Goal: Task Accomplishment & Management: Complete application form

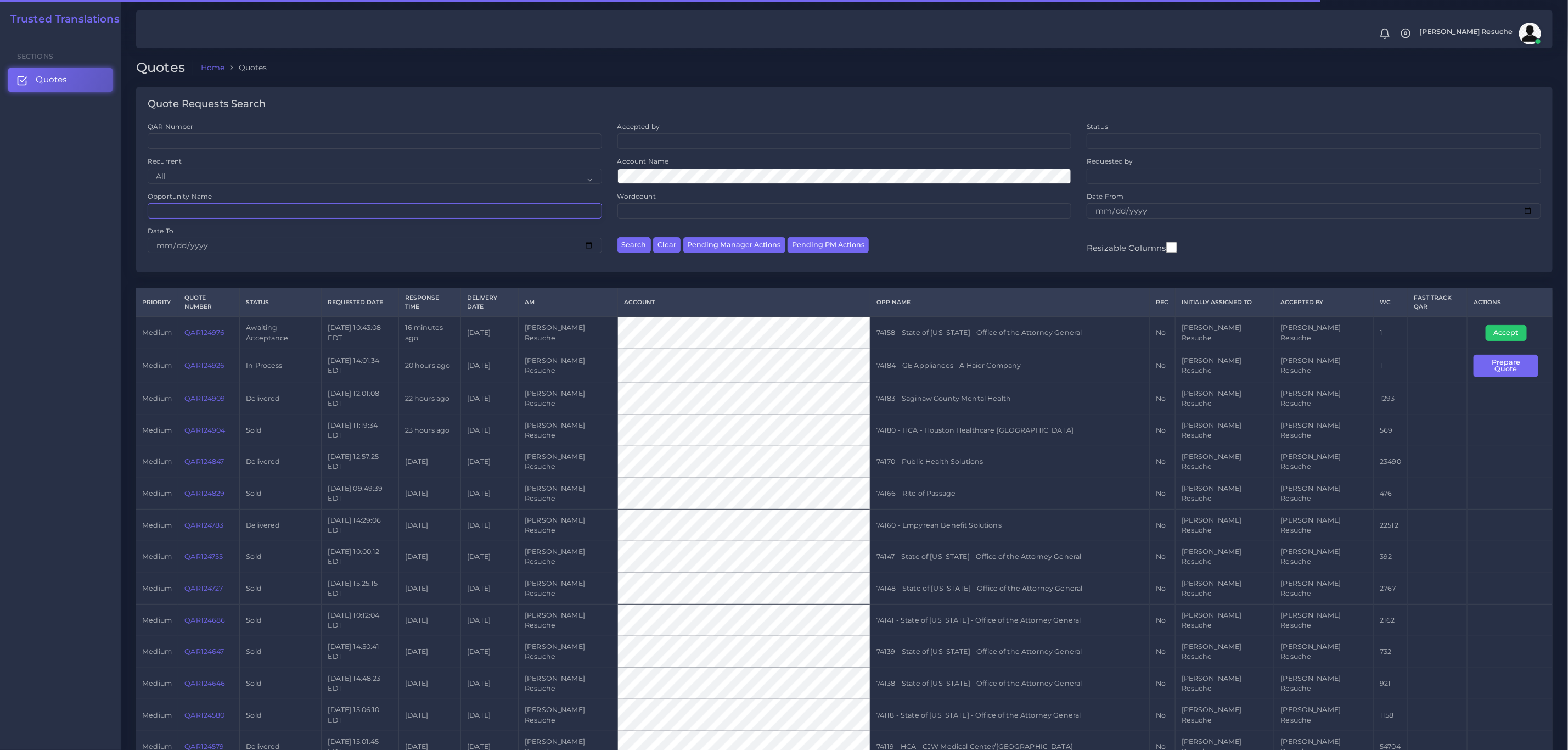
click at [231, 206] on input "Opportunity Name" at bounding box center [374, 210] width 454 height 16
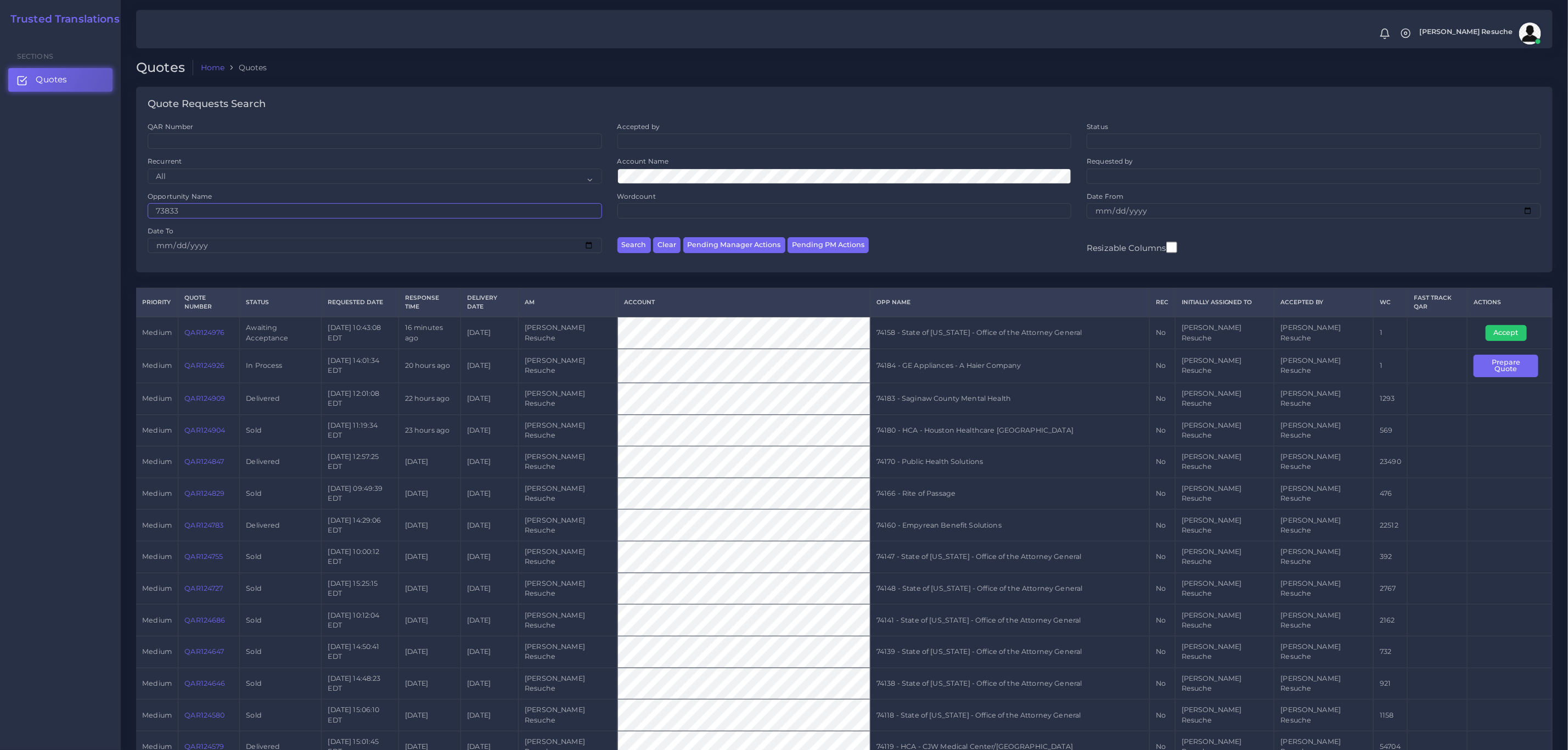
type input "73833"
click at [617, 237] on button "Search" at bounding box center [634, 245] width 34 height 16
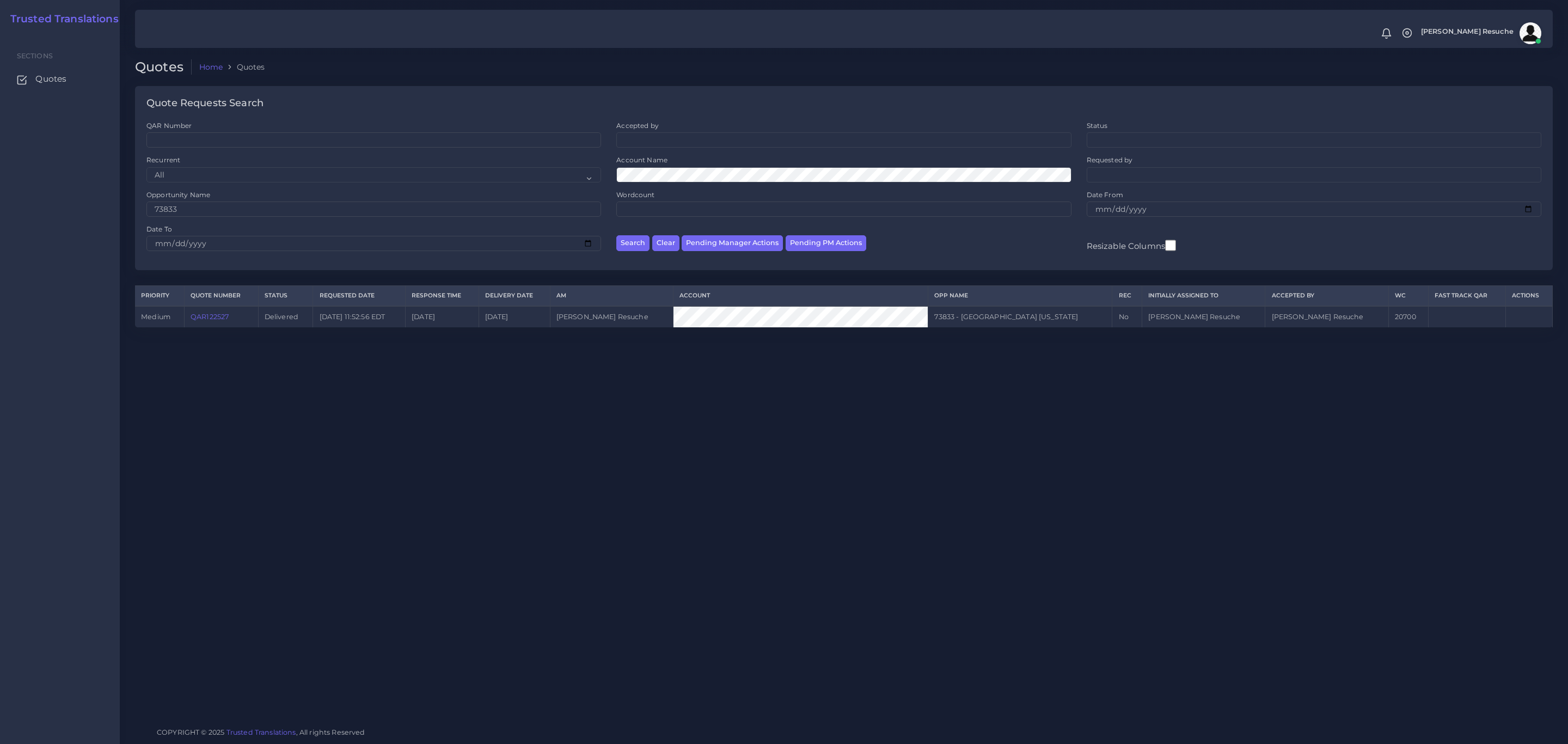
click at [211, 321] on link "QAR122527" at bounding box center [209, 316] width 38 height 8
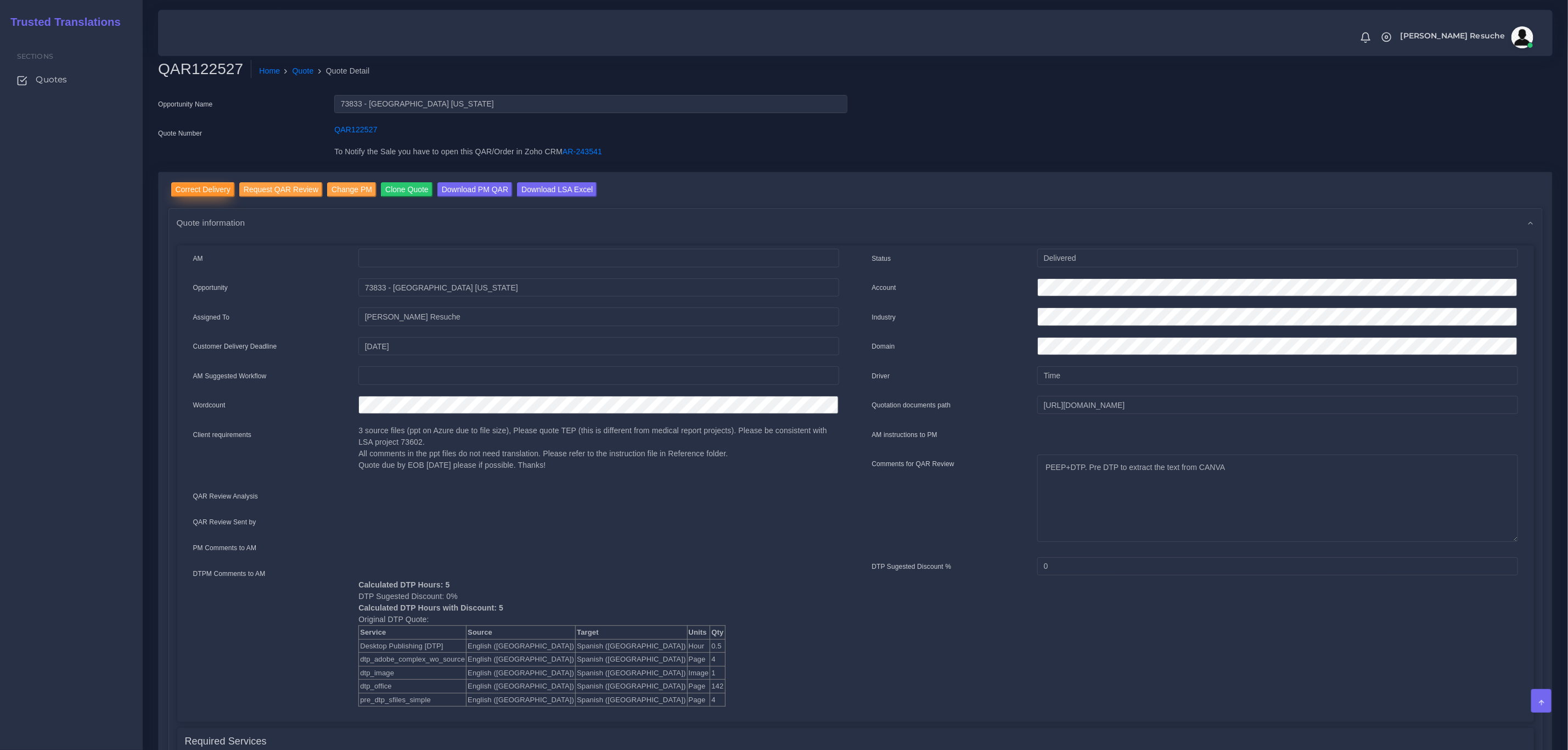
click at [203, 183] on input "Correct Delivery" at bounding box center [203, 190] width 64 height 15
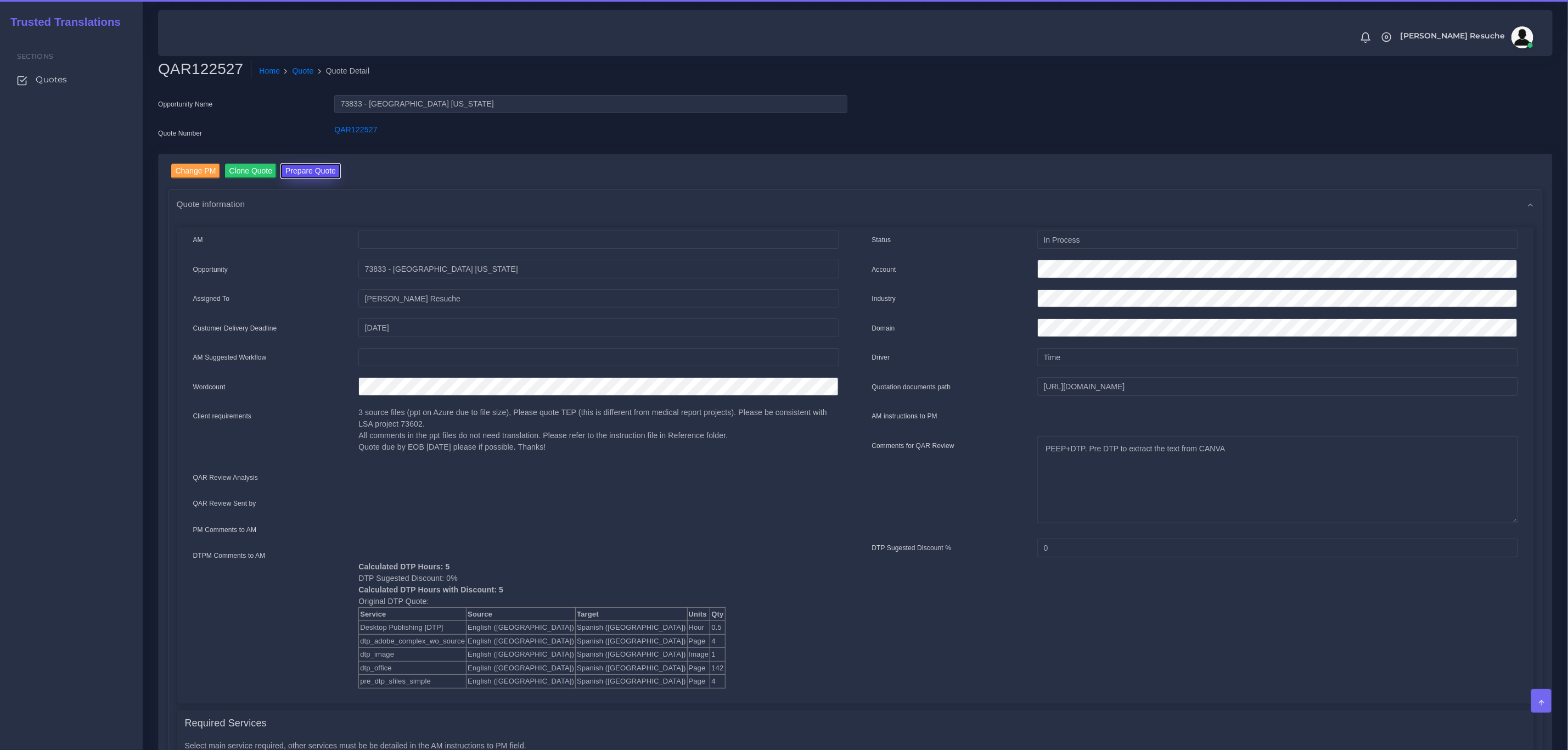
click at [318, 173] on button "Prepare Quote" at bounding box center [311, 171] width 59 height 15
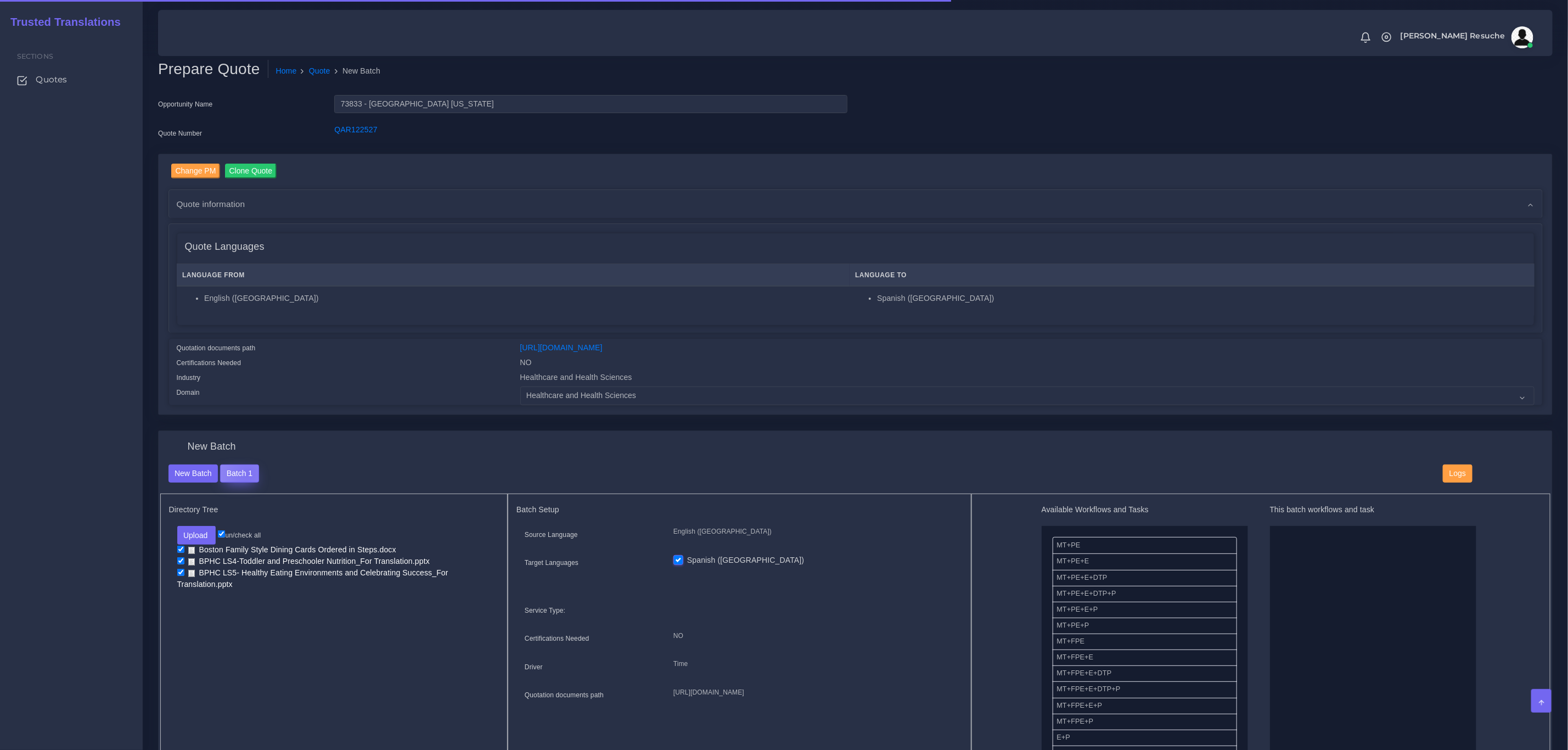
click at [248, 473] on button "Batch 1" at bounding box center [239, 474] width 38 height 19
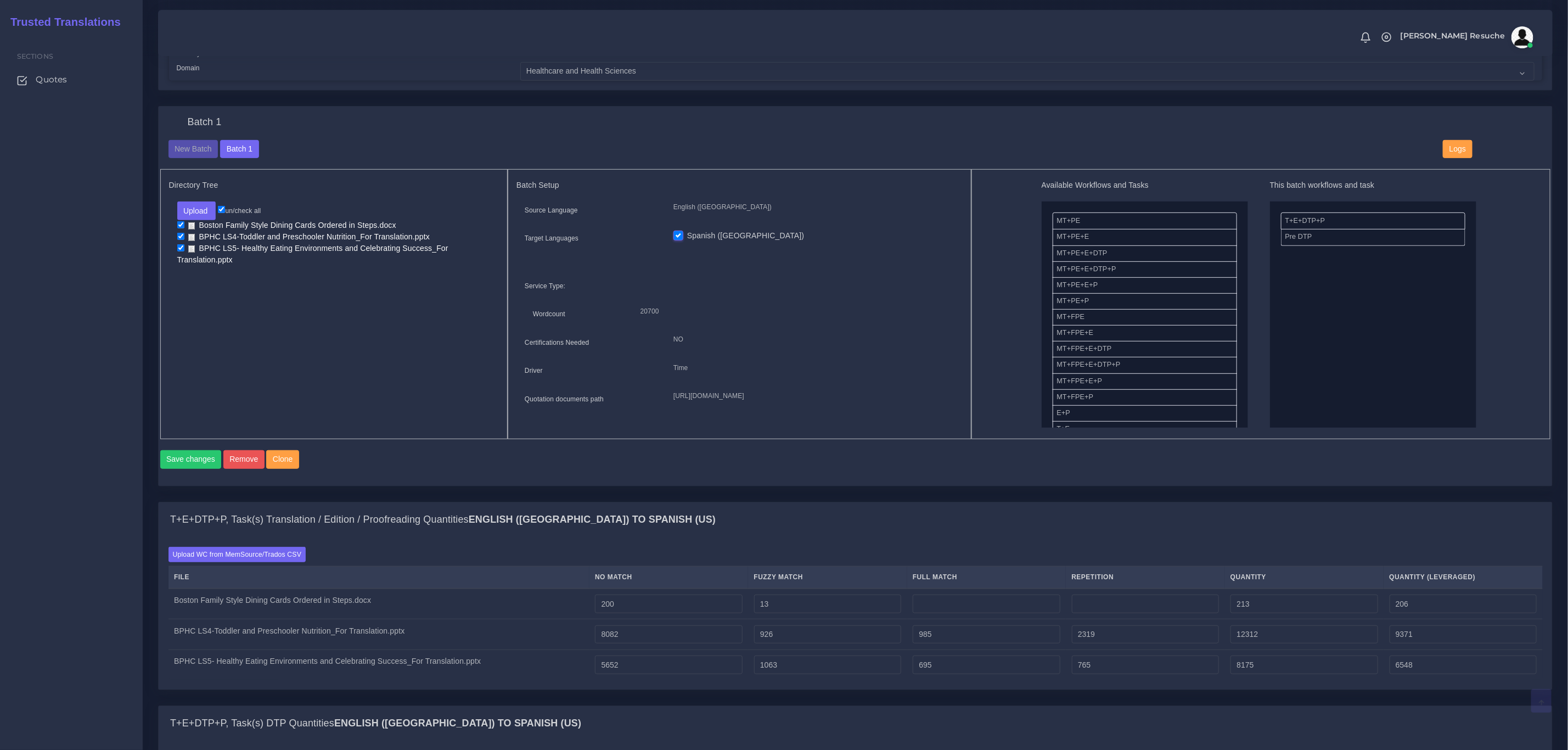
scroll to position [329, 0]
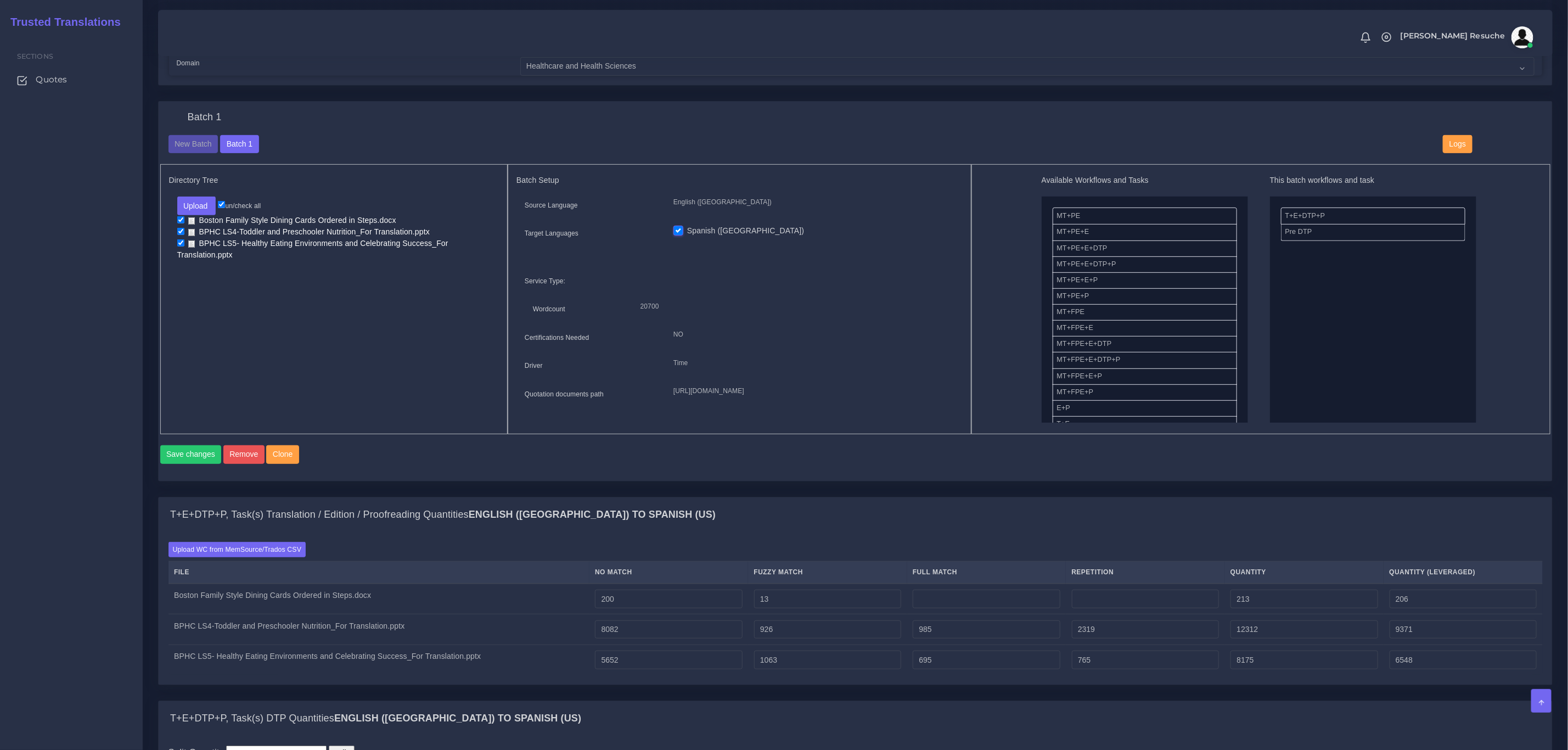
click at [180, 223] on input "checkbox" at bounding box center [181, 220] width 7 height 7
checkbox input "false"
click at [180, 236] on li "BPHC LS4-Toddler and Preschooler Nutrition_For Translation.pptx" at bounding box center [335, 232] width 314 height 11
click at [181, 231] on input "checkbox" at bounding box center [181, 231] width 7 height 7
checkbox input "false"
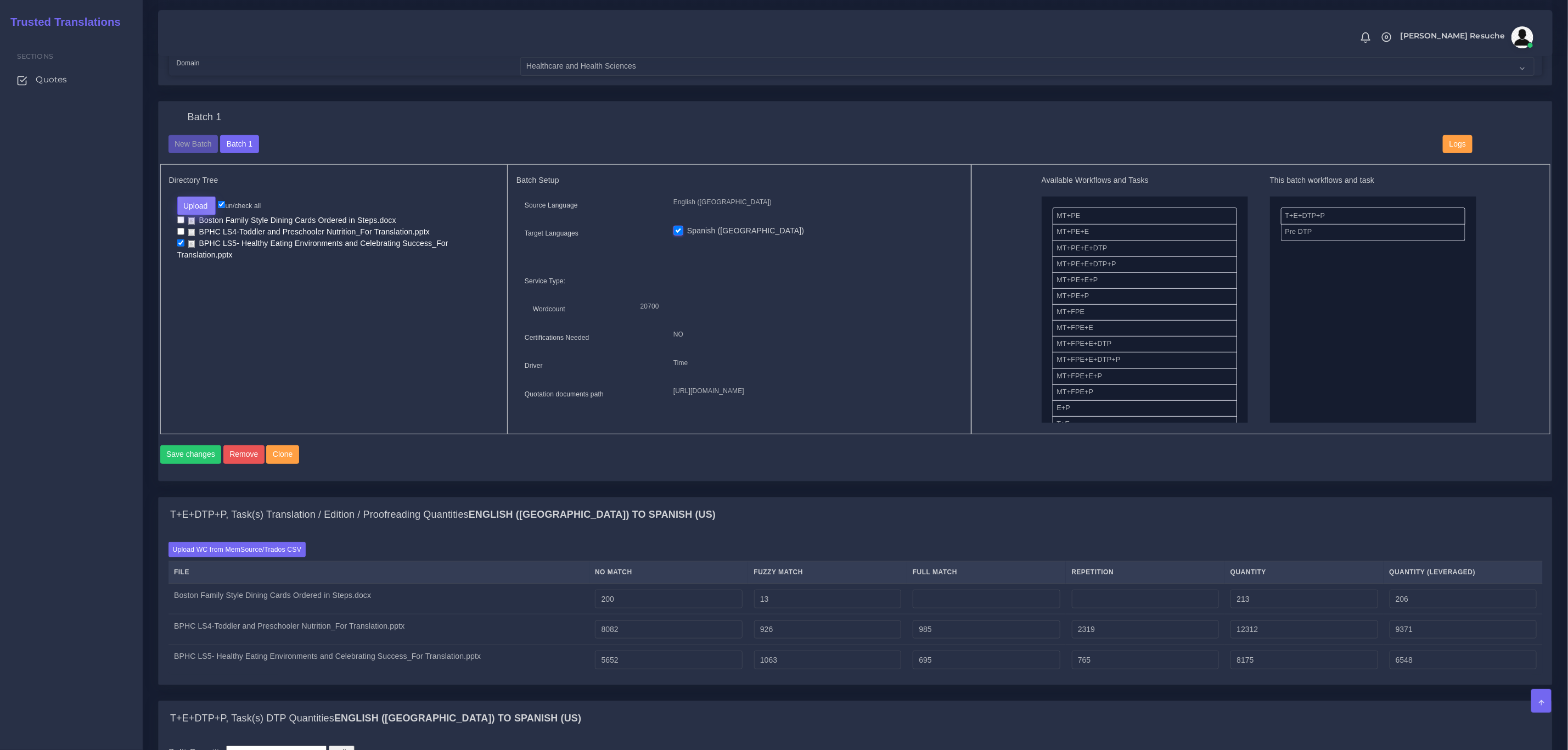
click at [195, 210] on button "Upload" at bounding box center [197, 206] width 39 height 19
click at [233, 254] on label "Files" at bounding box center [216, 248] width 76 height 13
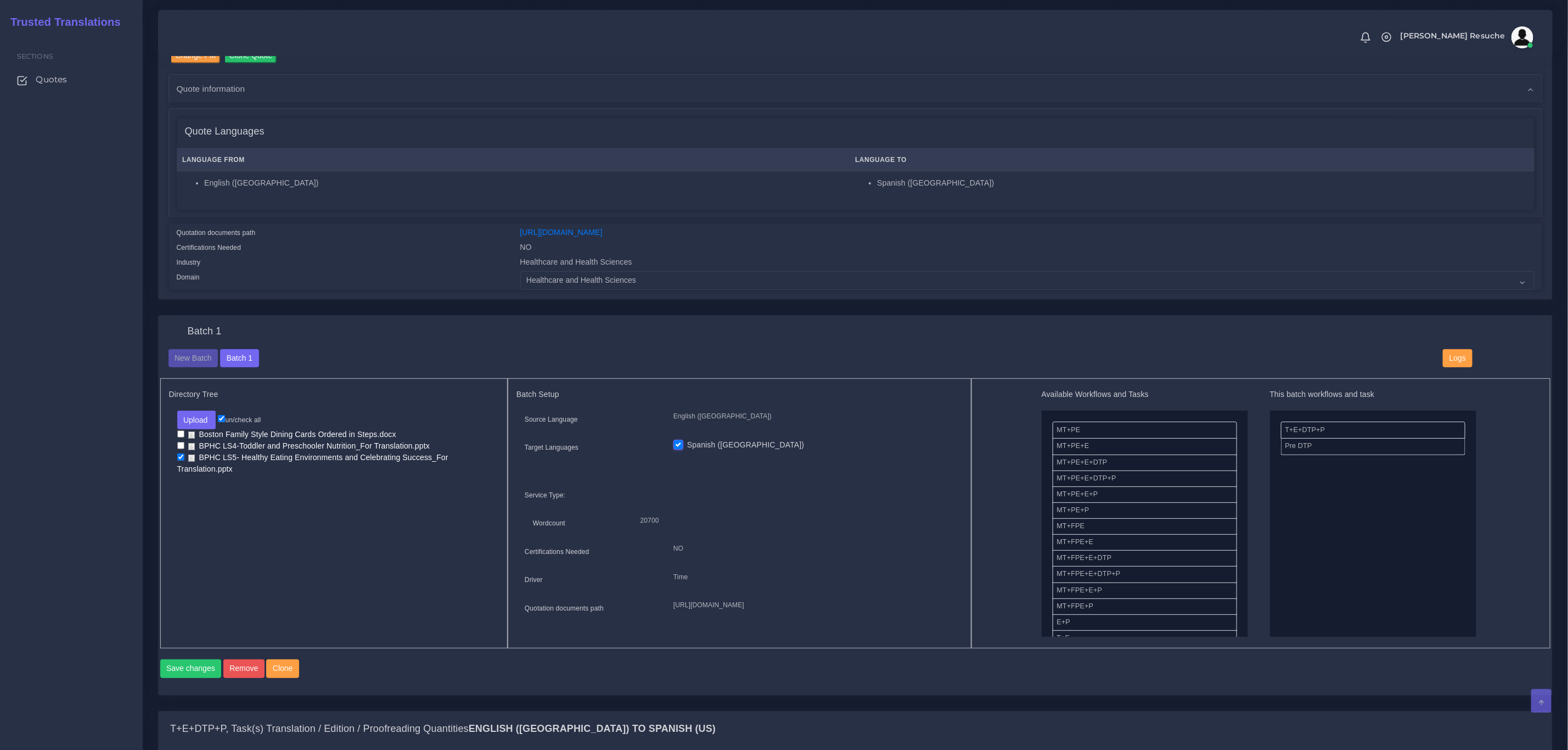
scroll to position [0, 0]
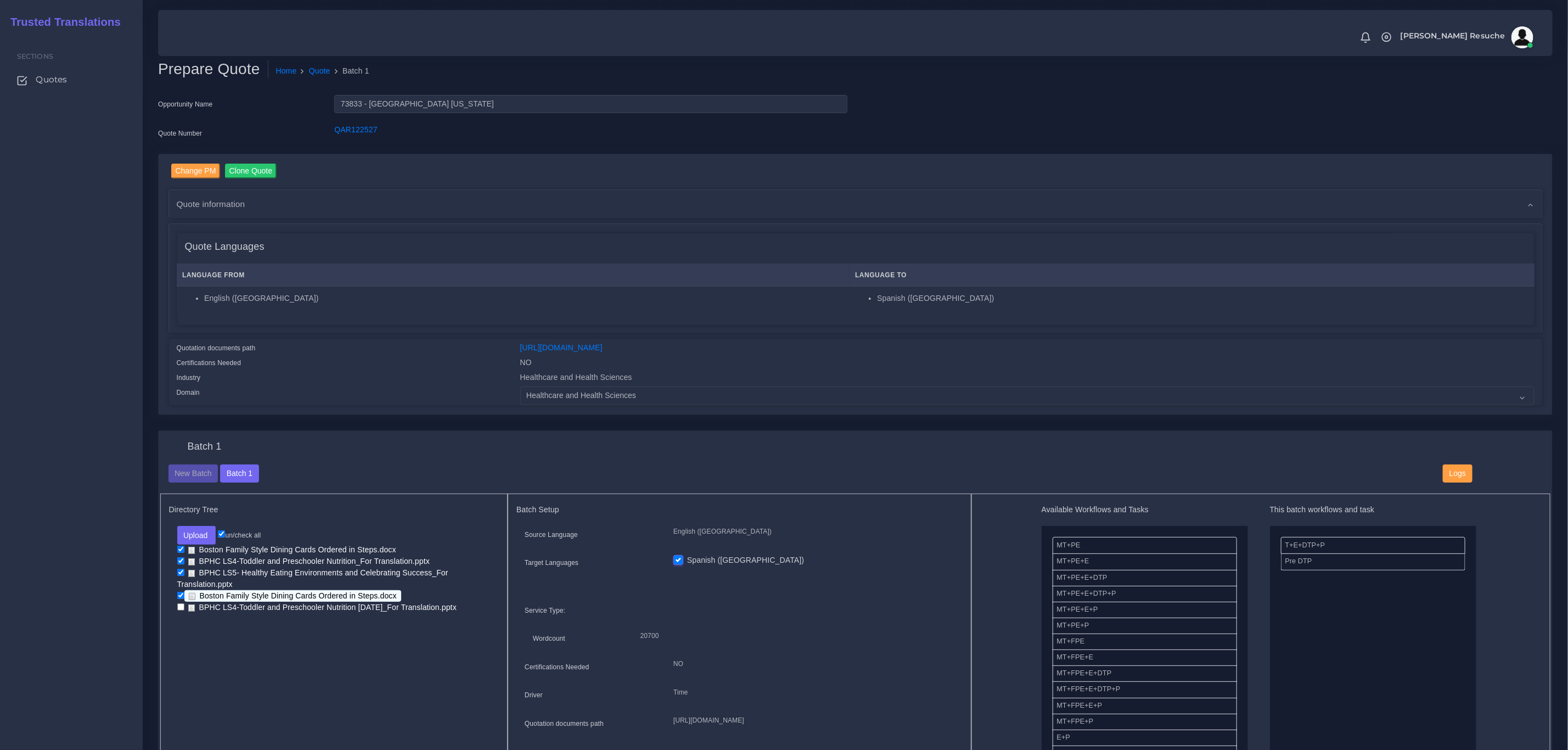
click at [184, 597] on link "Boston Family Style Dining Cards Ordered in Steps.docx" at bounding box center [293, 595] width 217 height 11
click at [181, 597] on input "checkbox" at bounding box center [181, 596] width 7 height 7
click at [219, 647] on div "Directory Tree Upload Folder Files un/check all" at bounding box center [334, 628] width 348 height 270
click at [181, 598] on input "checkbox" at bounding box center [181, 596] width 7 height 7
checkbox input "true"
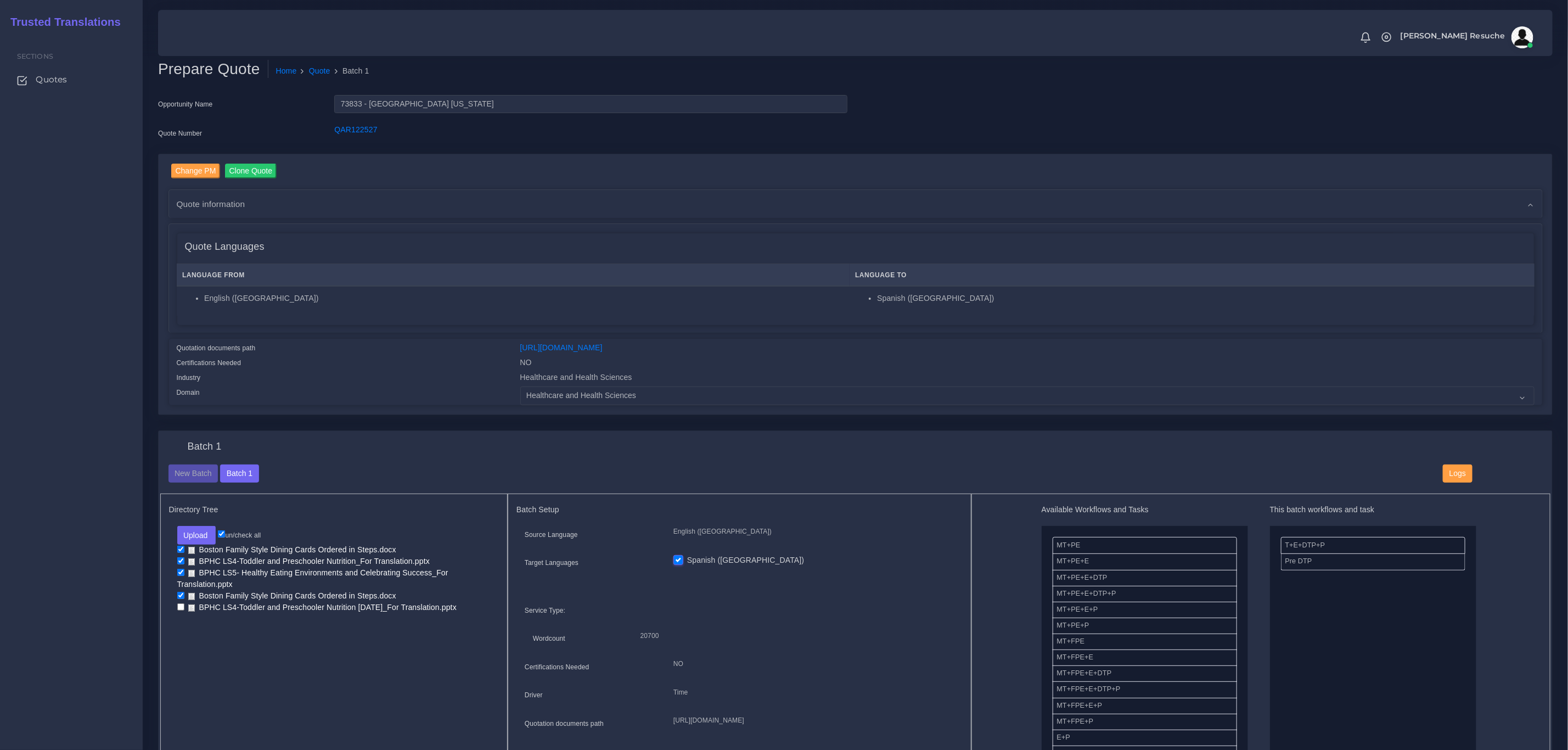
click at [180, 606] on input "checkbox" at bounding box center [181, 607] width 7 height 7
checkbox input "true"
click at [180, 549] on input "checkbox" at bounding box center [181, 549] width 7 height 7
checkbox input "false"
click at [181, 561] on input "checkbox" at bounding box center [181, 561] width 7 height 7
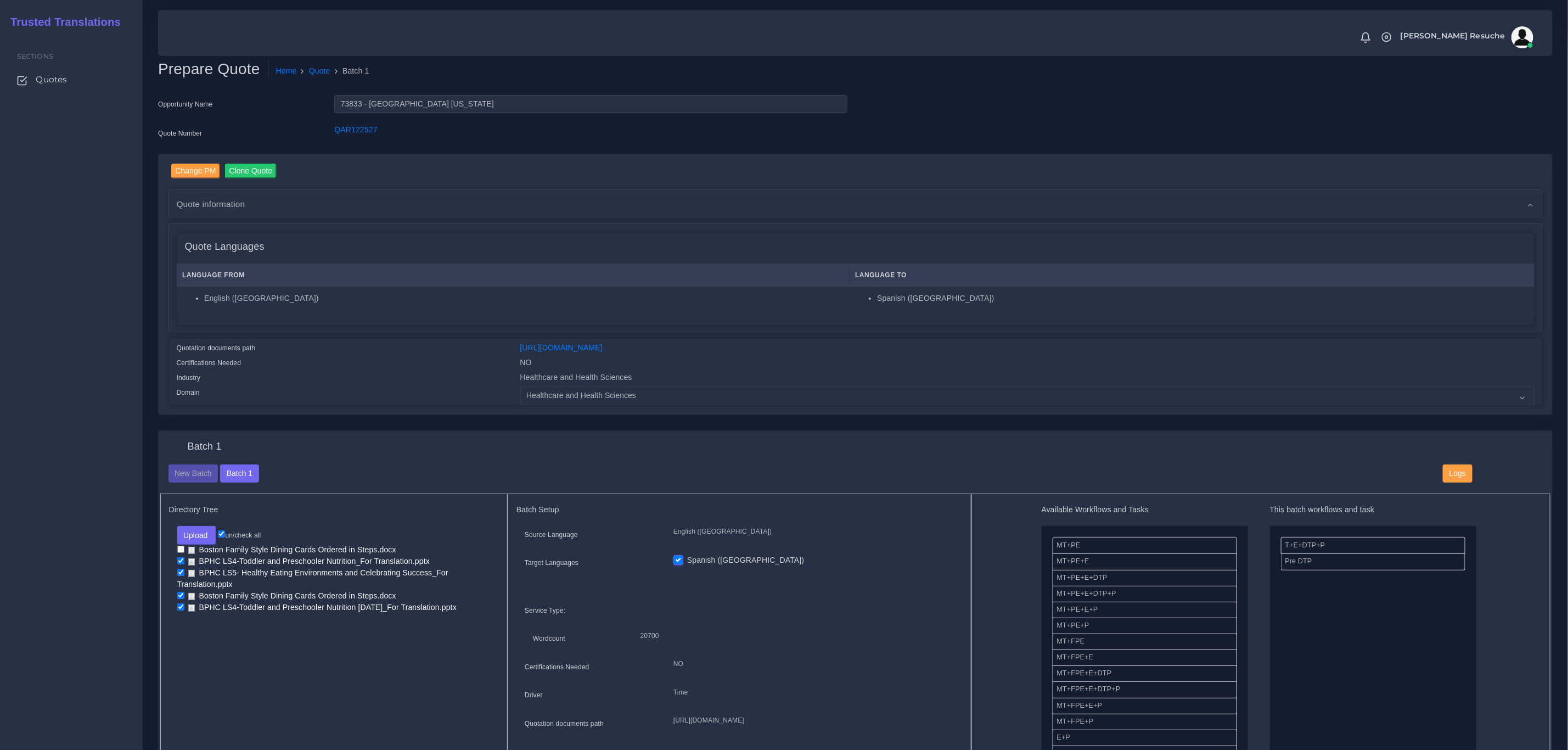
checkbox input "false"
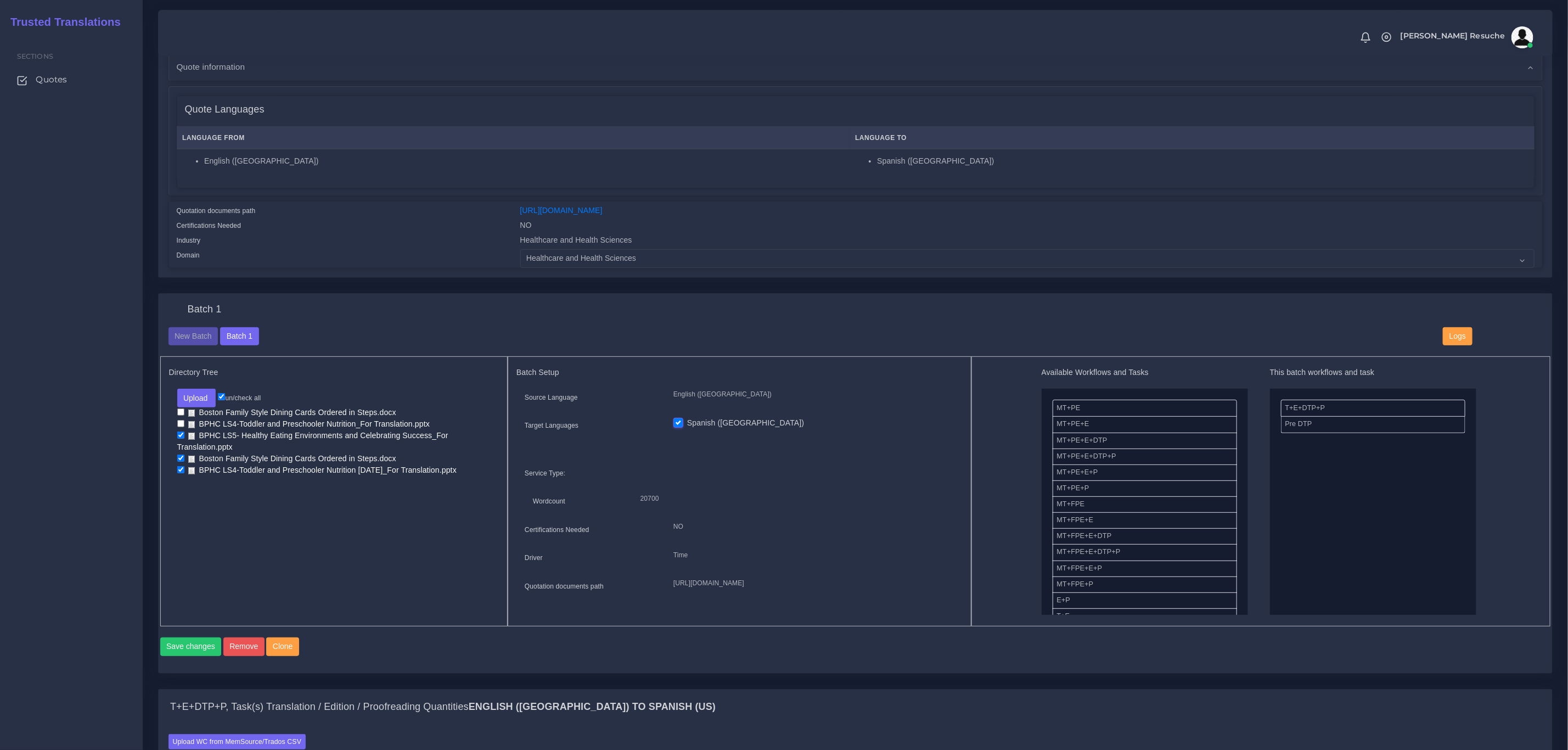
scroll to position [247, 0]
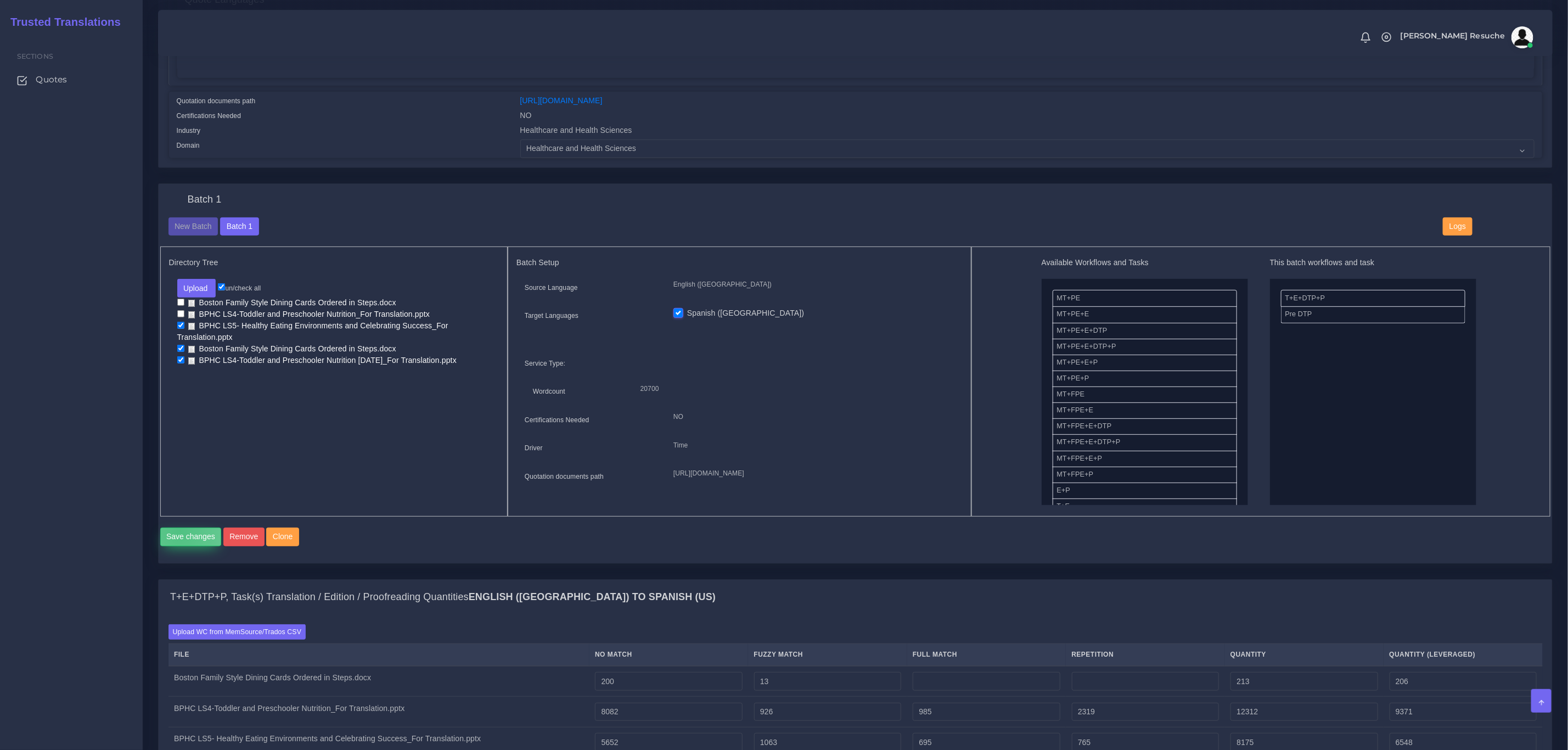
click at [180, 544] on button "Save changes" at bounding box center [191, 537] width 61 height 19
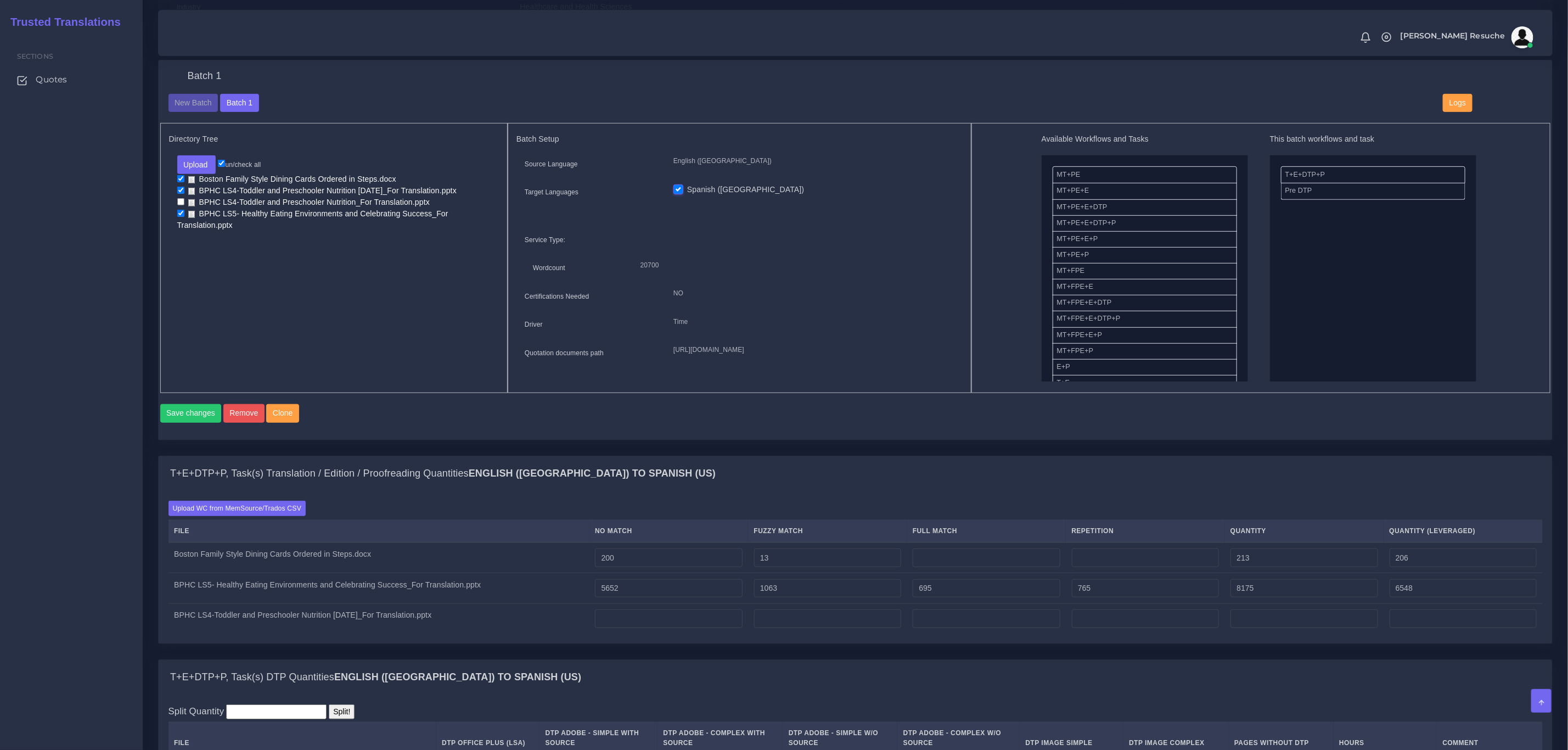
scroll to position [412, 0]
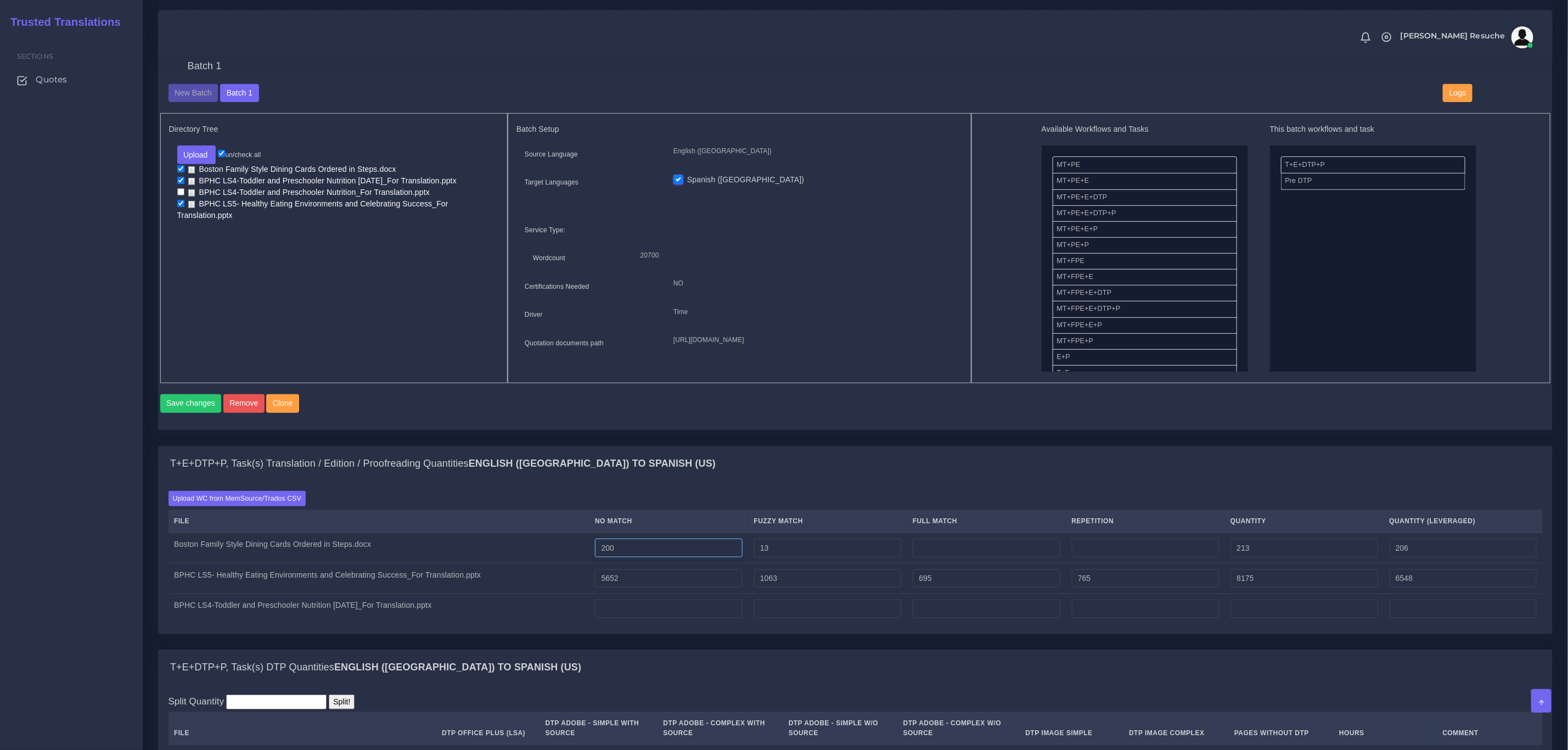
drag, startPoint x: 666, startPoint y: 564, endPoint x: 567, endPoint y: 564, distance: 99.0
click at [567, 564] on tr "Boston Family Style Dining Cards Ordered in Steps.docx 200 13 213 206" at bounding box center [855, 547] width 1375 height 31
type input "0"
type input "13"
type input "6"
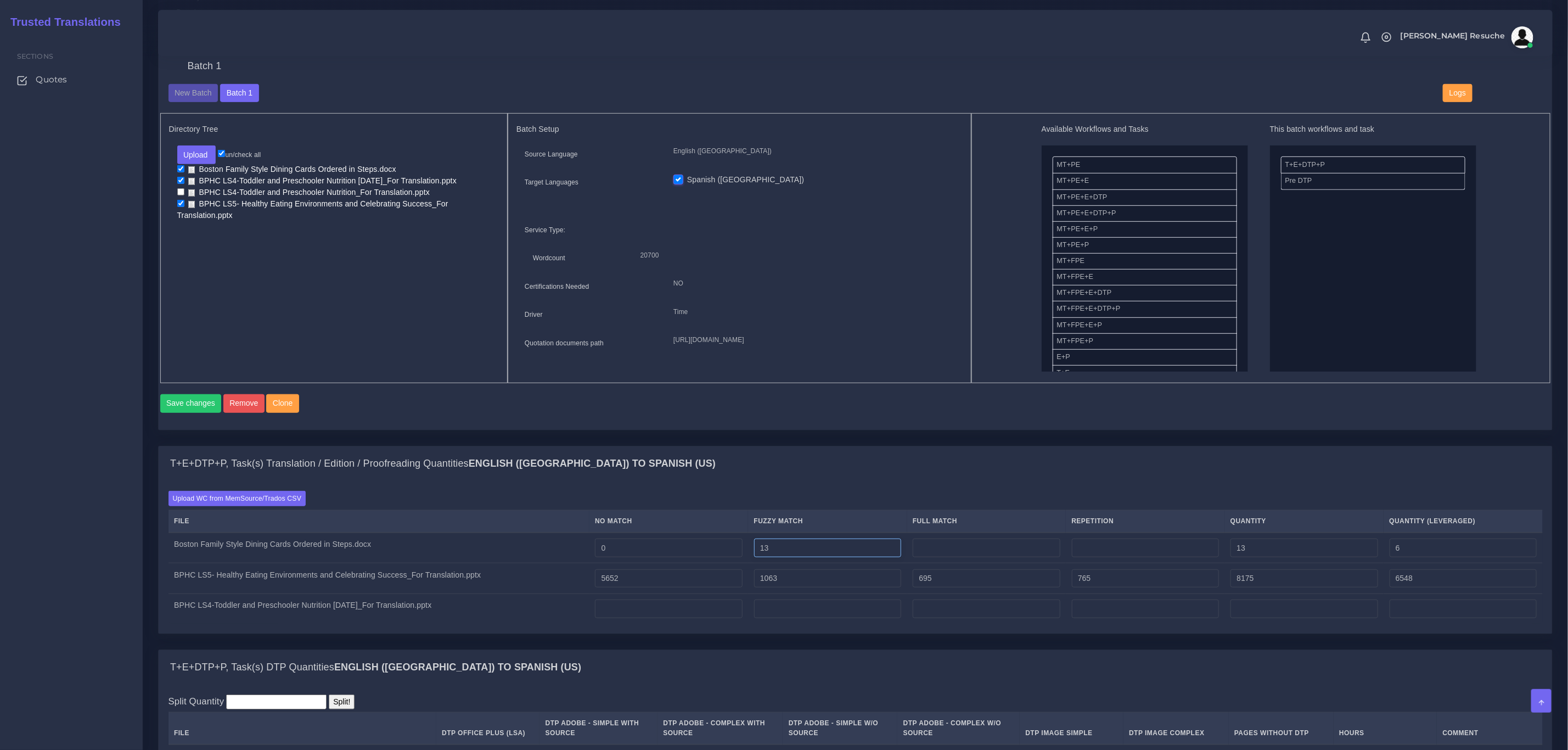
drag, startPoint x: 823, startPoint y: 567, endPoint x: 662, endPoint y: 575, distance: 161.2
click at [662, 564] on tr "Boston Family Style Dining Cards Ordered in Steps.docx 0 13 13 6" at bounding box center [855, 547] width 1375 height 31
type input "0"
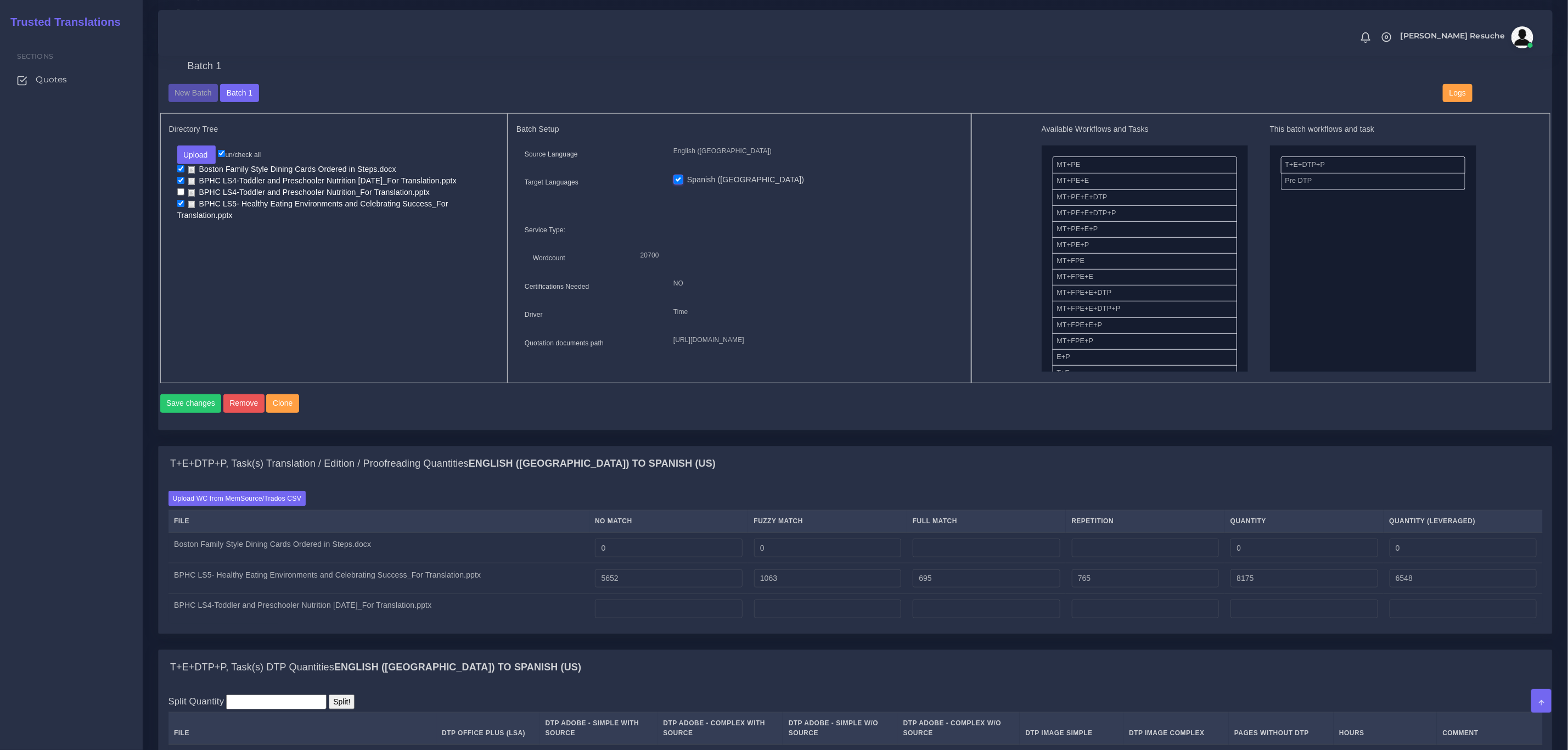
click at [0, 0] on div "Batch 1 New Batch Batch 1 Logs NO" at bounding box center [0, 0] width 0 height 0
click at [260, 506] on label "Upload WC from MemSource/Trados CSV" at bounding box center [237, 499] width 138 height 15
click at [0, 0] on input "Upload WC from MemSource/Trados CSV" at bounding box center [0, 0] width 0 height 0
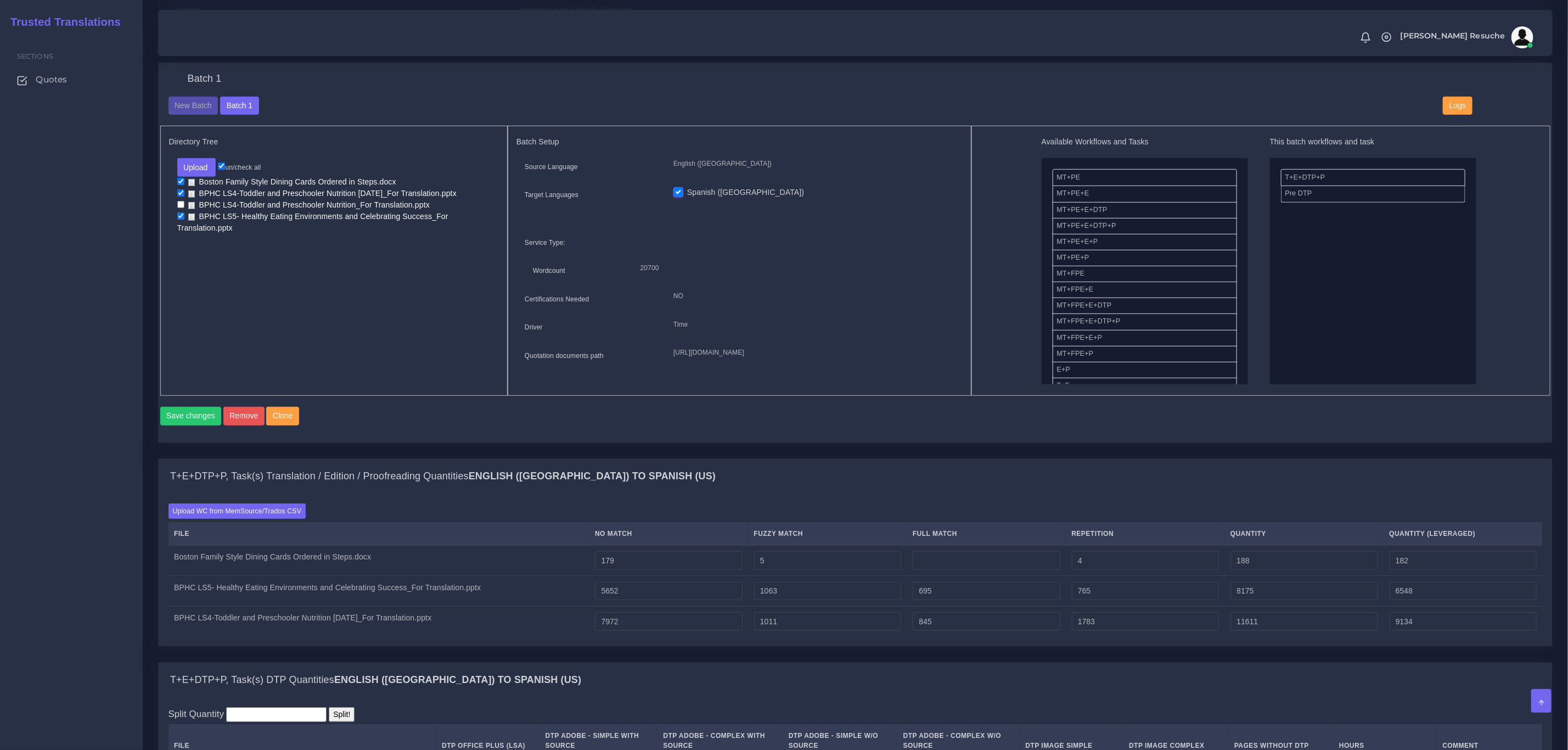
scroll to position [412, 0]
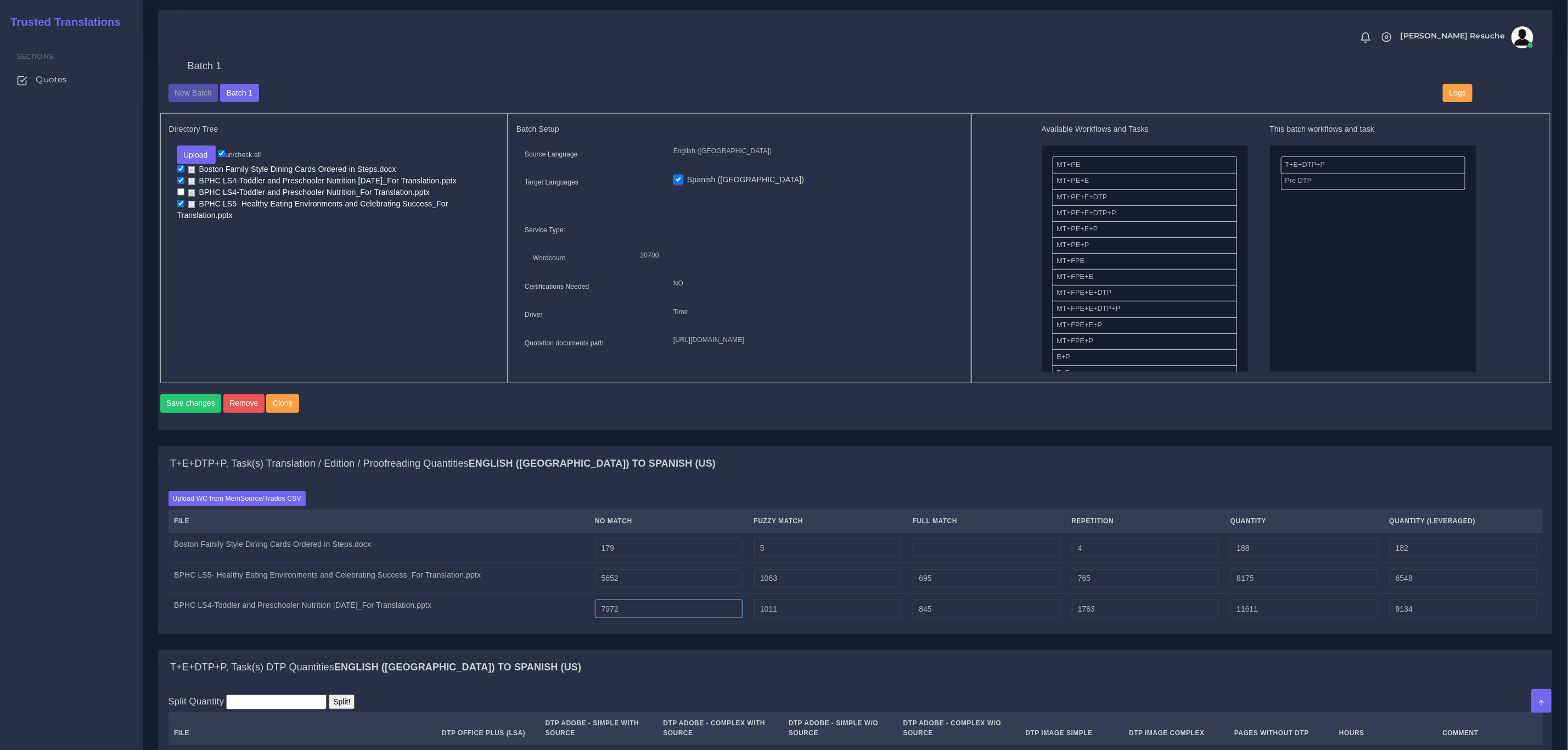
click at [617, 618] on input "7972" at bounding box center [668, 609] width 147 height 19
drag, startPoint x: 613, startPoint y: 626, endPoint x: 619, endPoint y: 626, distance: 6.0
click at [619, 618] on input "7972" at bounding box center [668, 609] width 147 height 19
type input "8172"
type input "11811"
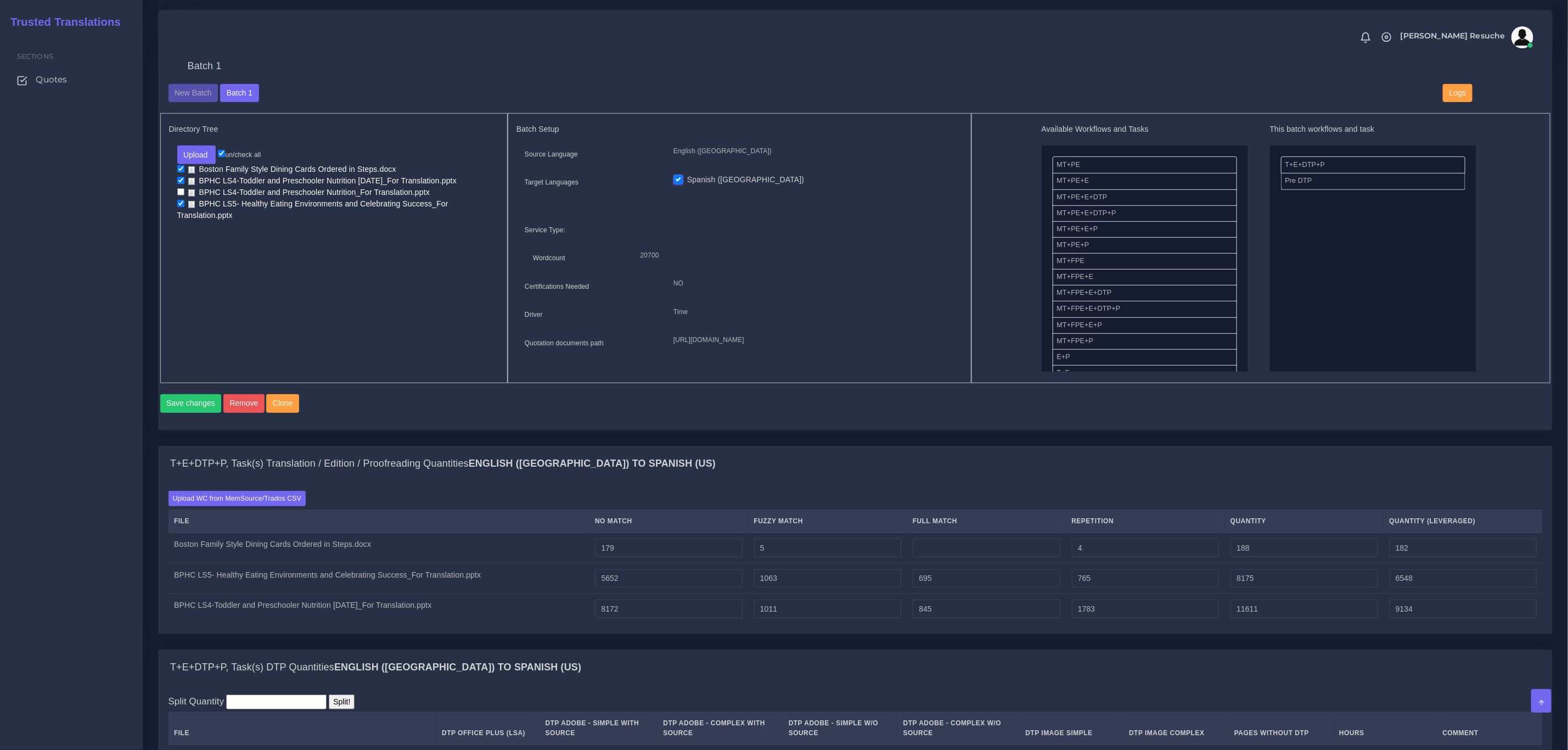
type input "9334"
click at [1113, 462] on div "T+E+DTP+P, Task(s) Translation / Edition / Proofreading Quantities English (US)…" at bounding box center [855, 463] width 1394 height 35
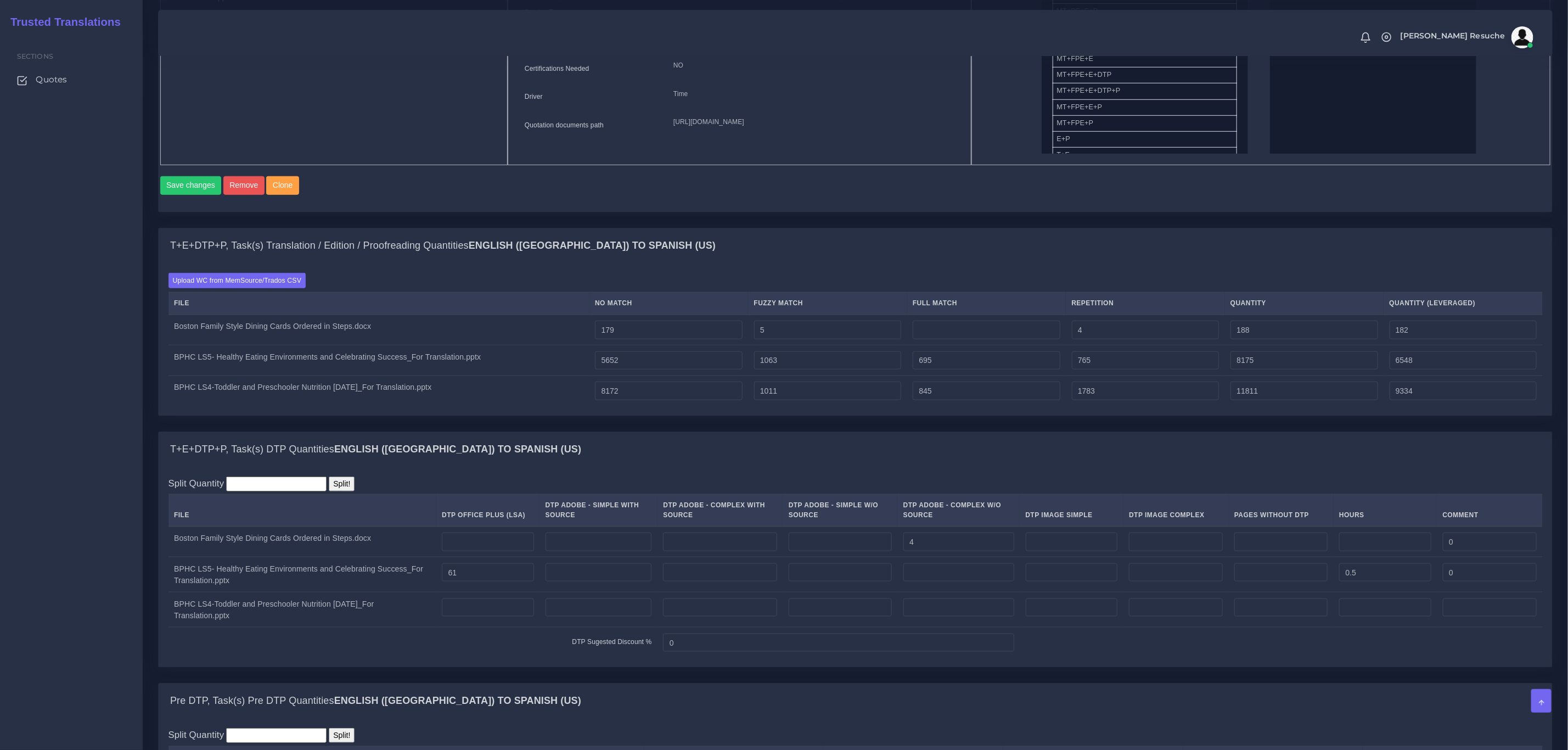
scroll to position [659, 0]
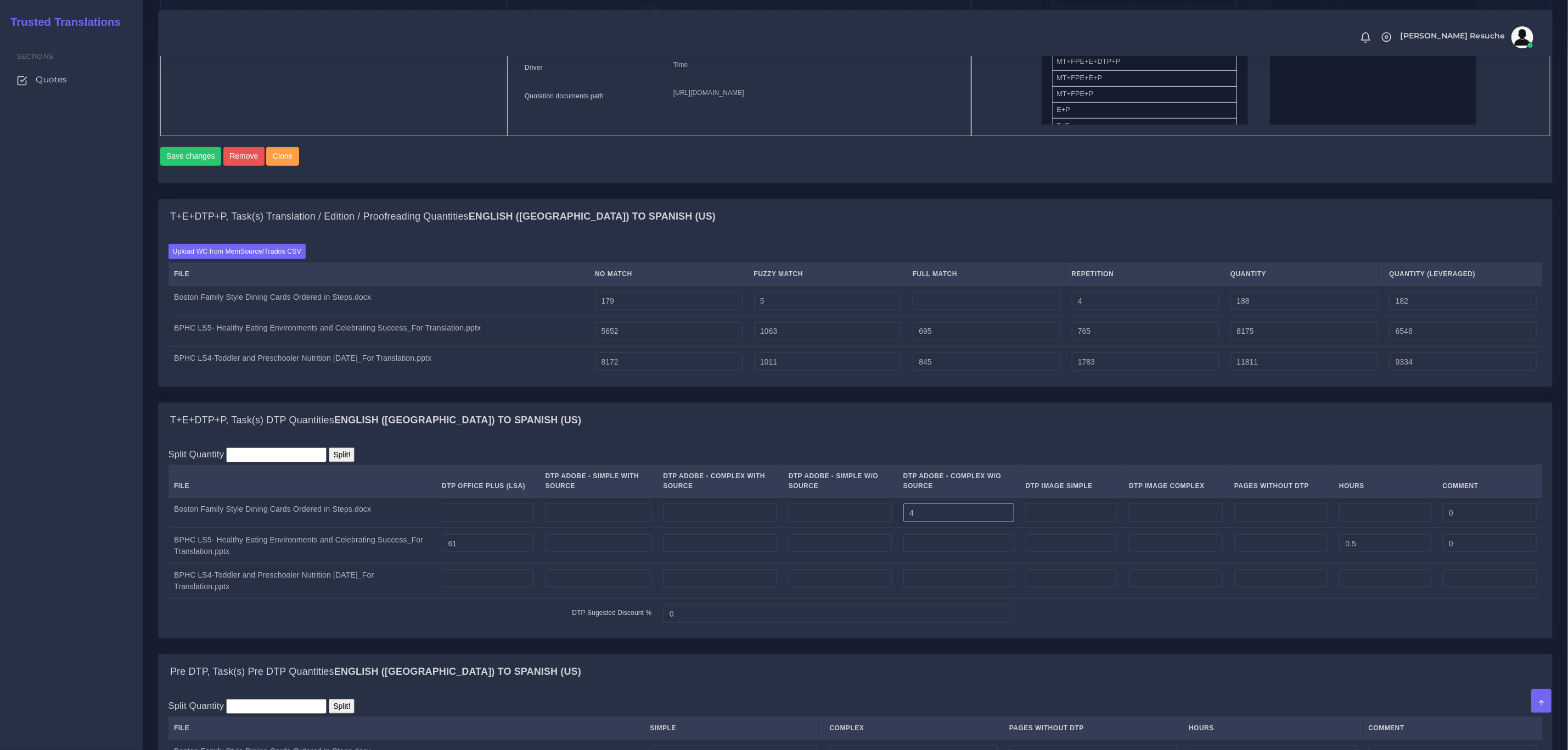
drag, startPoint x: 945, startPoint y: 532, endPoint x: 766, endPoint y: 534, distance: 179.0
click at [766, 528] on tr "Boston Family Style Dining Cards Ordered in Steps.docx 4 0" at bounding box center [855, 513] width 1375 height 31
type input "3"
click at [907, 432] on div "T+E+DTP+P, Task(s) DTP Quantities English (US) TO Spanish (US)" at bounding box center [855, 420] width 1394 height 35
click at [0, 0] on div "Batch 1 New Batch Batch 1 Logs Files" at bounding box center [0, 0] width 0 height 0
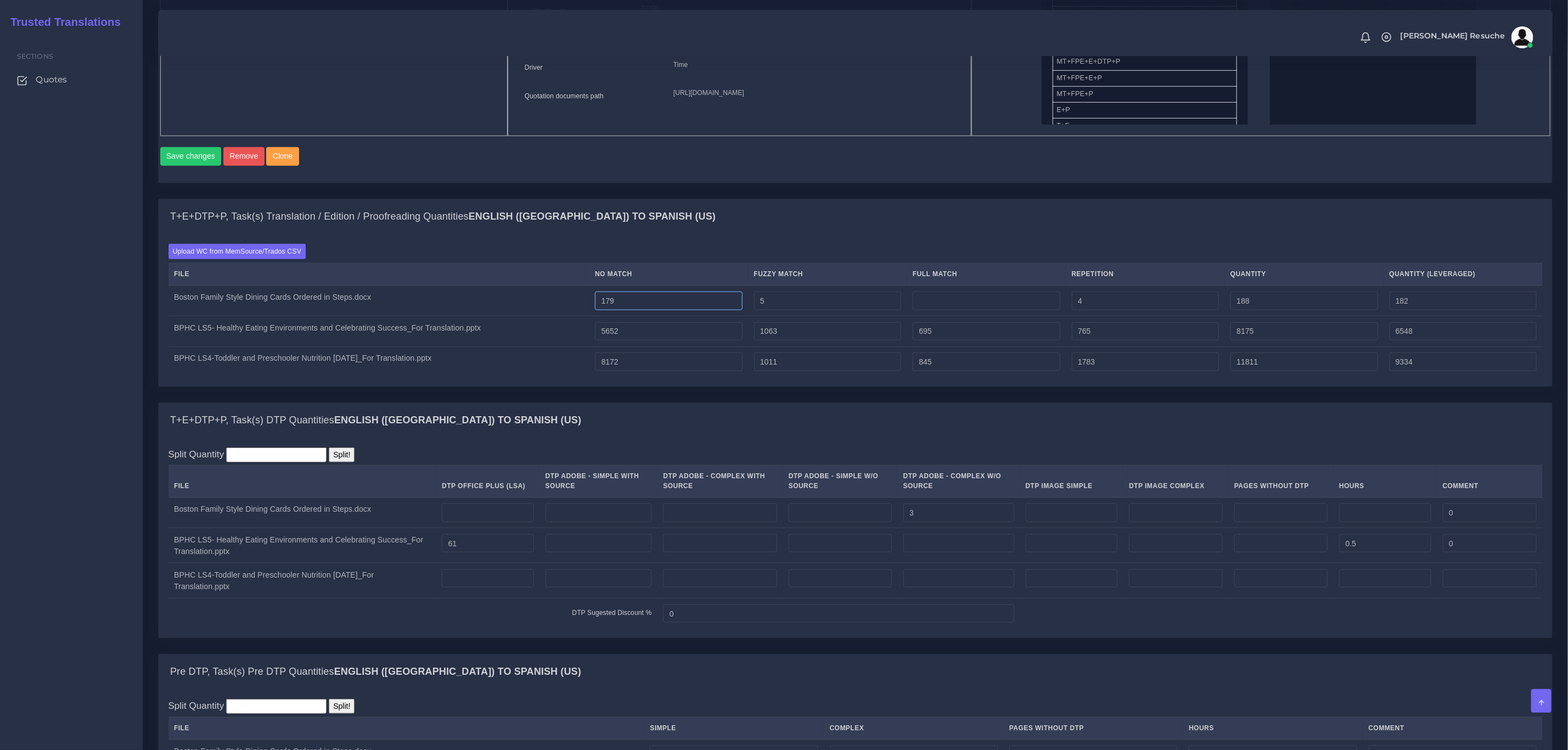
drag, startPoint x: 638, startPoint y: 314, endPoint x: 585, endPoint y: 313, distance: 53.0
click at [585, 313] on tr "Boston Family Style Dining Cards Ordered in Steps.docx 179 5 4 188 182" at bounding box center [855, 300] width 1375 height 31
type input "0"
type input "9"
type input "3"
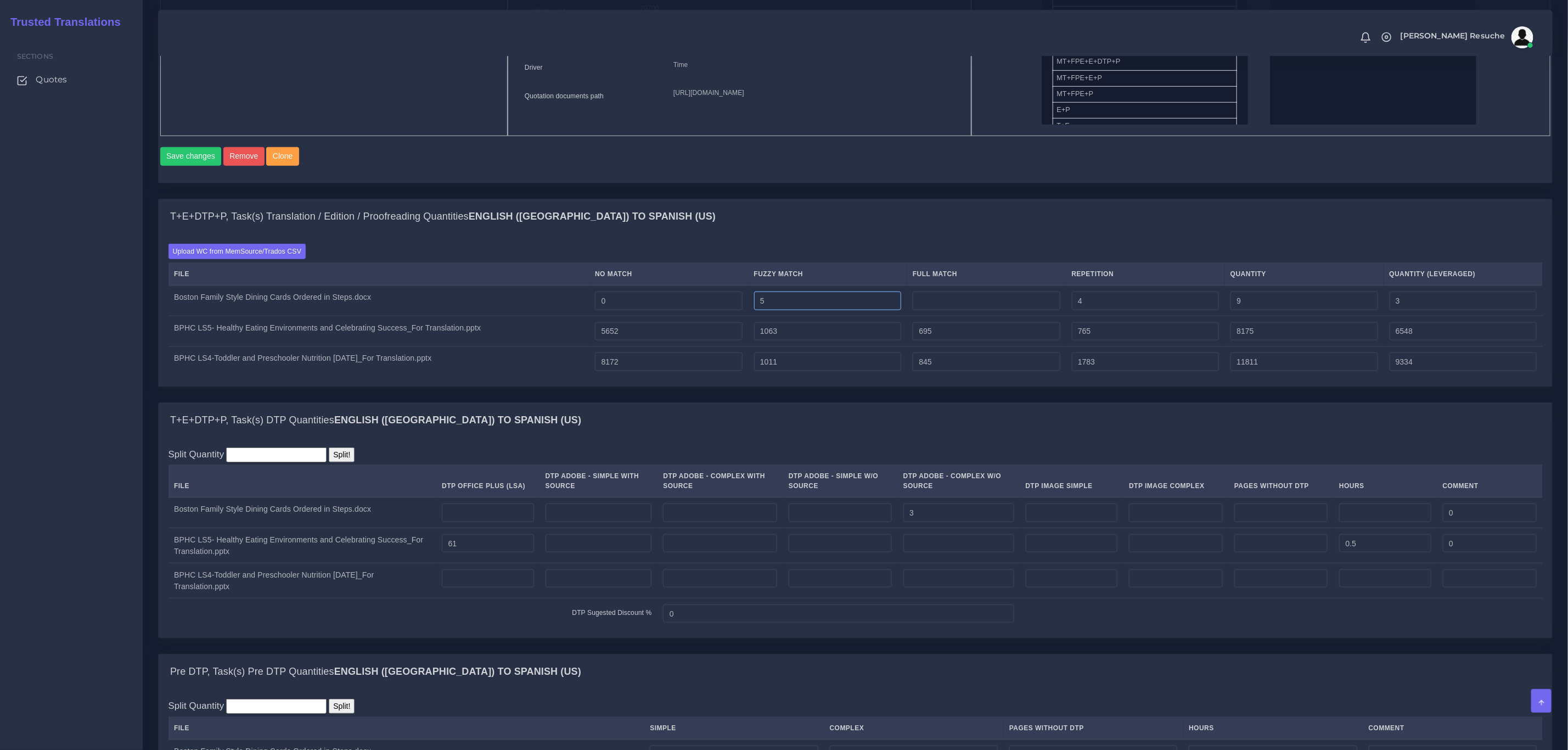
drag, startPoint x: 823, startPoint y: 315, endPoint x: 718, endPoint y: 312, distance: 105.0
click at [718, 312] on tr "Boston Family Style Dining Cards Ordered in Steps.docx 0 5 4 9 3" at bounding box center [855, 300] width 1375 height 31
type input "0"
type input "4"
type input "1"
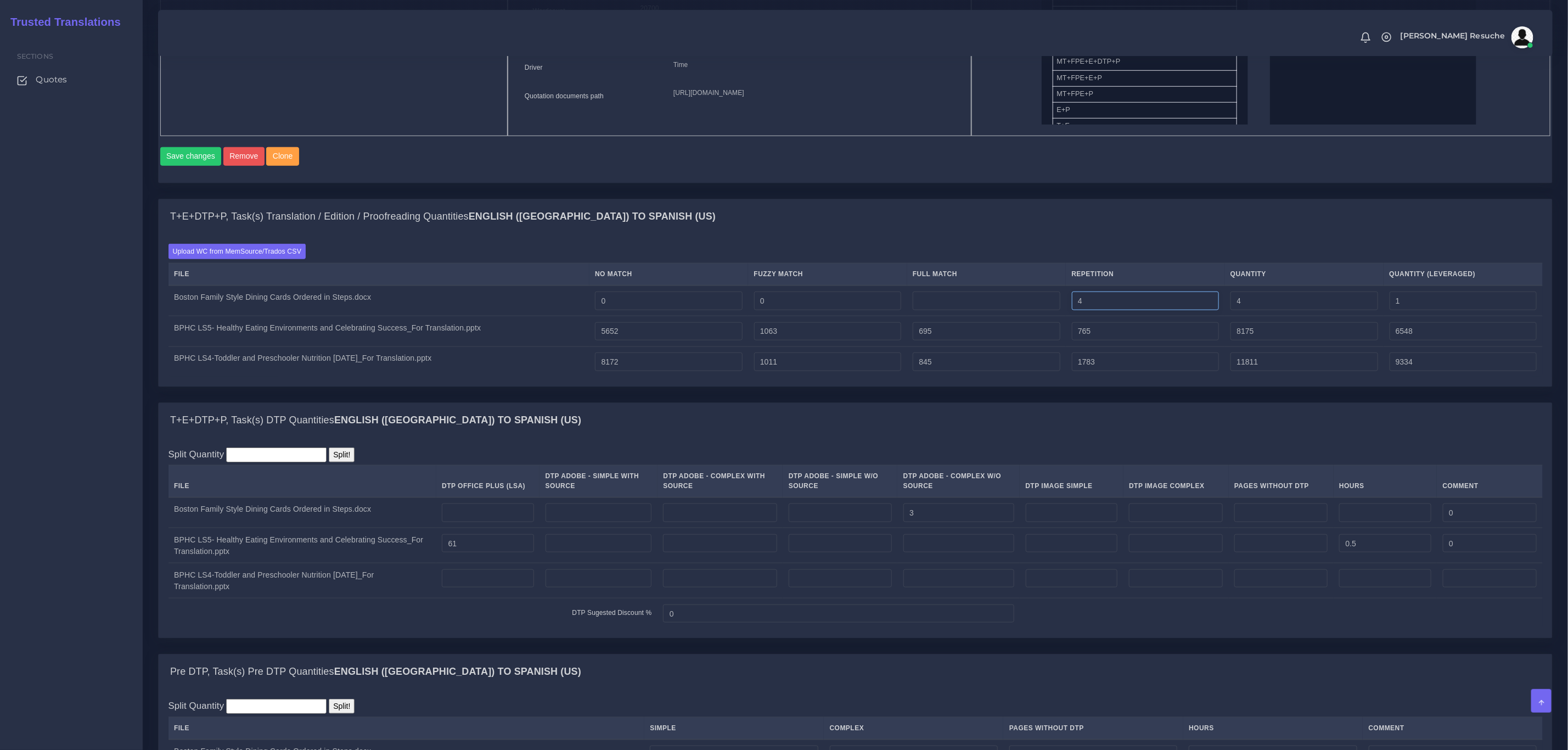
drag, startPoint x: 1110, startPoint y: 313, endPoint x: 990, endPoint y: 324, distance: 120.5
click at [990, 316] on tr "Boston Family Style Dining Cards Ordered in Steps.docx 0 0 4 4 1" at bounding box center [855, 300] width 1375 height 31
type input "0"
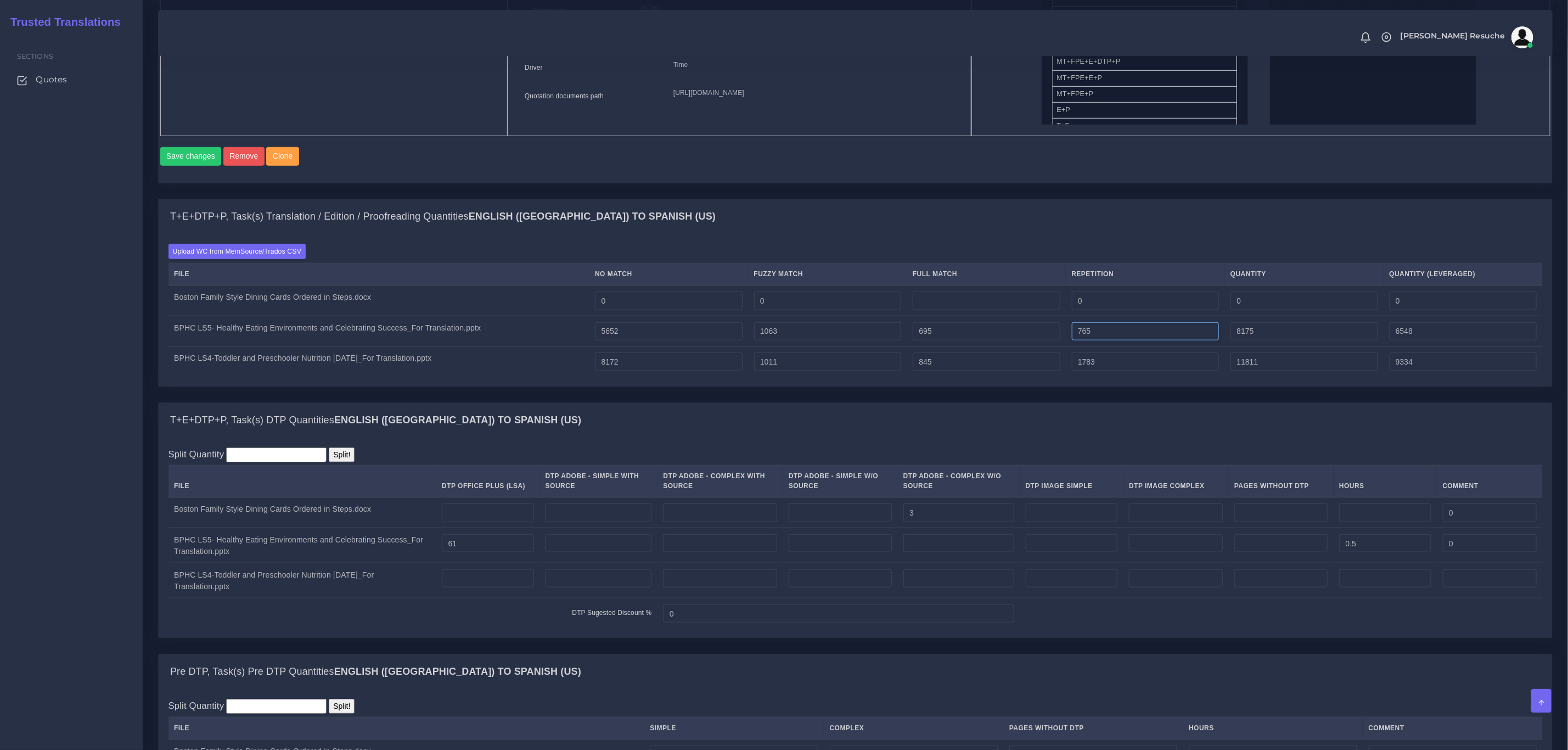
drag, startPoint x: 1129, startPoint y: 351, endPoint x: 986, endPoint y: 350, distance: 143.0
click at [986, 347] on tr "BPHC LS5- Healthy Eating Environments and Celebrating Success_For Translation.p…" at bounding box center [855, 331] width 1375 height 31
type input "0"
type input "7410"
type input "6357"
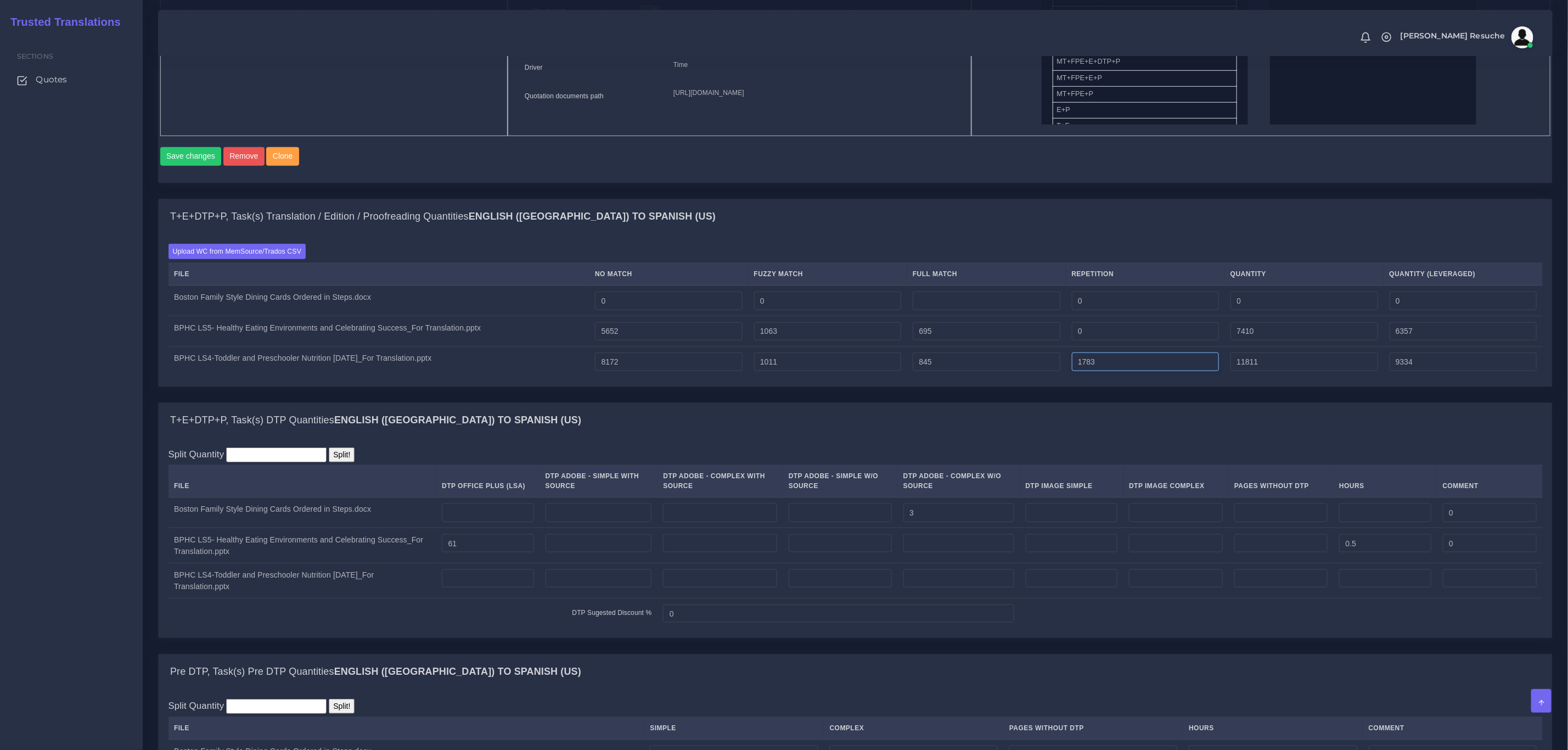
drag, startPoint x: 1107, startPoint y: 382, endPoint x: 888, endPoint y: 382, distance: 219.0
click at [888, 376] on tr "BPHC LS4-Toddler and Preschooler Nutrition 8.26.25_For Translation.pptx 8172 10…" at bounding box center [855, 362] width 1375 height 30
type input "0"
type input "10028"
type input "8888"
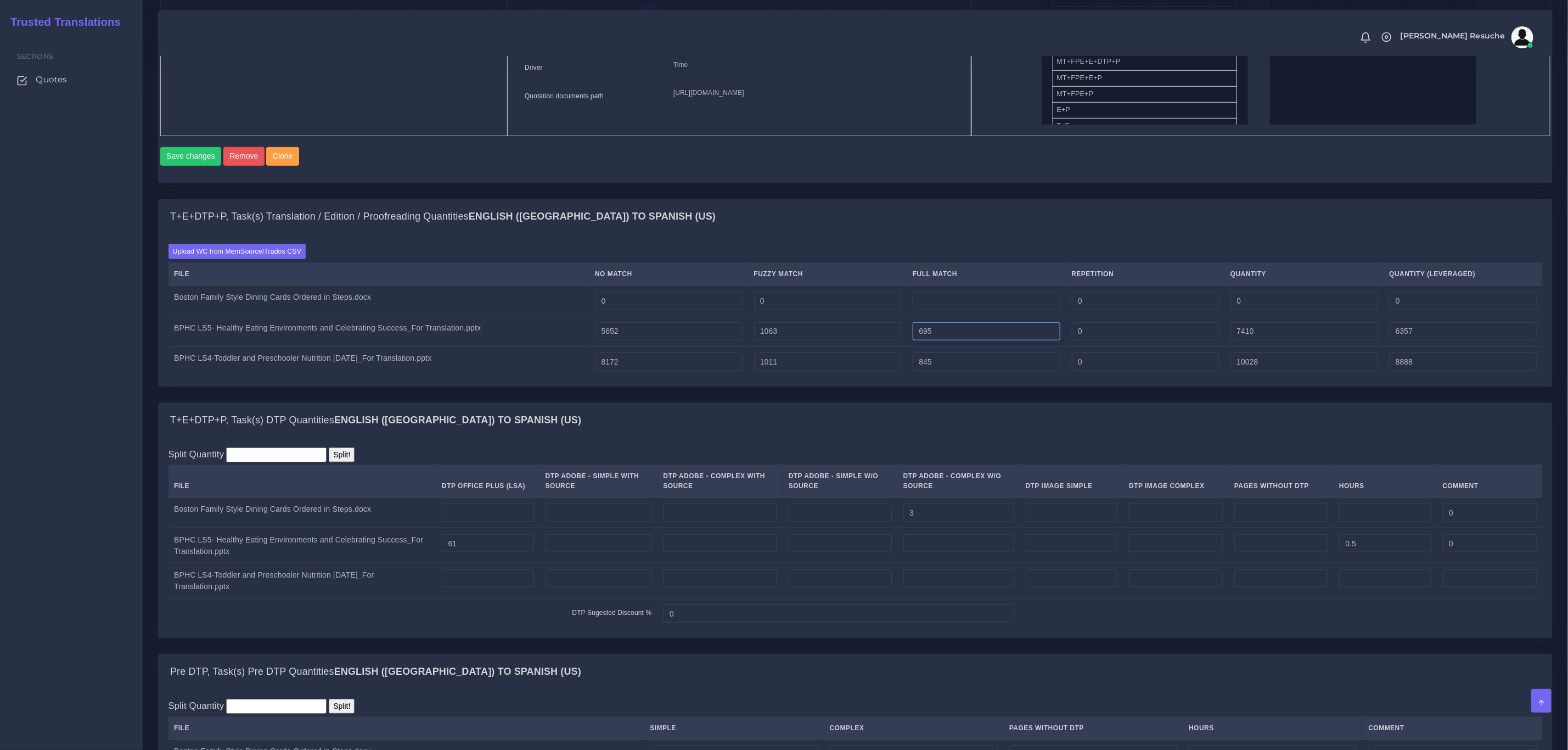
drag, startPoint x: 948, startPoint y: 348, endPoint x: 817, endPoint y: 354, distance: 131.1
click at [807, 347] on tr "BPHC LS5- Healthy Eating Environments and Celebrating Success_For Translation.p…" at bounding box center [855, 331] width 1375 height 31
type input "0"
type input "6715"
type input "6183"
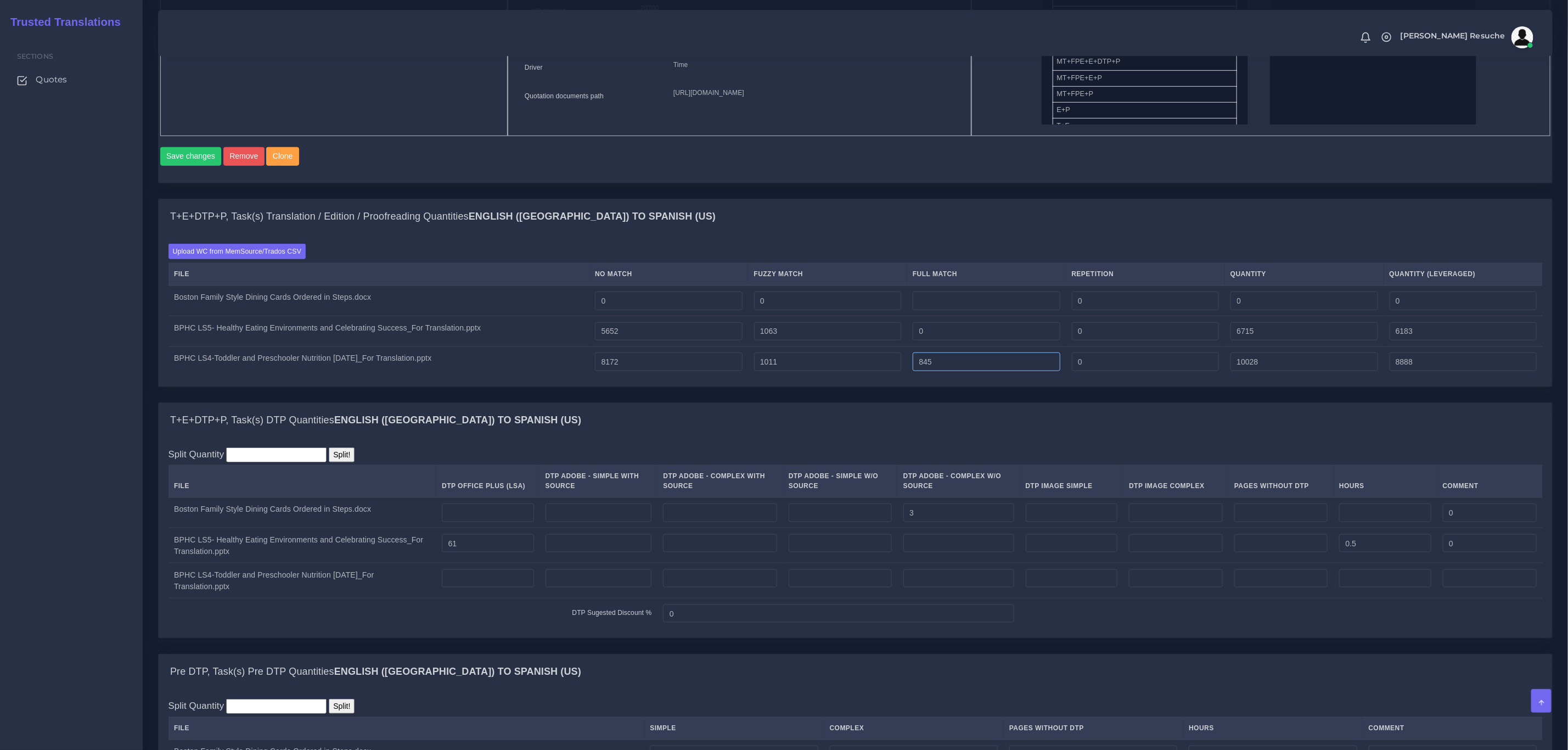
drag, startPoint x: 973, startPoint y: 374, endPoint x: 766, endPoint y: 376, distance: 207.0
click at [766, 376] on tr "BPHC LS4-Toddler and Preschooler Nutrition 8.26.25_For Translation.pptx 8172 10…" at bounding box center [855, 362] width 1375 height 30
type input "0"
type input "9183"
type input "8677"
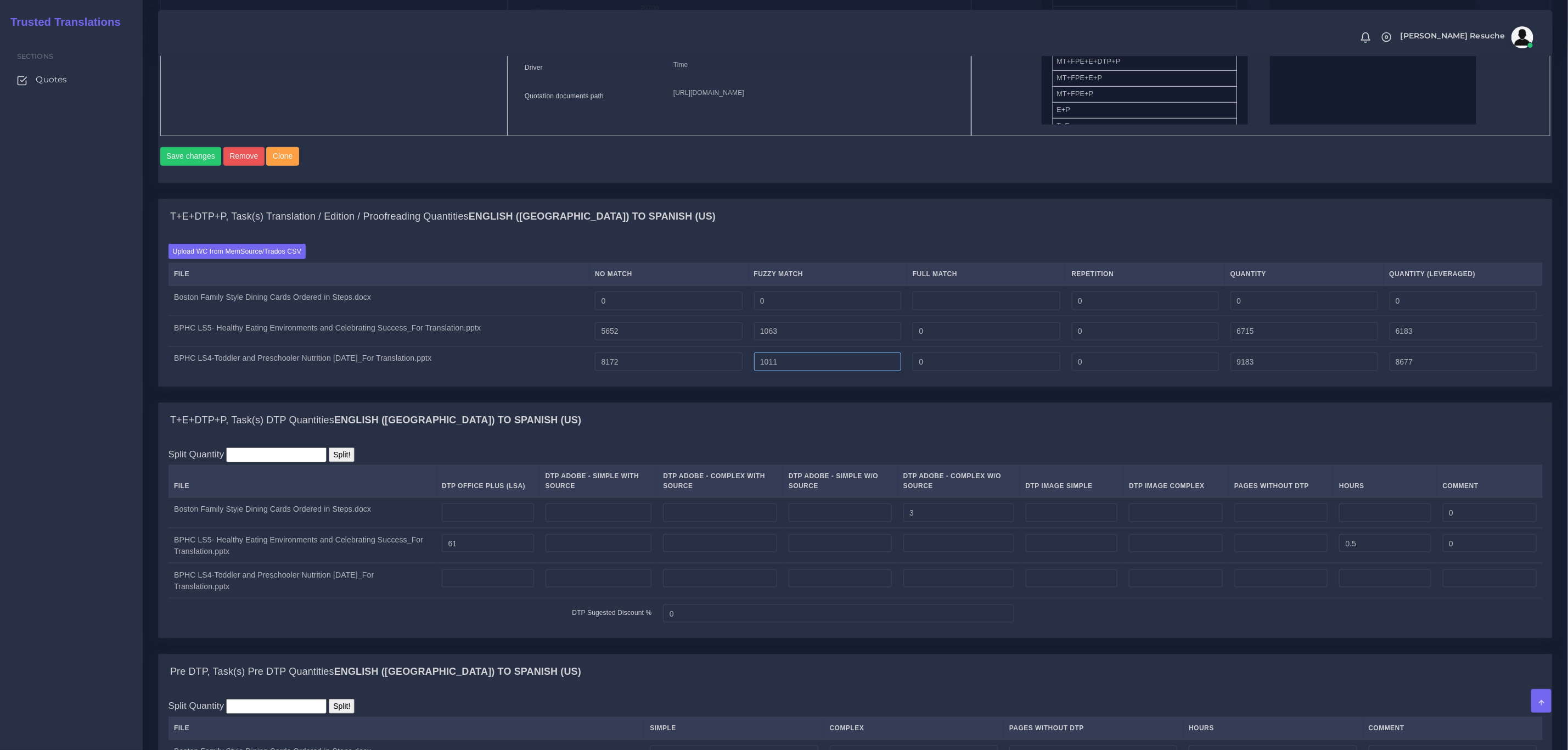
drag, startPoint x: 814, startPoint y: 378, endPoint x: 633, endPoint y: 379, distance: 181.0
click at [633, 376] on tr "BPHC LS4-Toddler and Preschooler Nutrition 8.26.25_For Translation.pptx 8172 10…" at bounding box center [855, 362] width 1375 height 30
type input "0"
type input "8172"
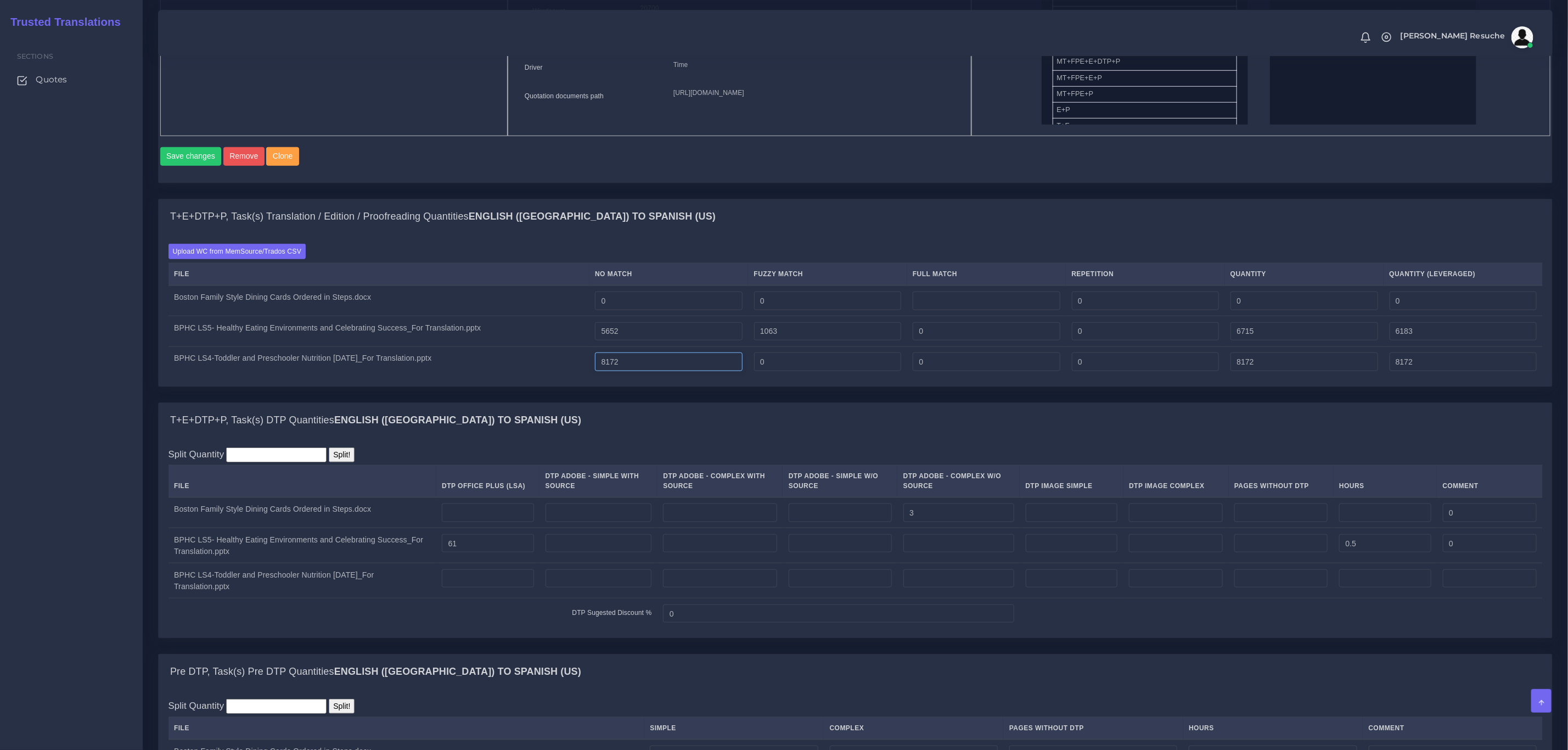
drag, startPoint x: 672, startPoint y: 379, endPoint x: 568, endPoint y: 373, distance: 104.2
click at [560, 376] on tr "BPHC LS4-Toddler and Preschooler Nutrition 8.26.25_For Translation.pptx 8172 0 …" at bounding box center [855, 362] width 1375 height 30
type input "0"
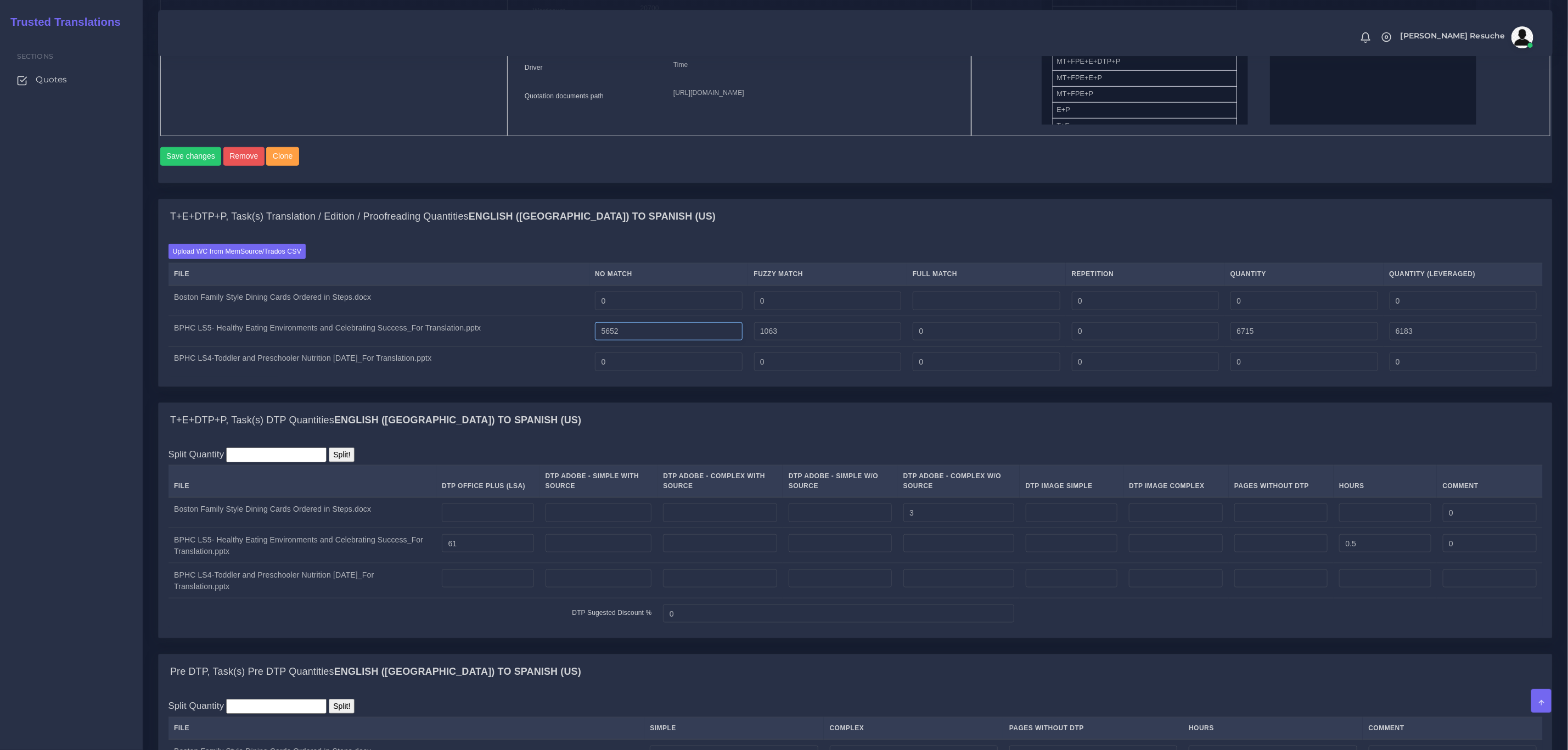
drag, startPoint x: 691, startPoint y: 345, endPoint x: 760, endPoint y: 336, distance: 69.6
click at [522, 339] on tr "BPHC LS5- Healthy Eating Environments and Celebrating Success_For Translation.p…" at bounding box center [855, 331] width 1375 height 31
type input "0"
type input "1063"
type input "531"
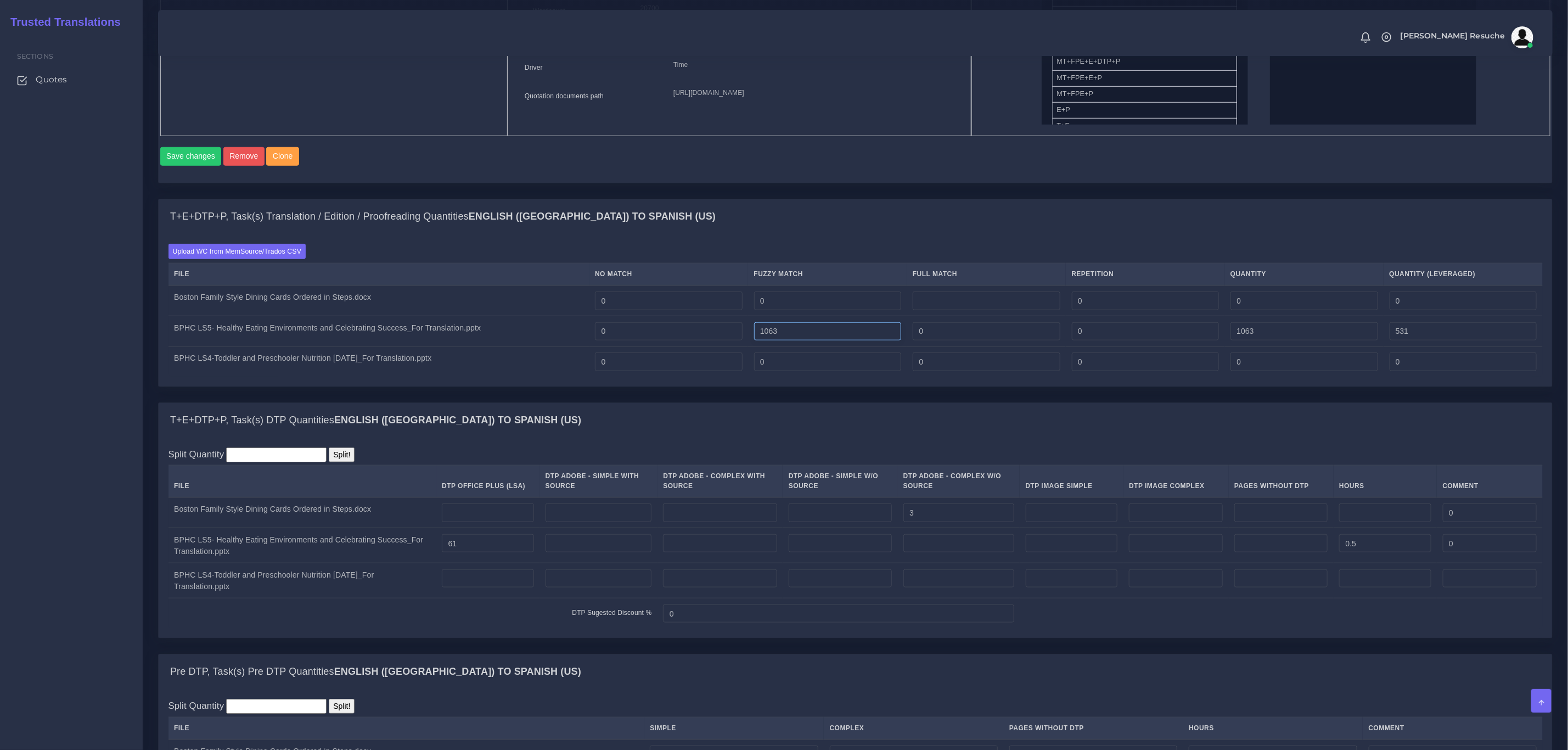
drag, startPoint x: 858, startPoint y: 343, endPoint x: 613, endPoint y: 347, distance: 245.0
click at [709, 347] on tr "BPHC LS5- Healthy Eating Environments and Celebrating Success_For Translation.p…" at bounding box center [855, 331] width 1375 height 31
type input "0"
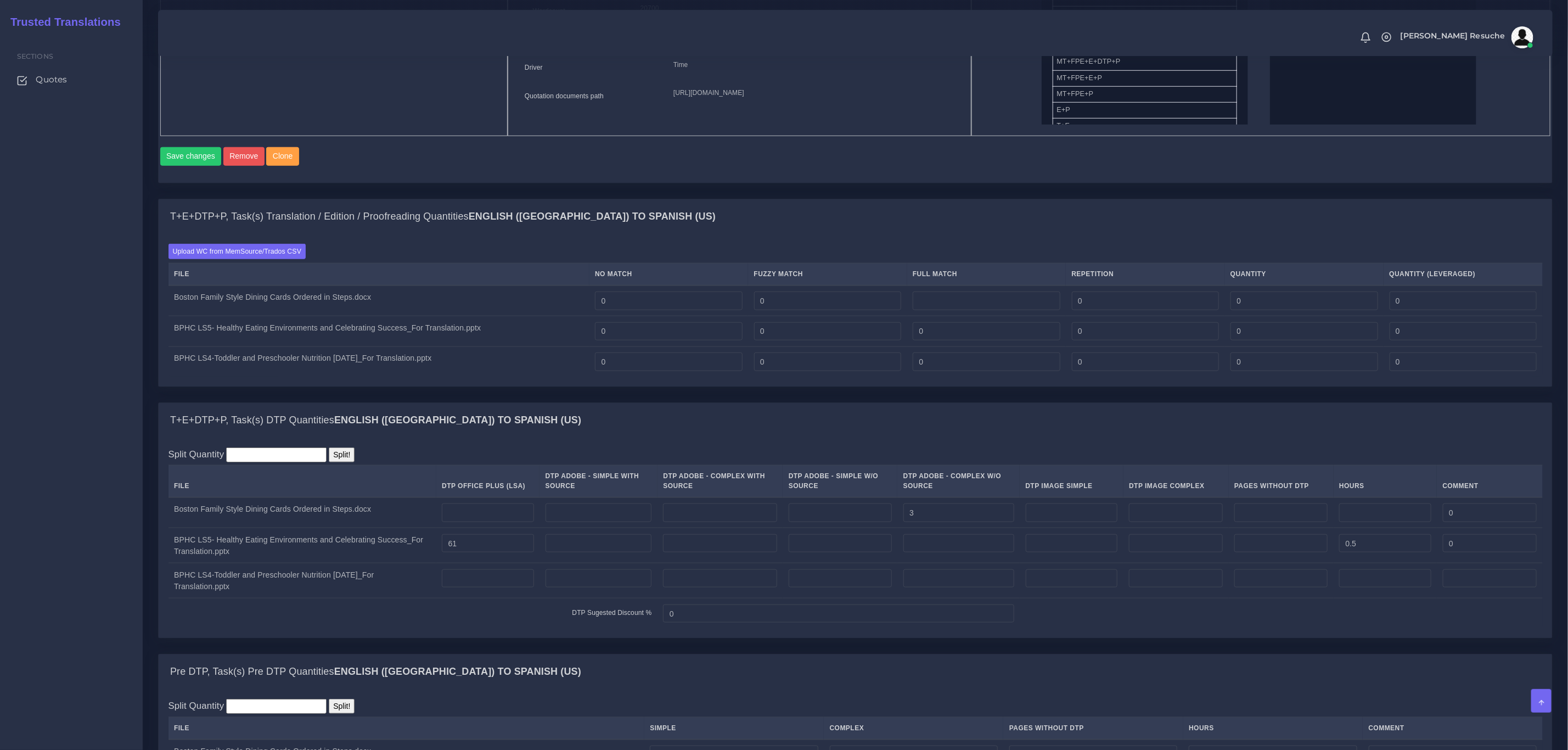
click at [786, 234] on div "T+E+DTP+P, Task(s) Translation / Edition / Proofreading Quantities English (US)…" at bounding box center [855, 216] width 1394 height 35
click at [208, 258] on label "Upload WC from MemSource/Trados CSV" at bounding box center [237, 251] width 138 height 15
click at [0, 0] on input "Upload WC from MemSource/Trados CSV" at bounding box center [0, 0] width 0 height 0
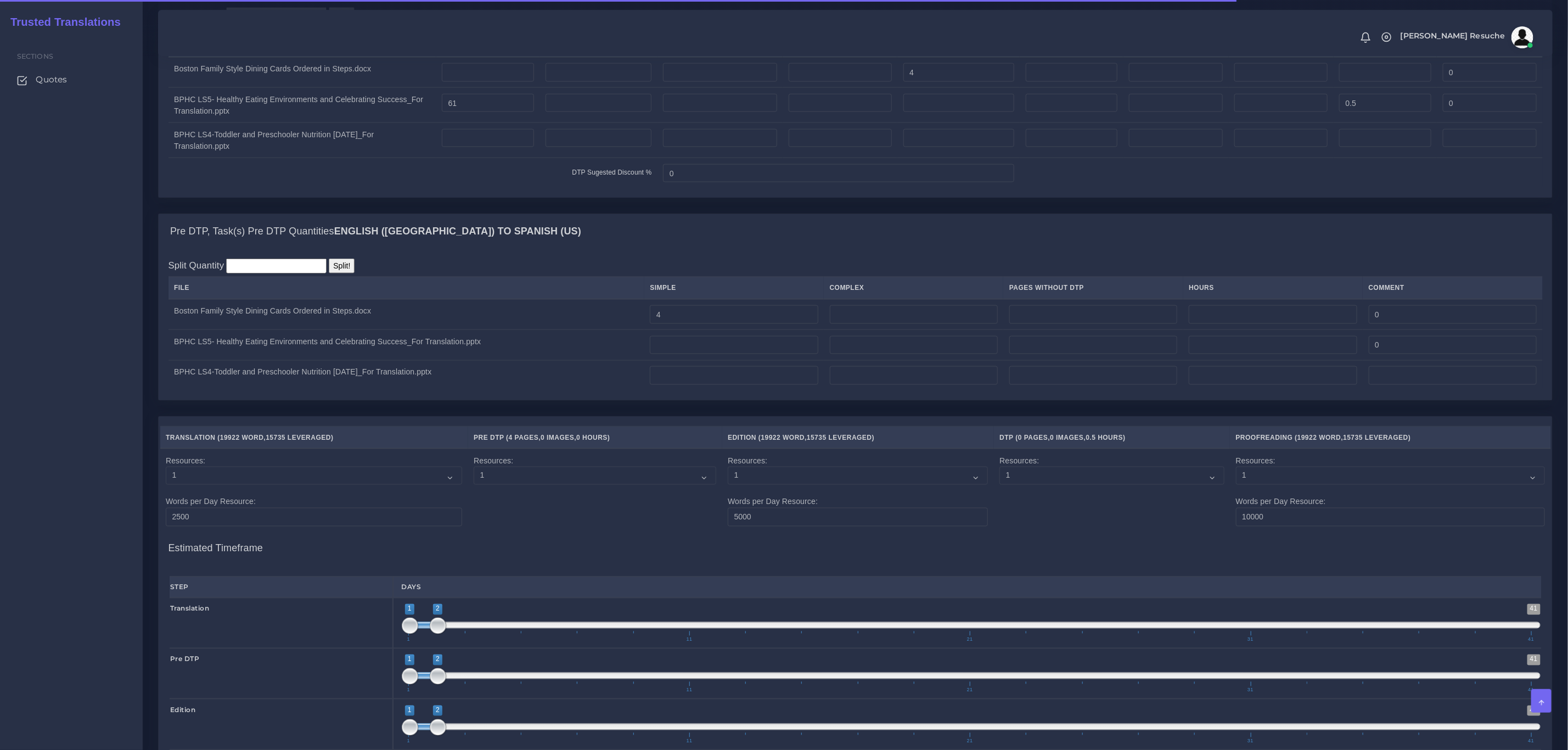
scroll to position [494, 0]
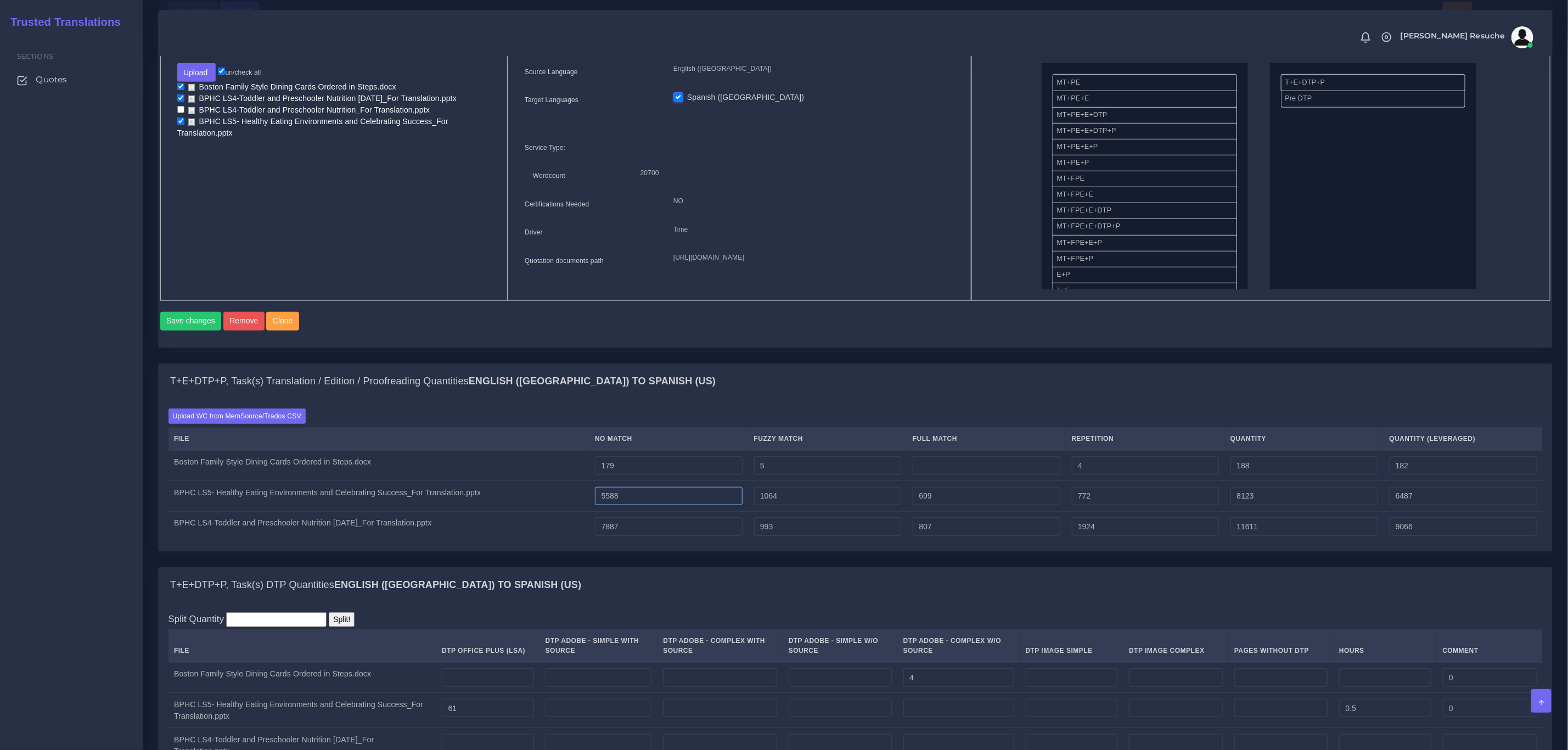
drag, startPoint x: 644, startPoint y: 513, endPoint x: 617, endPoint y: 509, distance: 27.3
click at [617, 506] on input "5588" at bounding box center [668, 496] width 147 height 19
type input "5611"
type input "8146"
type input "6510"
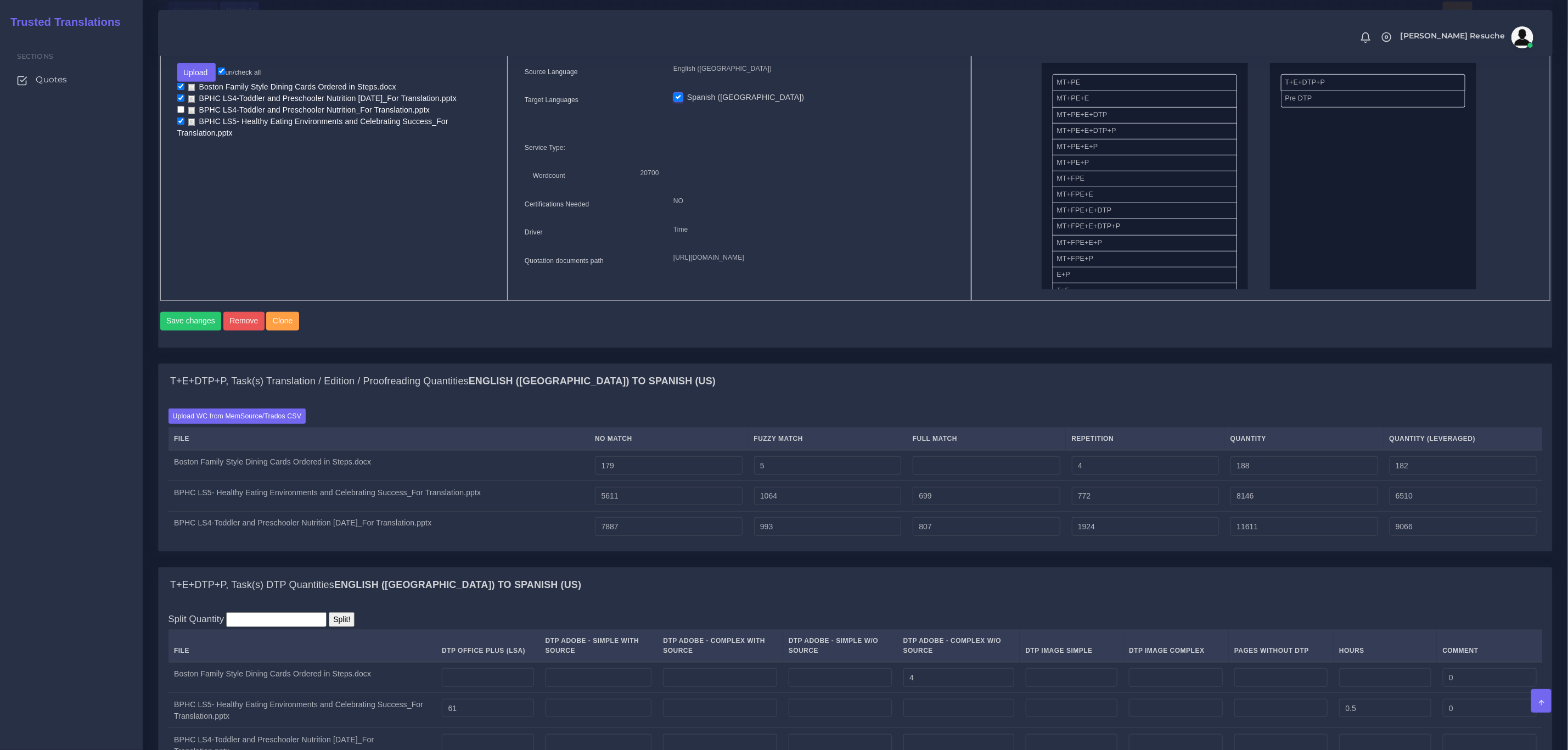
click at [0, 0] on div "Batch 1 New Batch Batch 1 Logs Files" at bounding box center [0, 0] width 0 height 0
drag, startPoint x: 619, startPoint y: 512, endPoint x: 651, endPoint y: 511, distance: 32.0
click at [651, 506] on input "5611" at bounding box center [668, 496] width 147 height 19
type input "5640"
type input "8175"
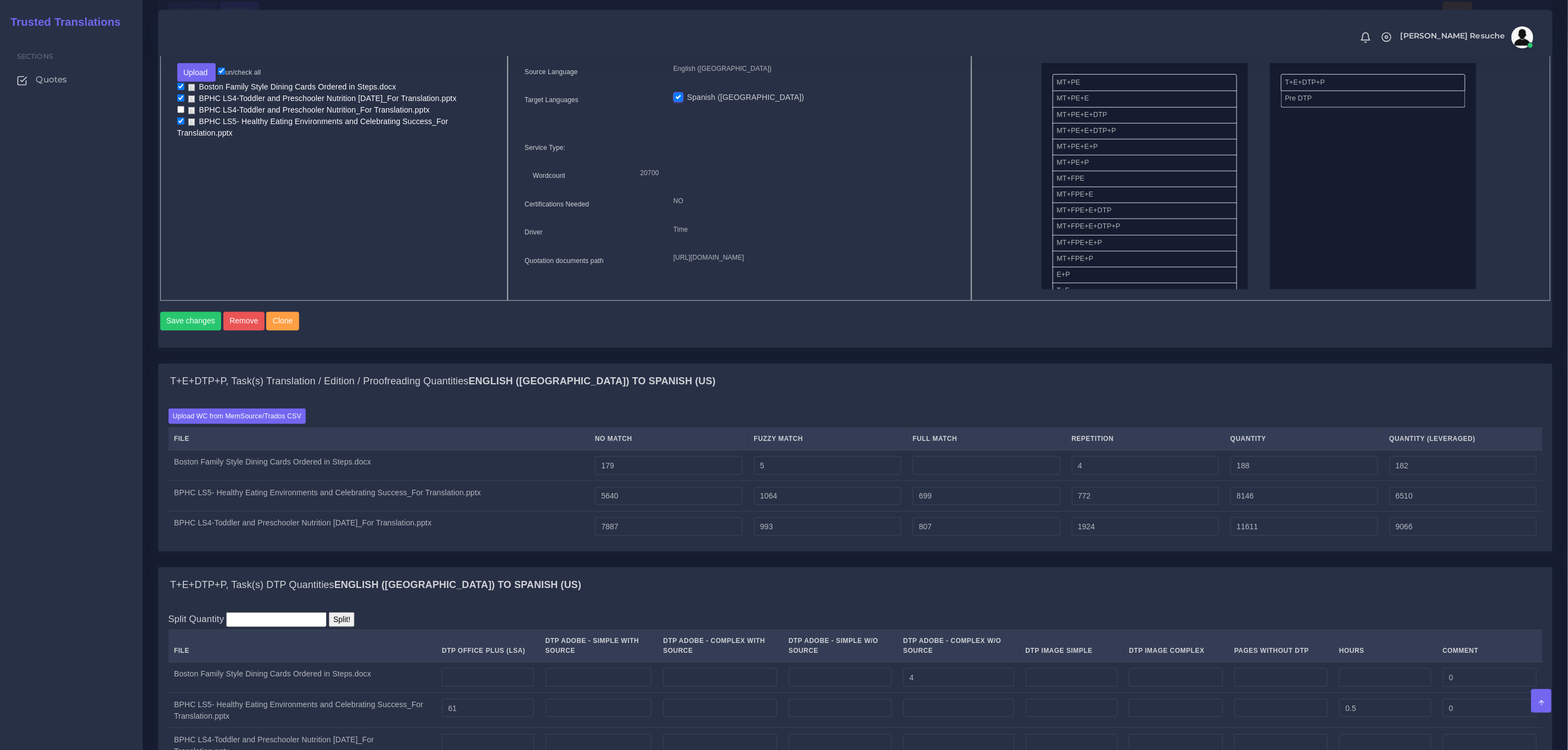
type input "6539"
click at [0, 0] on div "Batch 1 New Batch Batch 1 Logs NO" at bounding box center [0, 0] width 0 height 0
click at [618, 536] on input "7887" at bounding box center [668, 526] width 147 height 19
type input "7987"
type input "11711"
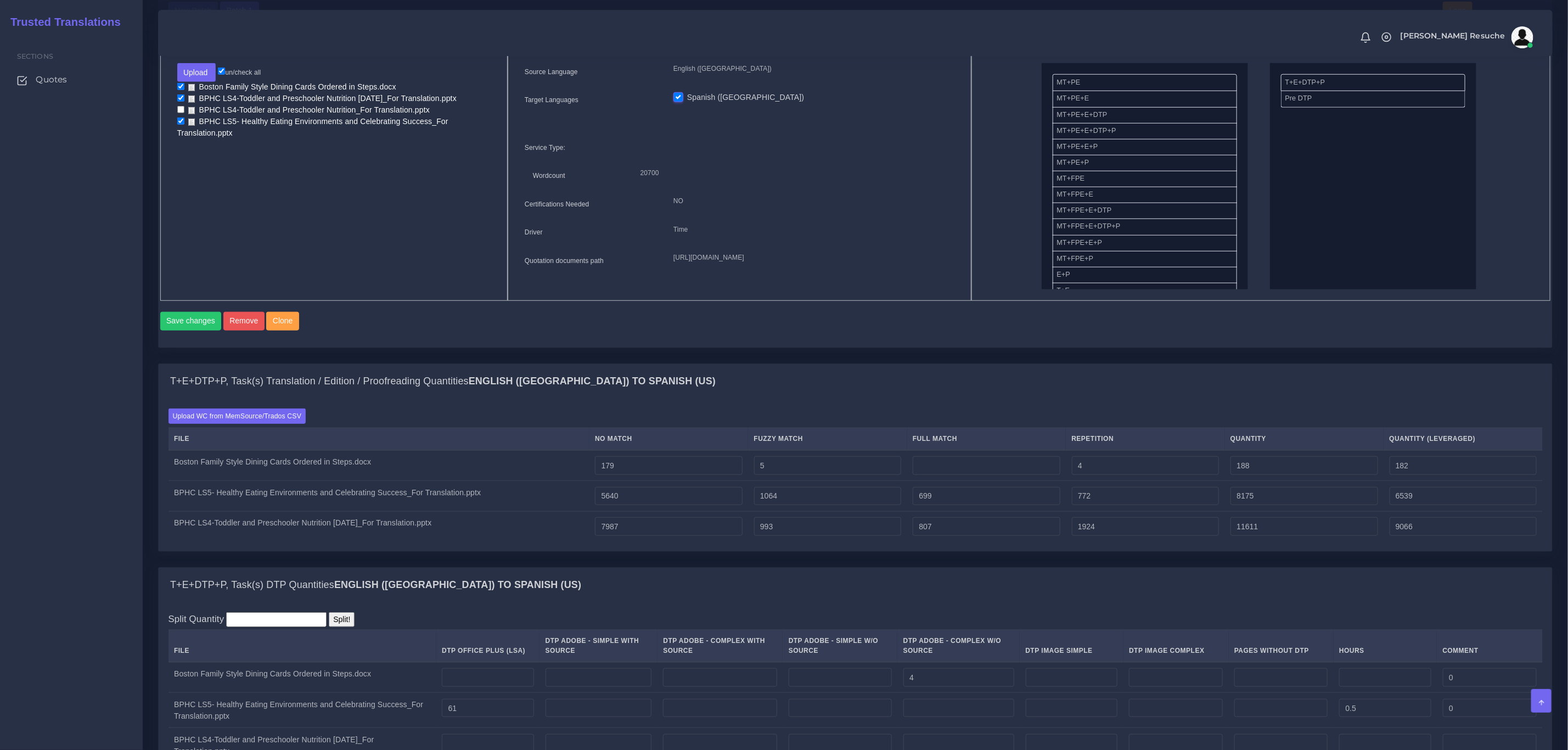
type input "9166"
click at [926, 331] on div "Save changes Remove Clone" at bounding box center [855, 321] width 1391 height 19
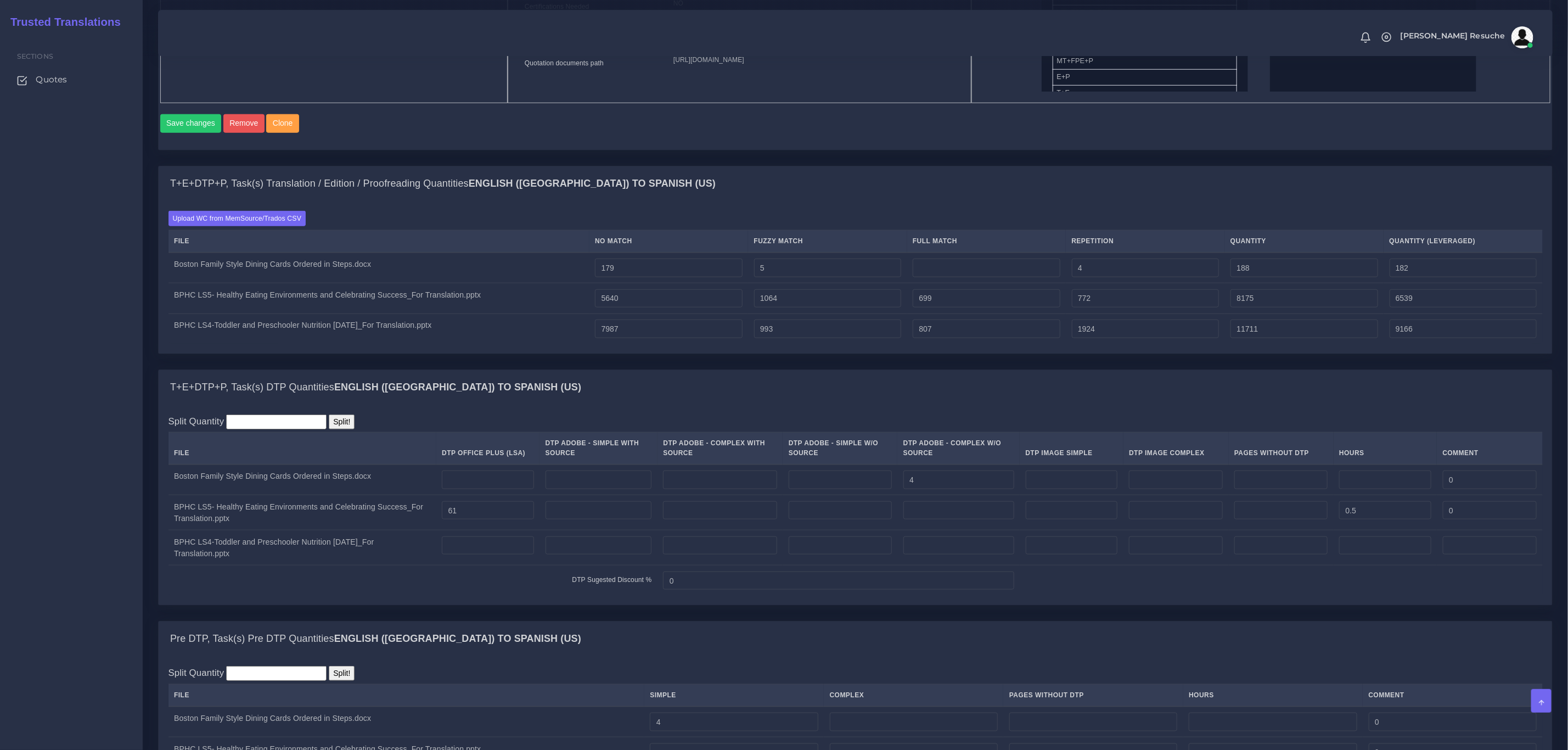
scroll to position [741, 0]
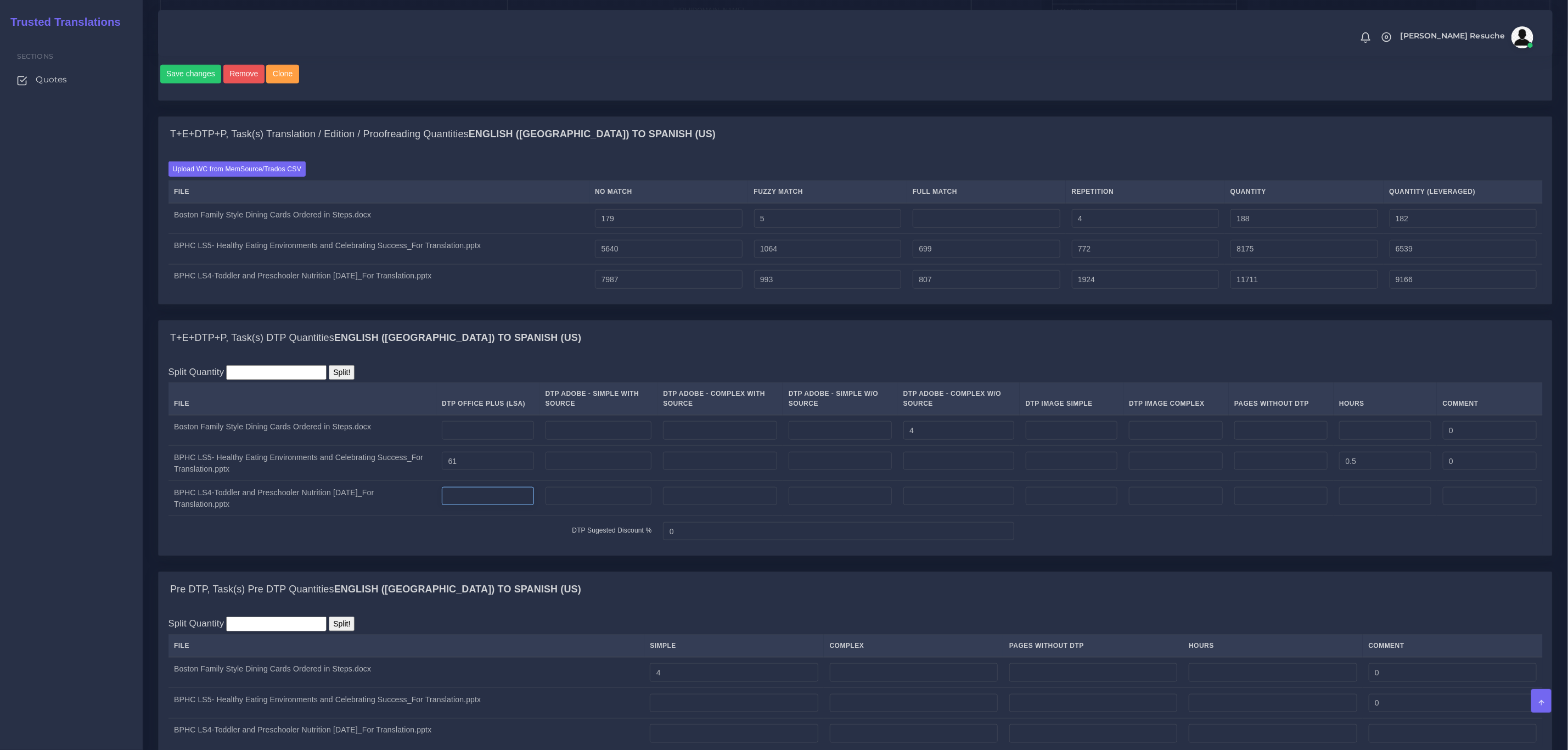
click at [509, 506] on input "number" at bounding box center [487, 496] width 92 height 19
drag, startPoint x: 968, startPoint y: 447, endPoint x: 844, endPoint y: 436, distance: 124.5
click at [844, 436] on tr "Boston Family Style Dining Cards Ordered in Steps.docx 4 0" at bounding box center [855, 430] width 1375 height 31
type input "3"
click at [993, 347] on div "T+E+DTP+P, Task(s) DTP Quantities English (US) TO Spanish (US)" at bounding box center [855, 338] width 1394 height 35
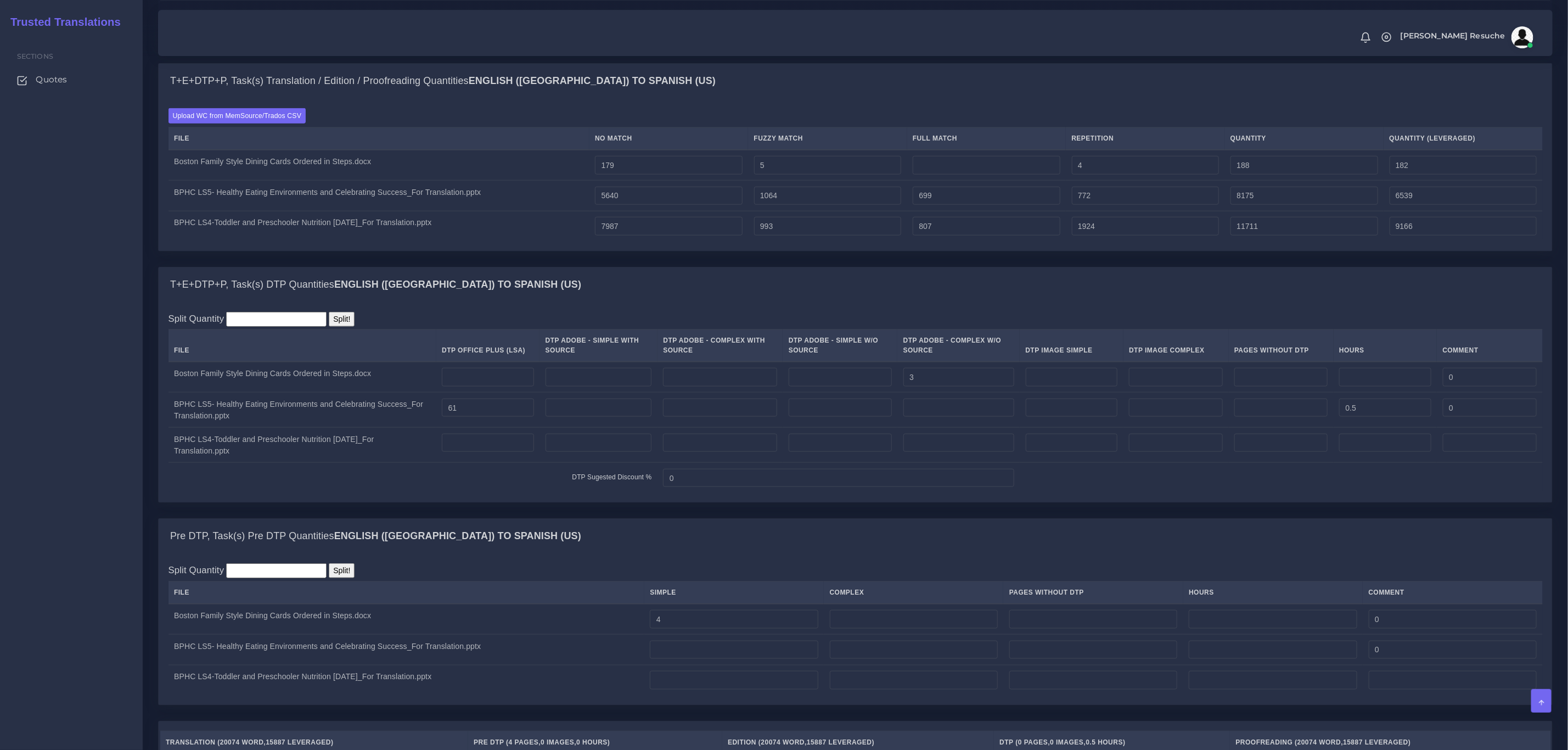
scroll to position [823, 0]
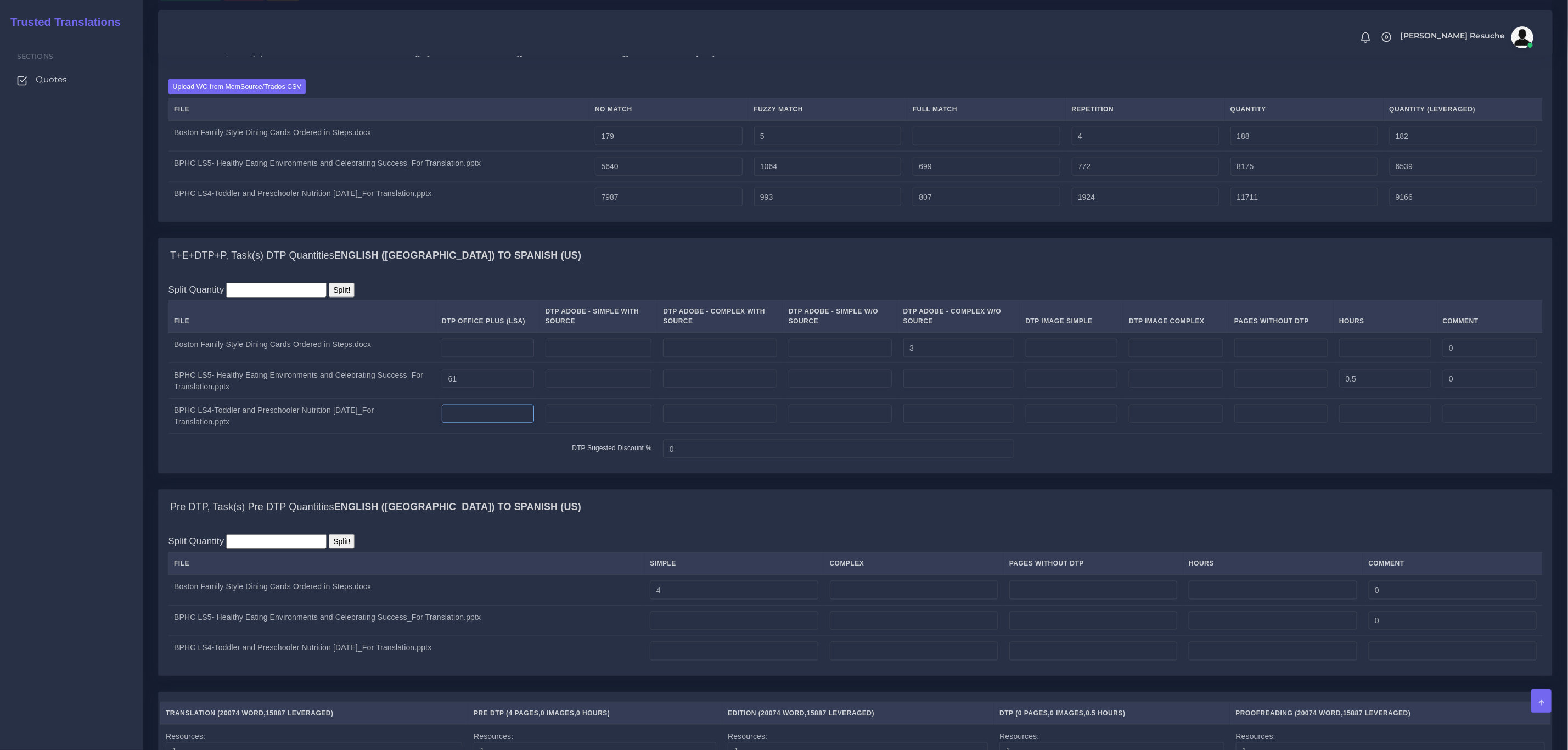
click at [489, 423] on input "number" at bounding box center [487, 414] width 92 height 19
type input "72"
click at [1193, 423] on input "number" at bounding box center [1176, 414] width 94 height 19
type input "1"
click at [1165, 473] on div "Split Quantity Split! File DTP Office Plus (LSA) DTP Adobe - Simple With Source…" at bounding box center [855, 374] width 1394 height 201
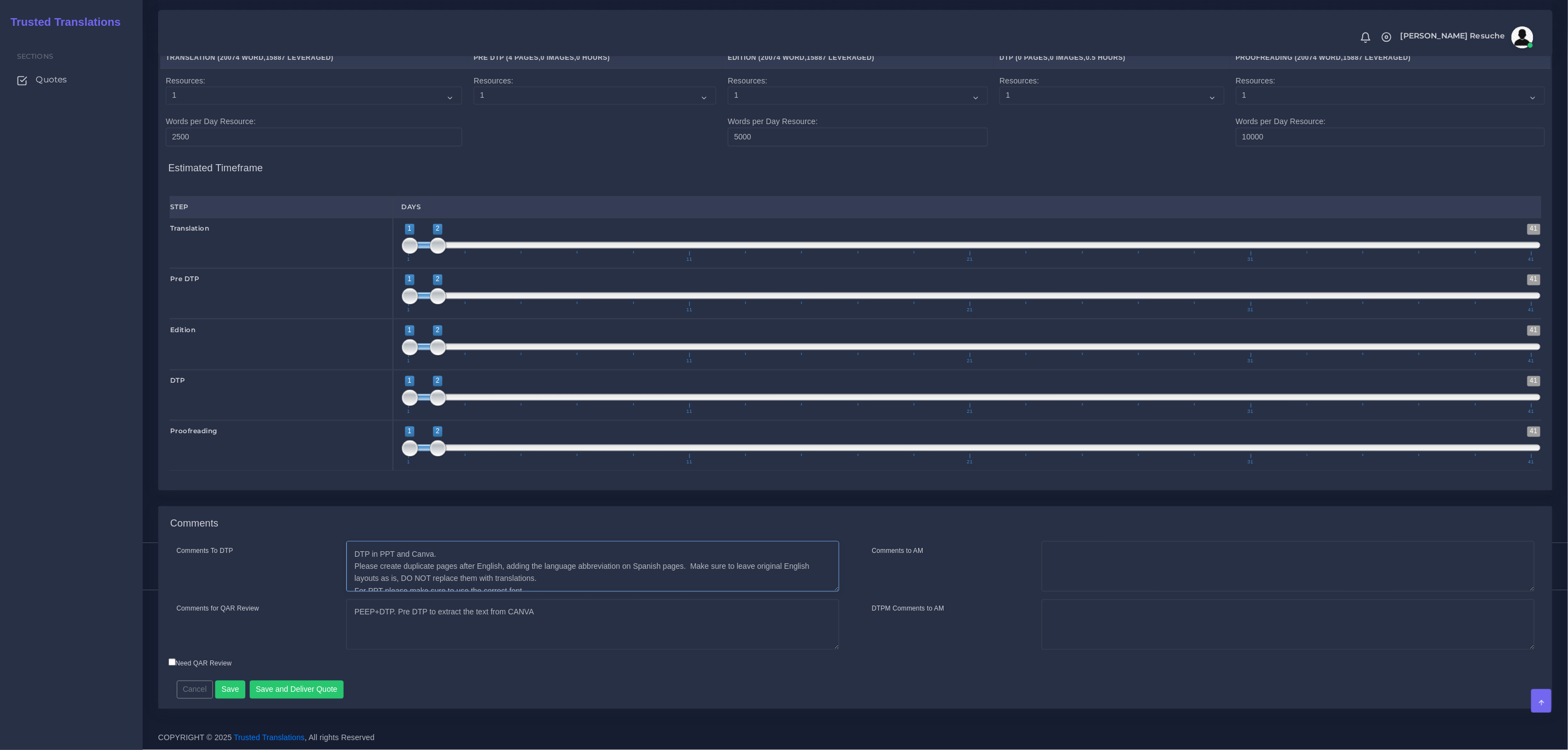
scroll to position [12, 0]
drag, startPoint x: 524, startPoint y: 572, endPoint x: 532, endPoint y: 588, distance: 17.9
click at [532, 588] on textarea "DTP in PPT and Canva. Please create duplicate pages after English, adding the l…" at bounding box center [593, 566] width 493 height 50
click at [536, 579] on textarea "DTP in PPT and Canva. Please create duplicate pages after English, adding the l…" at bounding box center [593, 566] width 493 height 50
click at [560, 631] on textarea "PEEP+DTP. Pre DTP to extract the text from CANVA" at bounding box center [593, 624] width 493 height 50
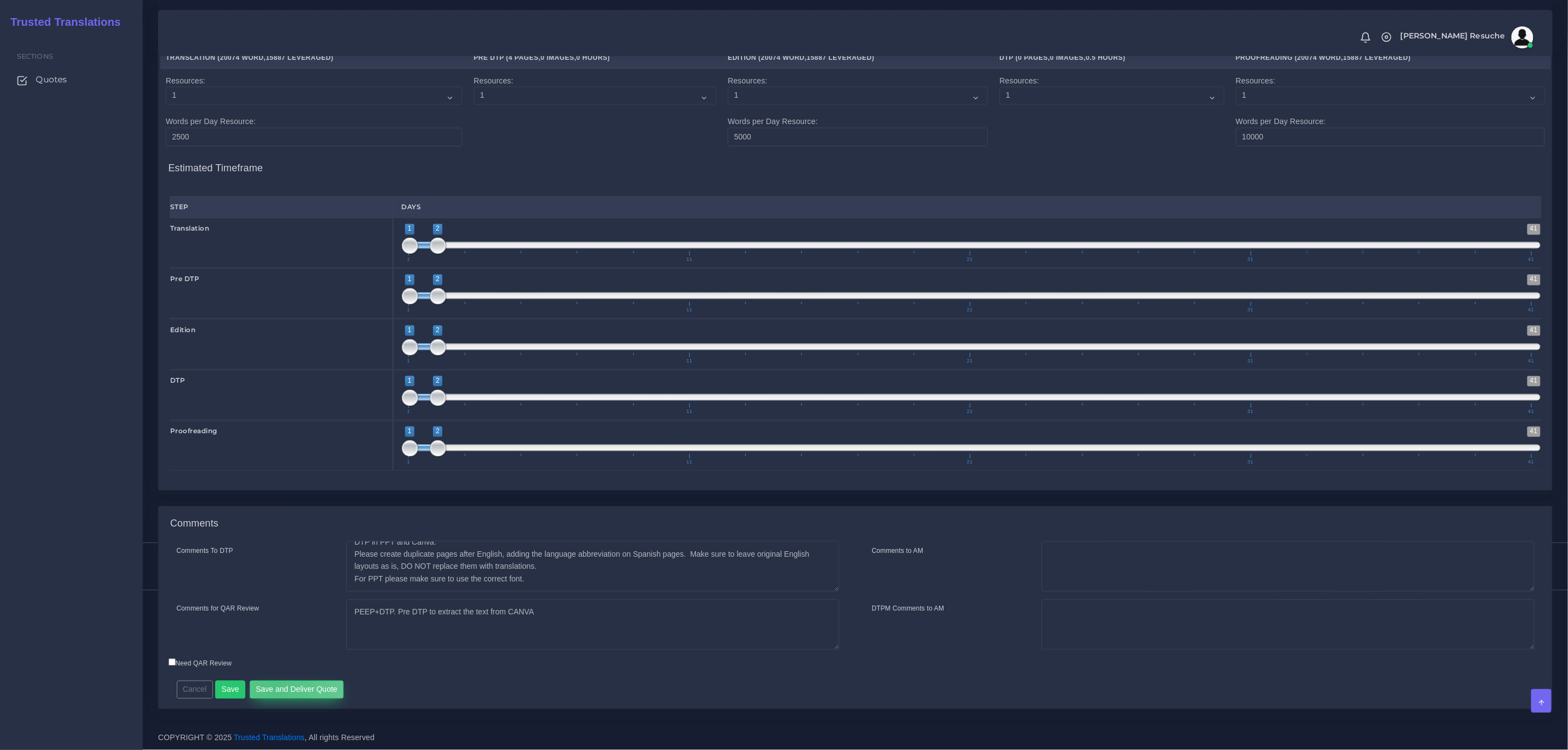
click at [272, 687] on button "Save and Deliver Quote" at bounding box center [297, 689] width 94 height 19
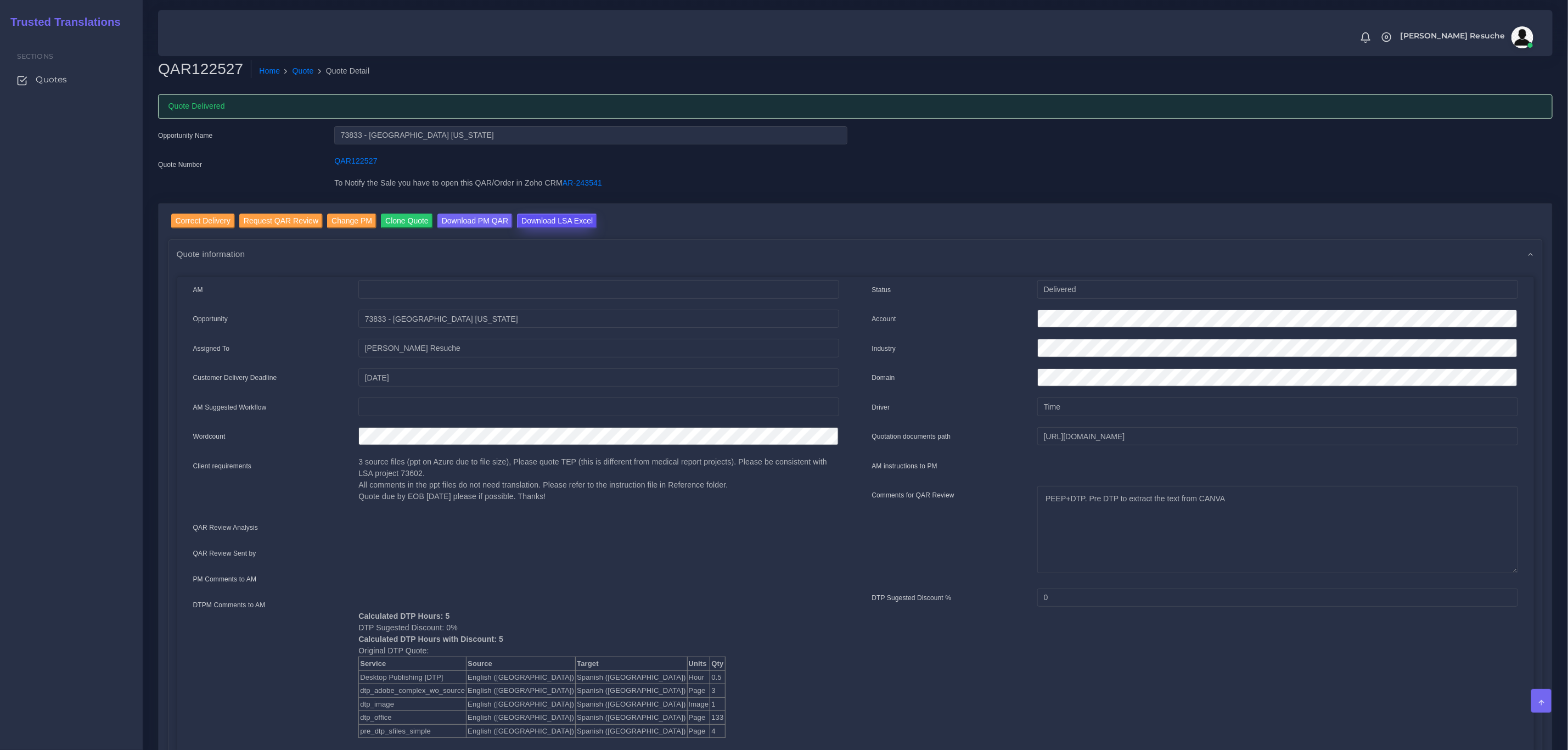
click at [534, 222] on input "Download LSA Excel" at bounding box center [557, 221] width 80 height 15
click at [295, 71] on link "Quote" at bounding box center [303, 70] width 22 height 11
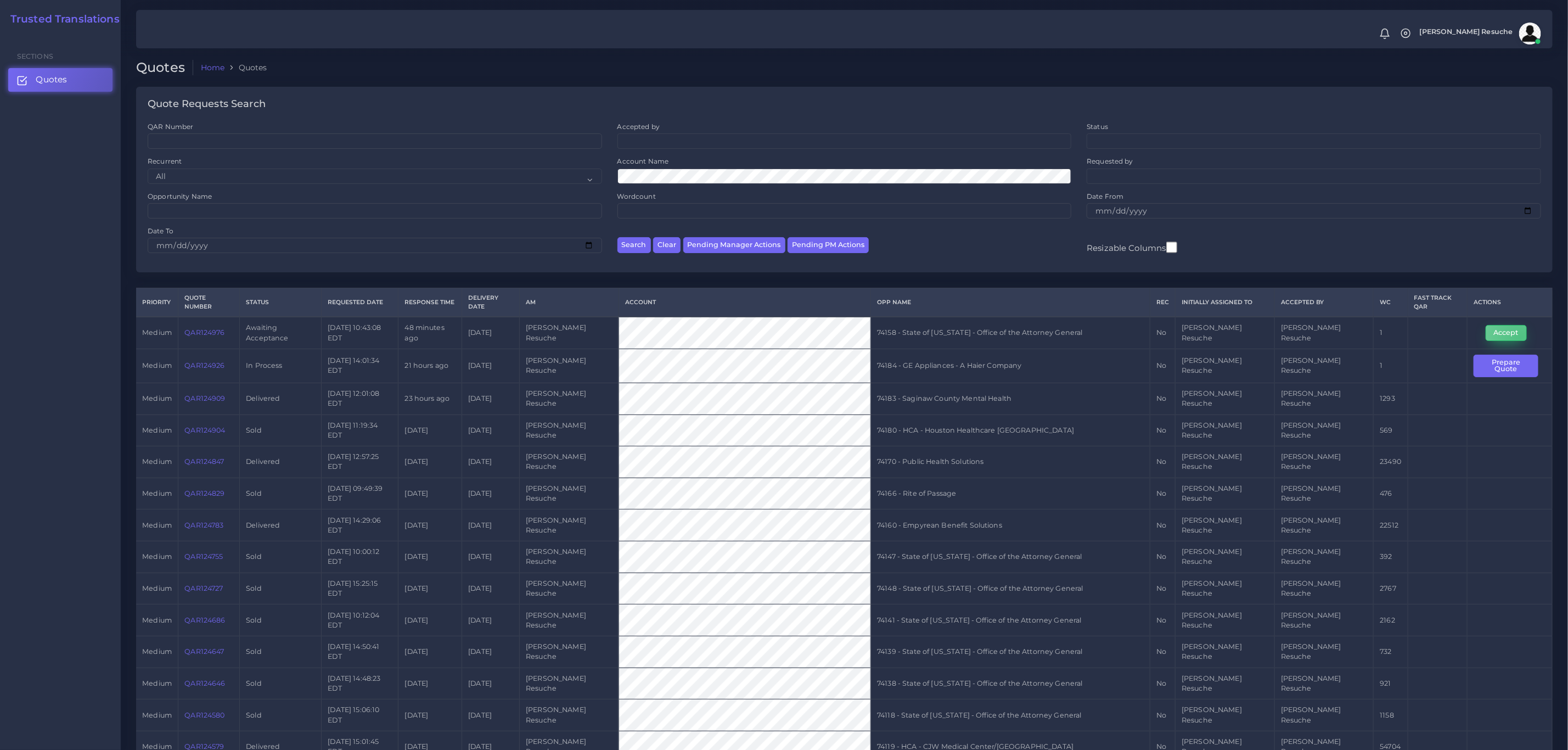
click at [1516, 332] on button "Accept" at bounding box center [1506, 332] width 41 height 16
click at [1082, 328] on td "74158 - State of [US_STATE] - Office of the Attorney General" at bounding box center [1010, 332] width 279 height 32
copy tr "74158 - State of [US_STATE] - Office of the Attorney General"
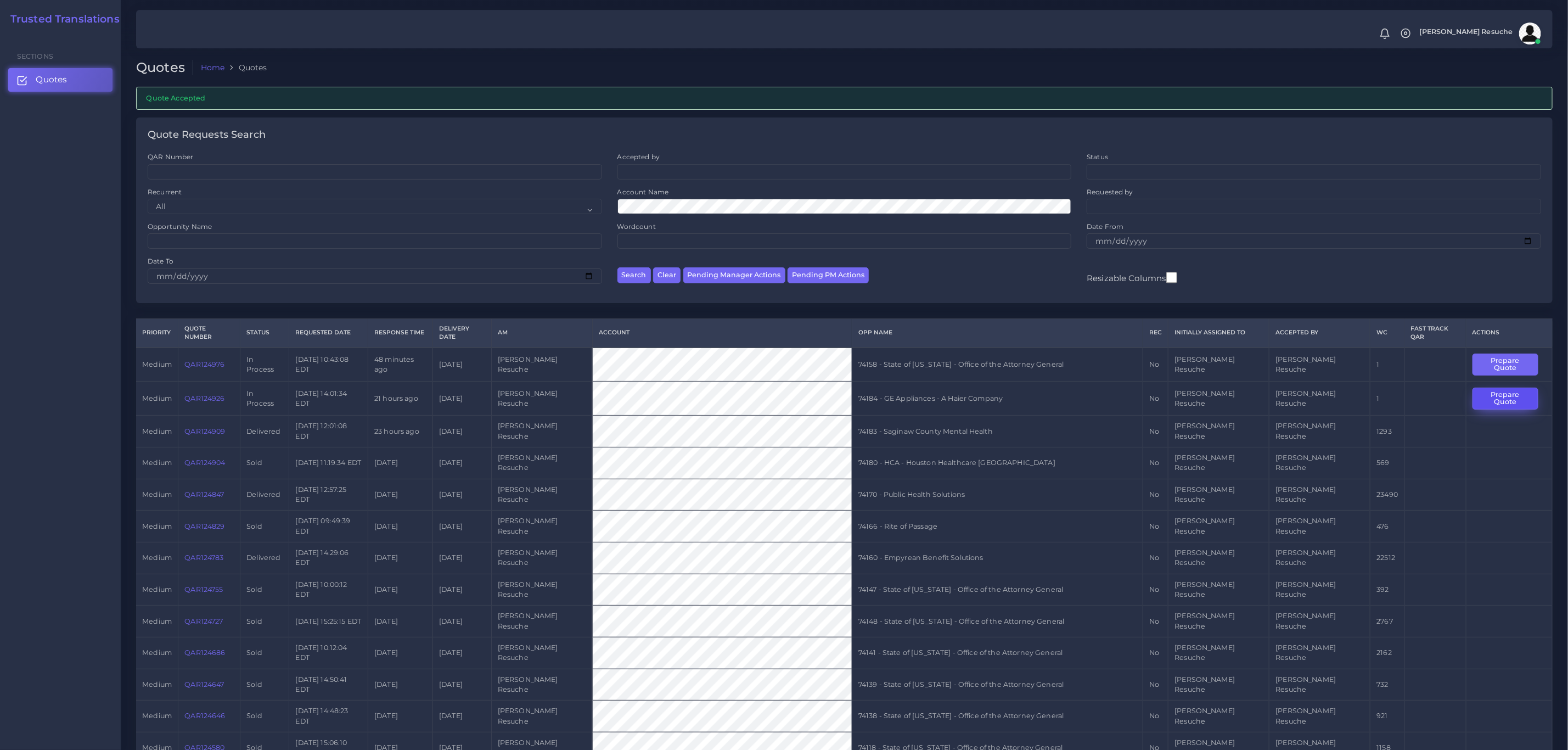
drag, startPoint x: 1519, startPoint y: 382, endPoint x: 1513, endPoint y: 382, distance: 6.0
click at [1519, 388] on button "Prepare Quote" at bounding box center [1506, 399] width 66 height 22
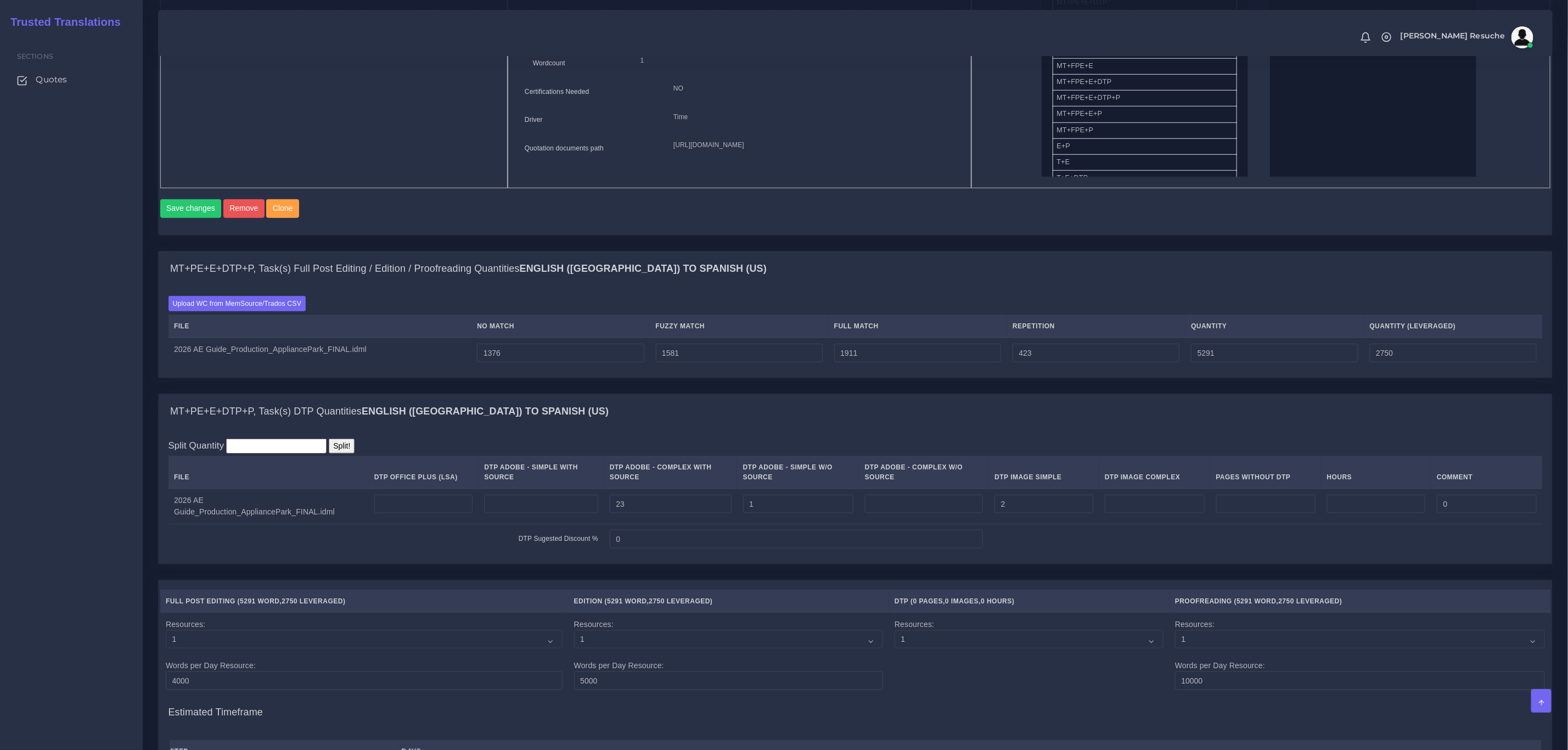
scroll to position [576, 0]
click at [1362, 512] on input "number" at bounding box center [1376, 502] width 98 height 19
type input "0.25"
click at [1461, 469] on div "Split Quantity Split! File DTP Office Plus (LSA) DTP Adobe - Simple With Source…" at bounding box center [855, 496] width 1375 height 116
drag, startPoint x: 1016, startPoint y: 514, endPoint x: 994, endPoint y: 517, distance: 22.2
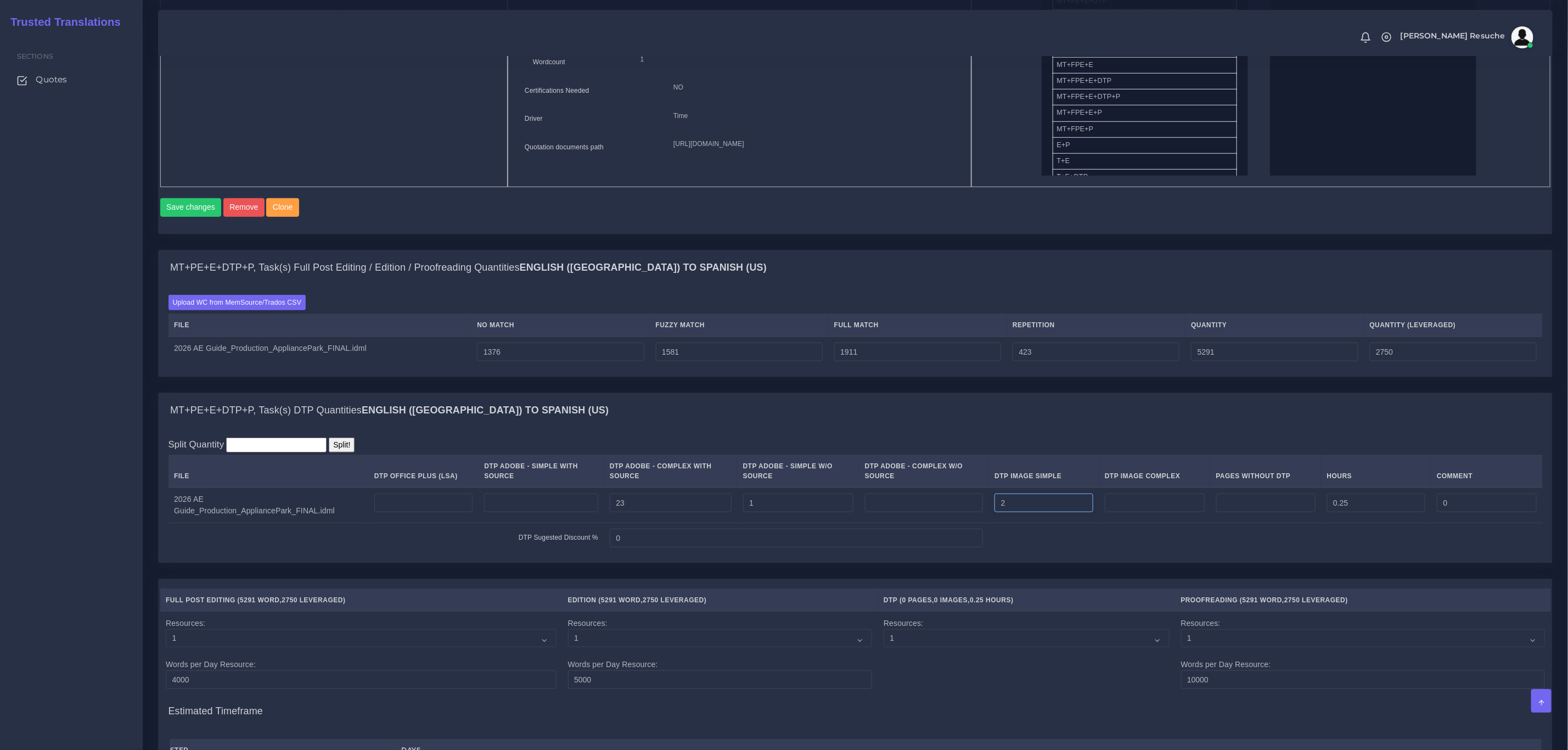
click at [994, 517] on tr "2026 AE Guide_Production_AppliancePark_FINAL.idml 23 1 2 0.25 0" at bounding box center [855, 505] width 1375 height 36
click at [1146, 512] on input "number" at bounding box center [1154, 502] width 100 height 19
type input "2"
click at [1144, 376] on div "Upload WC from MemSource/Trados CSV File No Match Fuzzy Match Full Match Repeti…" at bounding box center [855, 331] width 1394 height 91
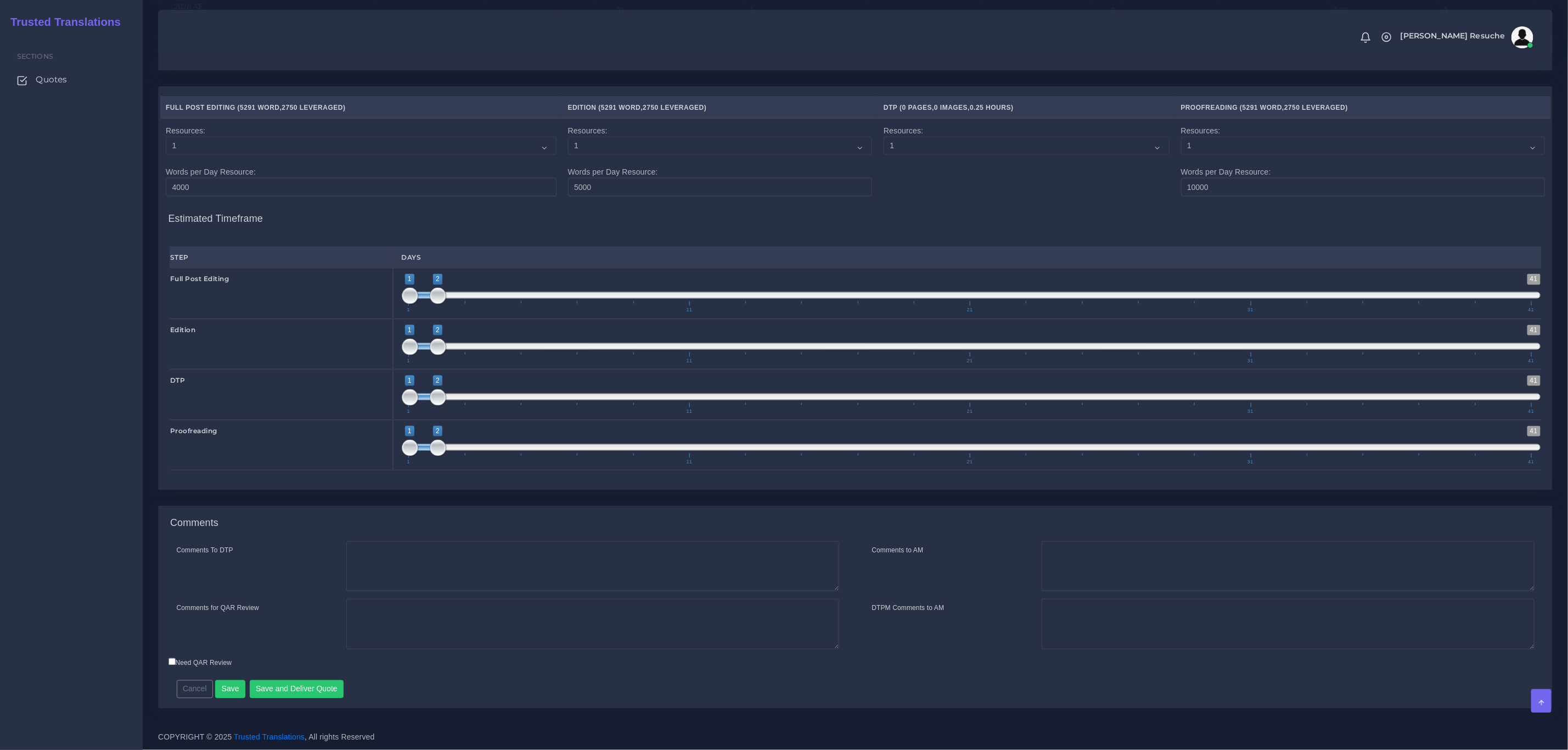
scroll to position [1089, 0]
click at [582, 547] on textarea "Comments To DTP" at bounding box center [593, 566] width 493 height 50
type textarea "DTP in InDesign"
type textarea "E"
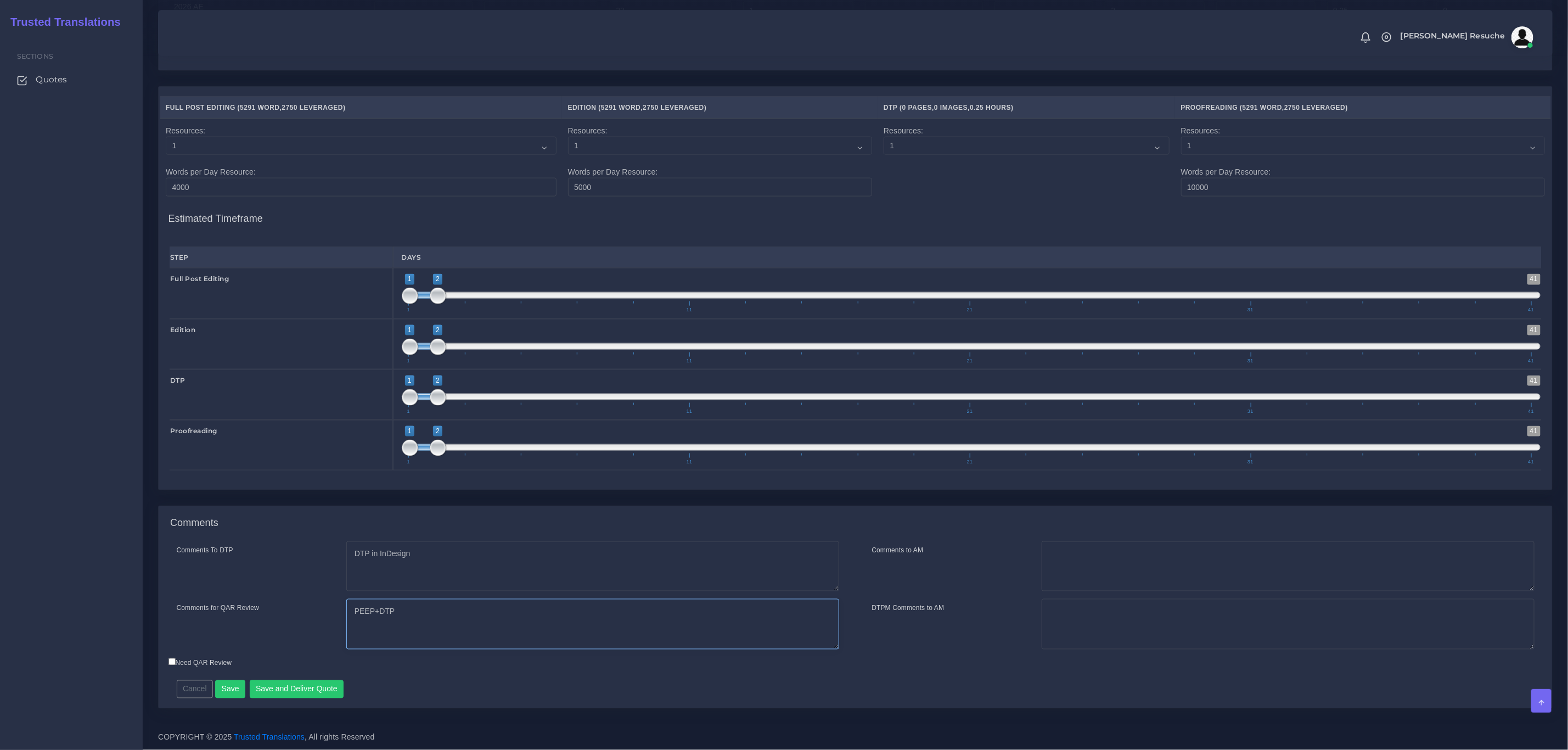
type textarea "PEEP+DTP"
click at [580, 549] on textarea "DTP in InDesign" at bounding box center [593, 566] width 493 height 50
click at [223, 693] on button "Save" at bounding box center [231, 689] width 30 height 19
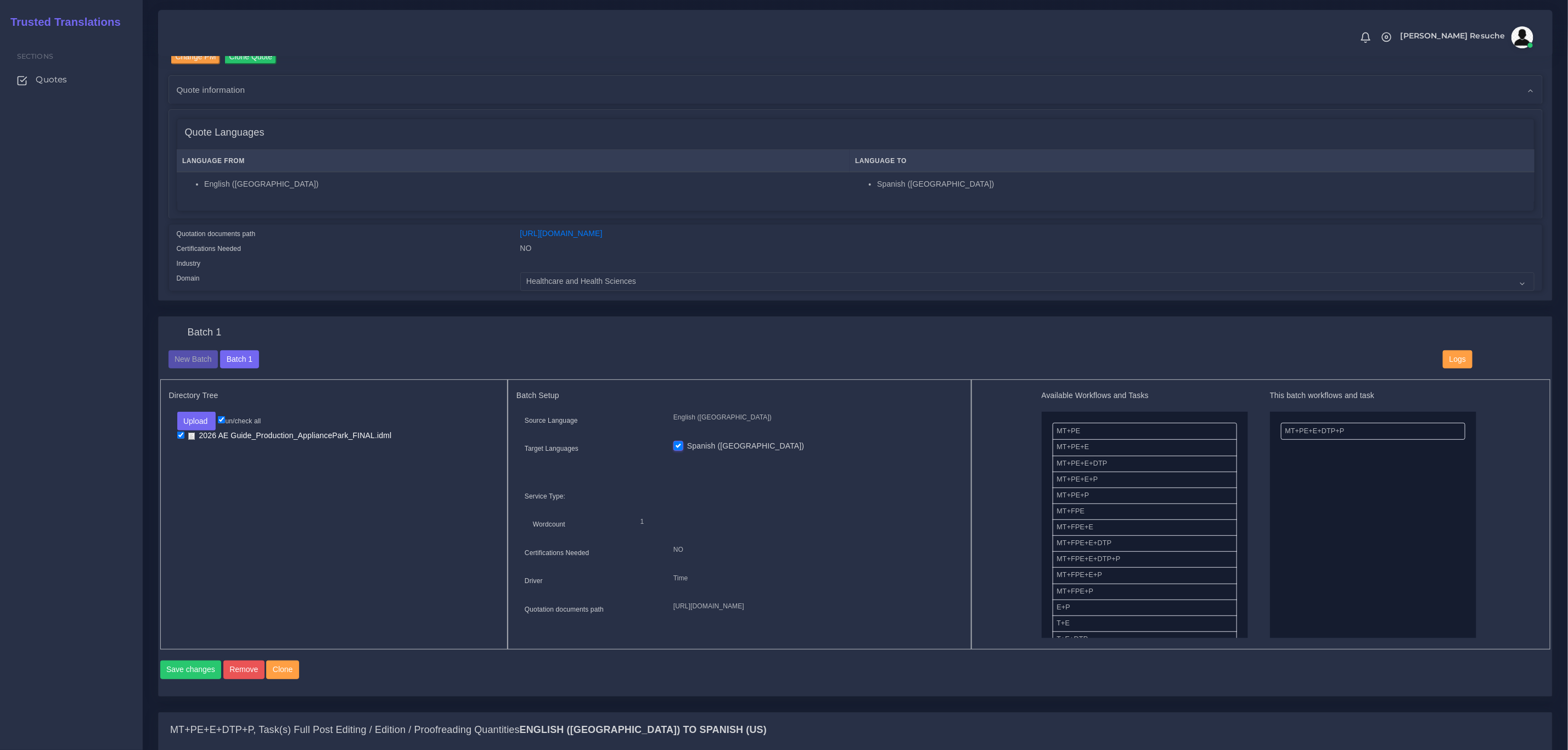
scroll to position [82, 0]
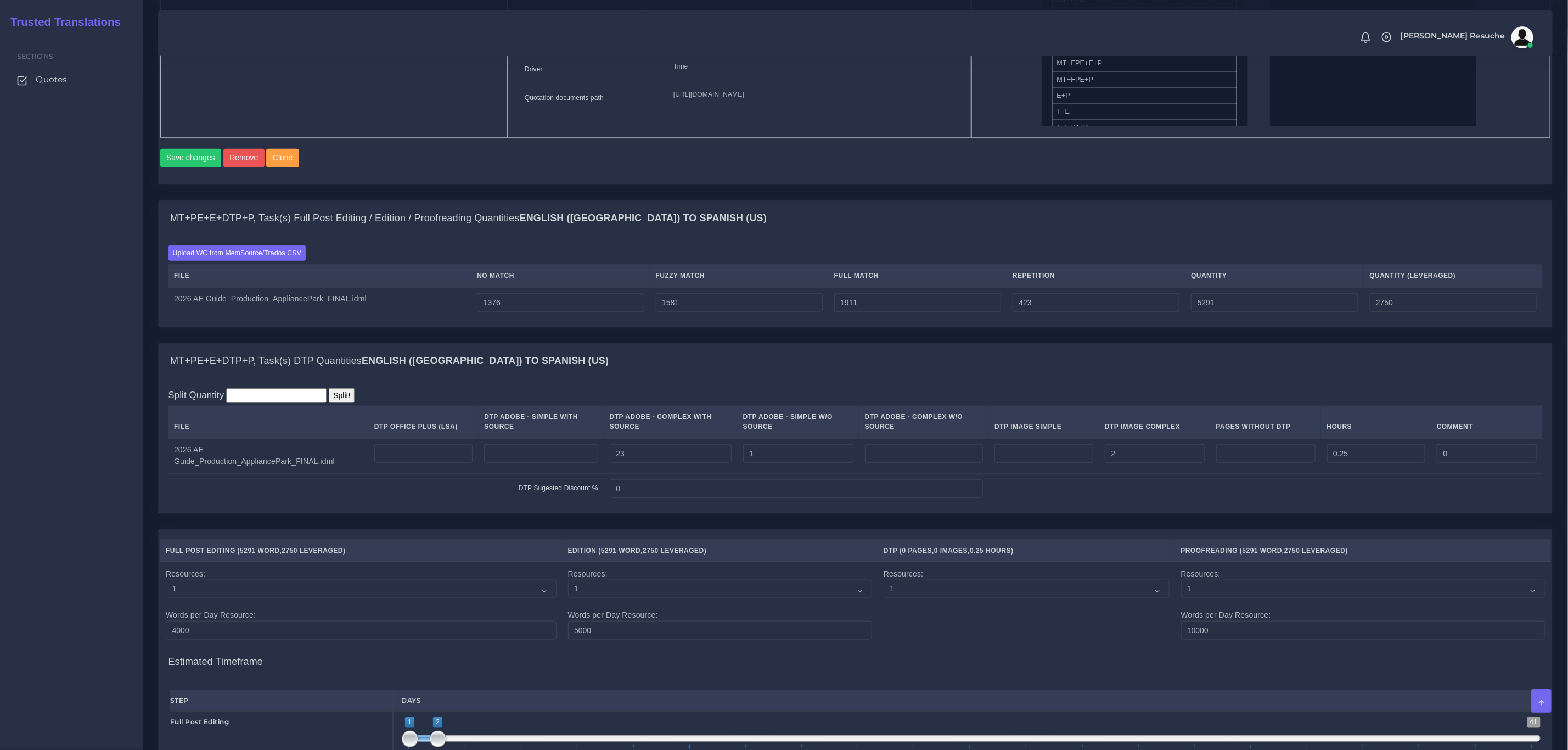
scroll to position [659, 0]
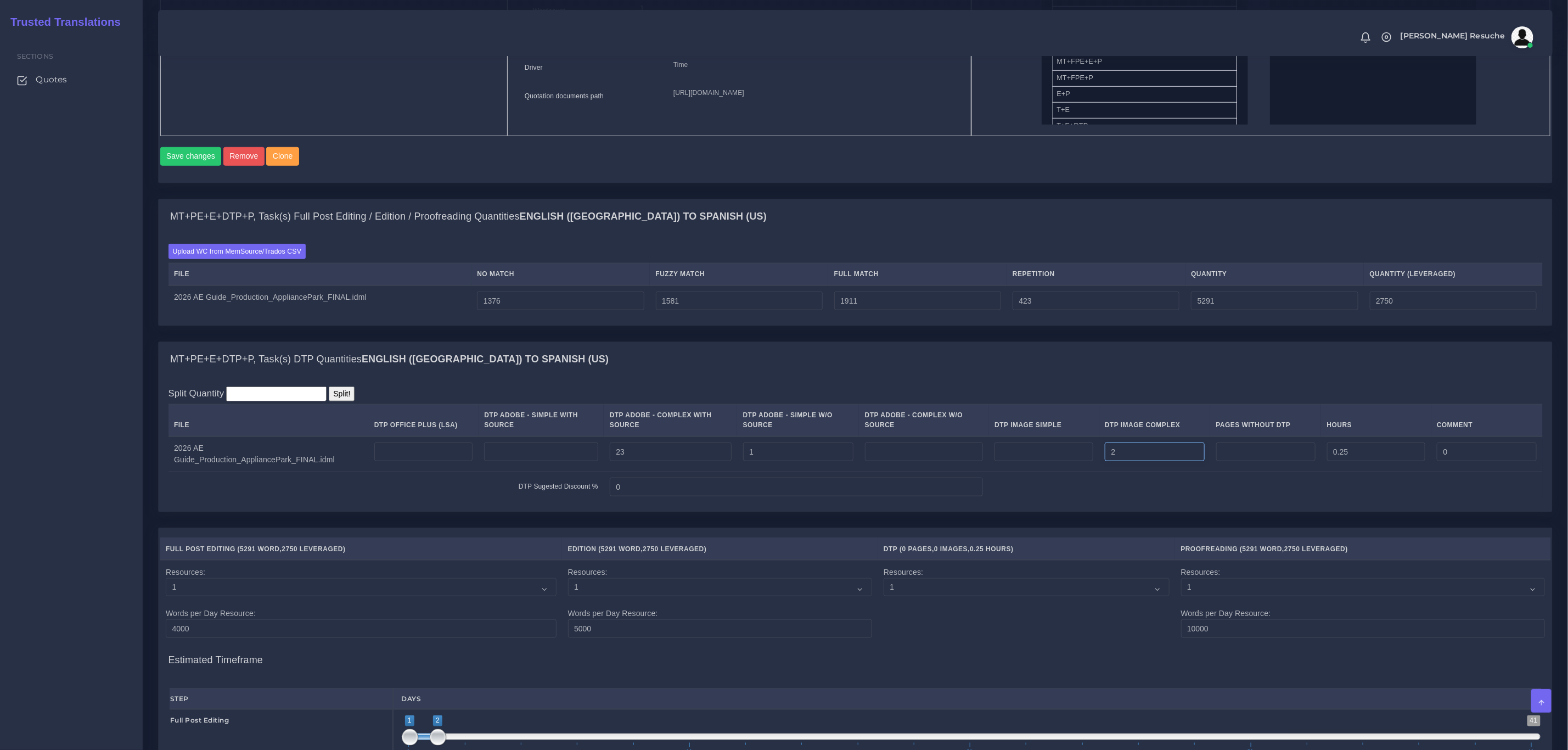
drag, startPoint x: 1152, startPoint y: 472, endPoint x: 887, endPoint y: 471, distance: 265.0
click at [887, 471] on tr "2026 AE Guide_Production_AppliancePark_FINAL.idml 23 1 2 0.25 0" at bounding box center [855, 454] width 1375 height 36
click at [871, 371] on div "MT+PE+E+DTP+P, Task(s) DTP Quantities English (US) TO Spanish ([GEOGRAPHIC_DATA…" at bounding box center [855, 359] width 1394 height 35
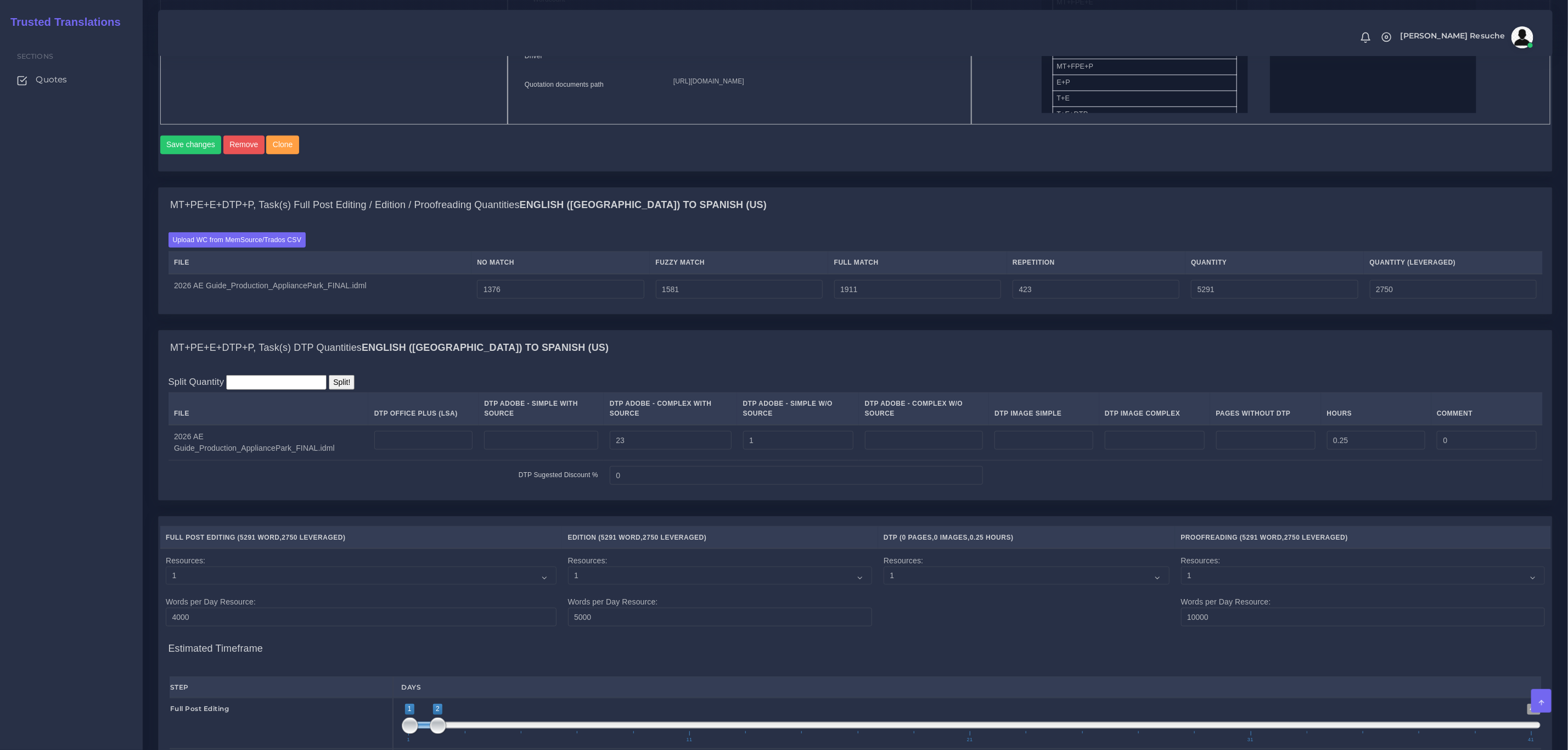
scroll to position [626, 0]
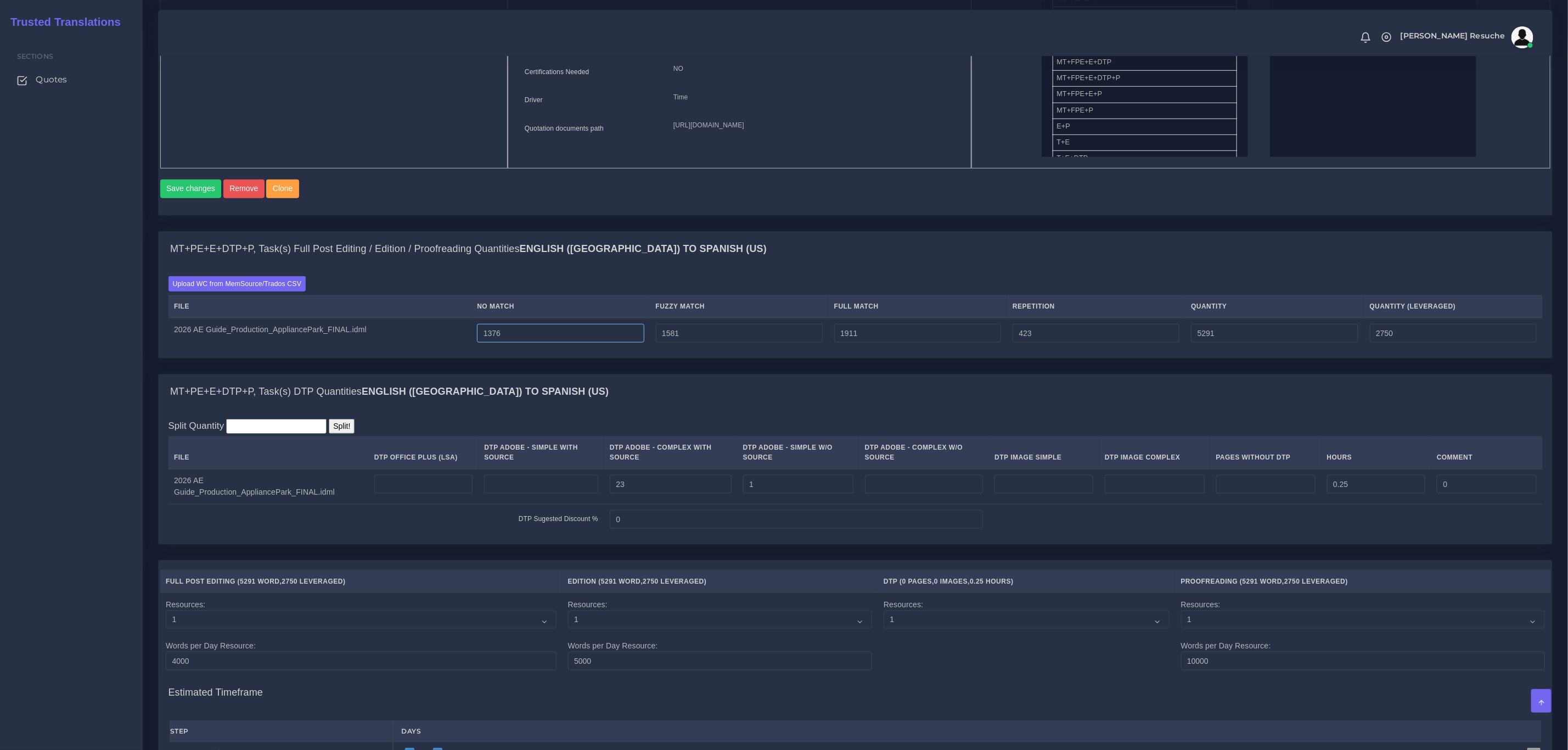
click at [503, 343] on input "1376" at bounding box center [560, 333] width 167 height 19
click at [496, 343] on input "1376" at bounding box center [560, 333] width 167 height 19
click at [499, 343] on input "1376" at bounding box center [560, 333] width 167 height 19
click at [502, 343] on input "1276" at bounding box center [560, 333] width 167 height 19
type input "1286"
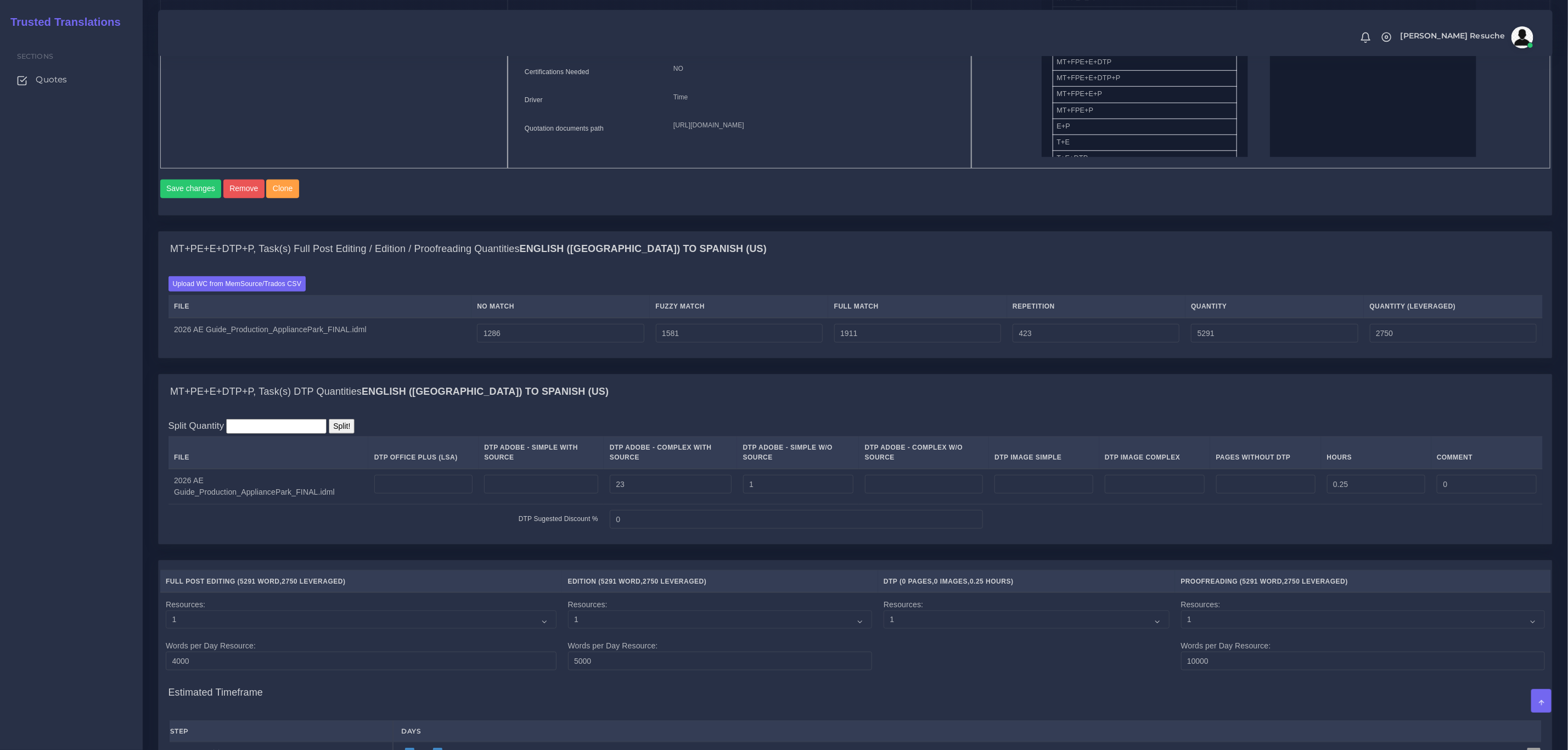
type input "5201"
type input "2660"
click at [840, 257] on div "MT+PE+E+DTP+P, Task(s) Full Post Editing / Edition / Proofreading Quantities En…" at bounding box center [855, 249] width 1394 height 35
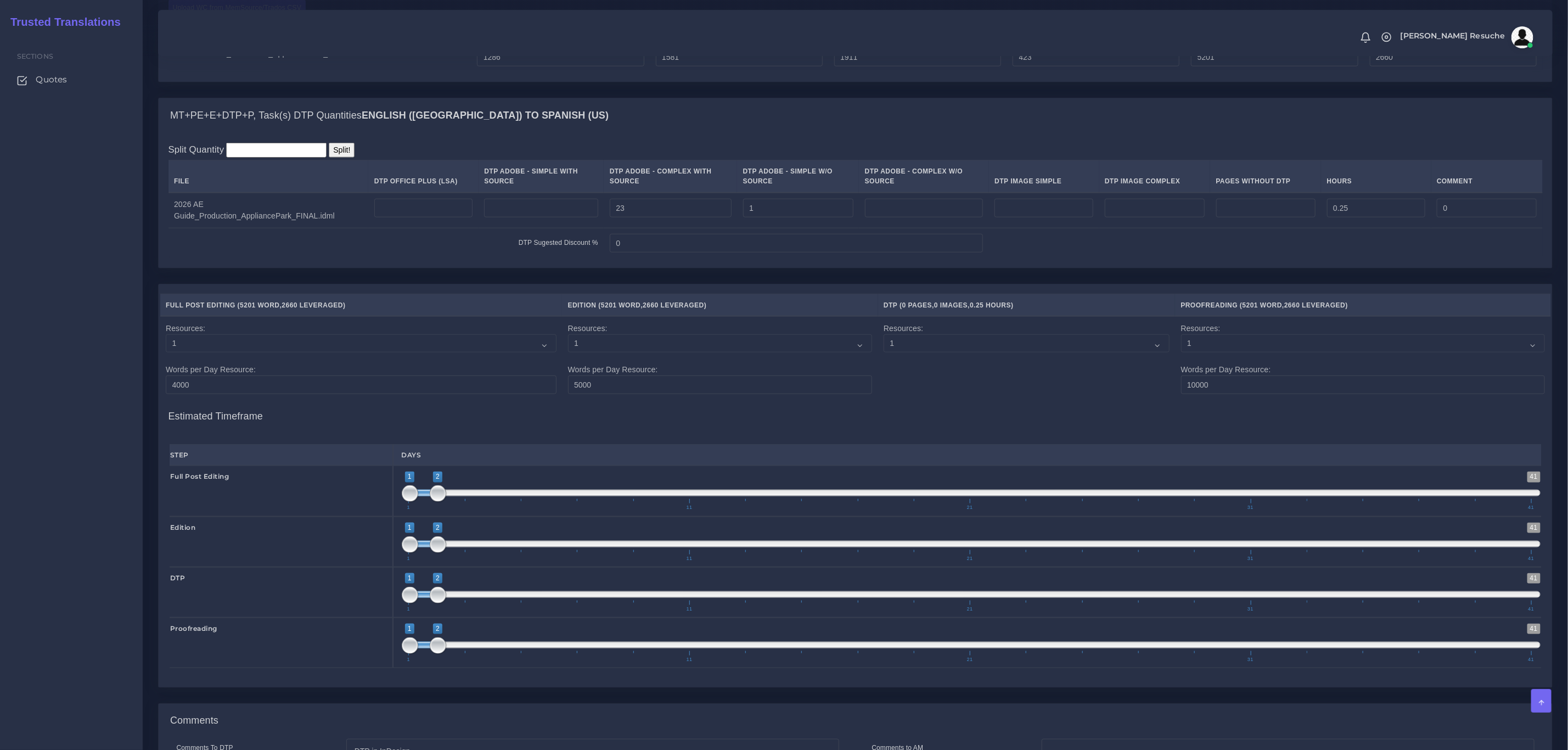
scroll to position [874, 0]
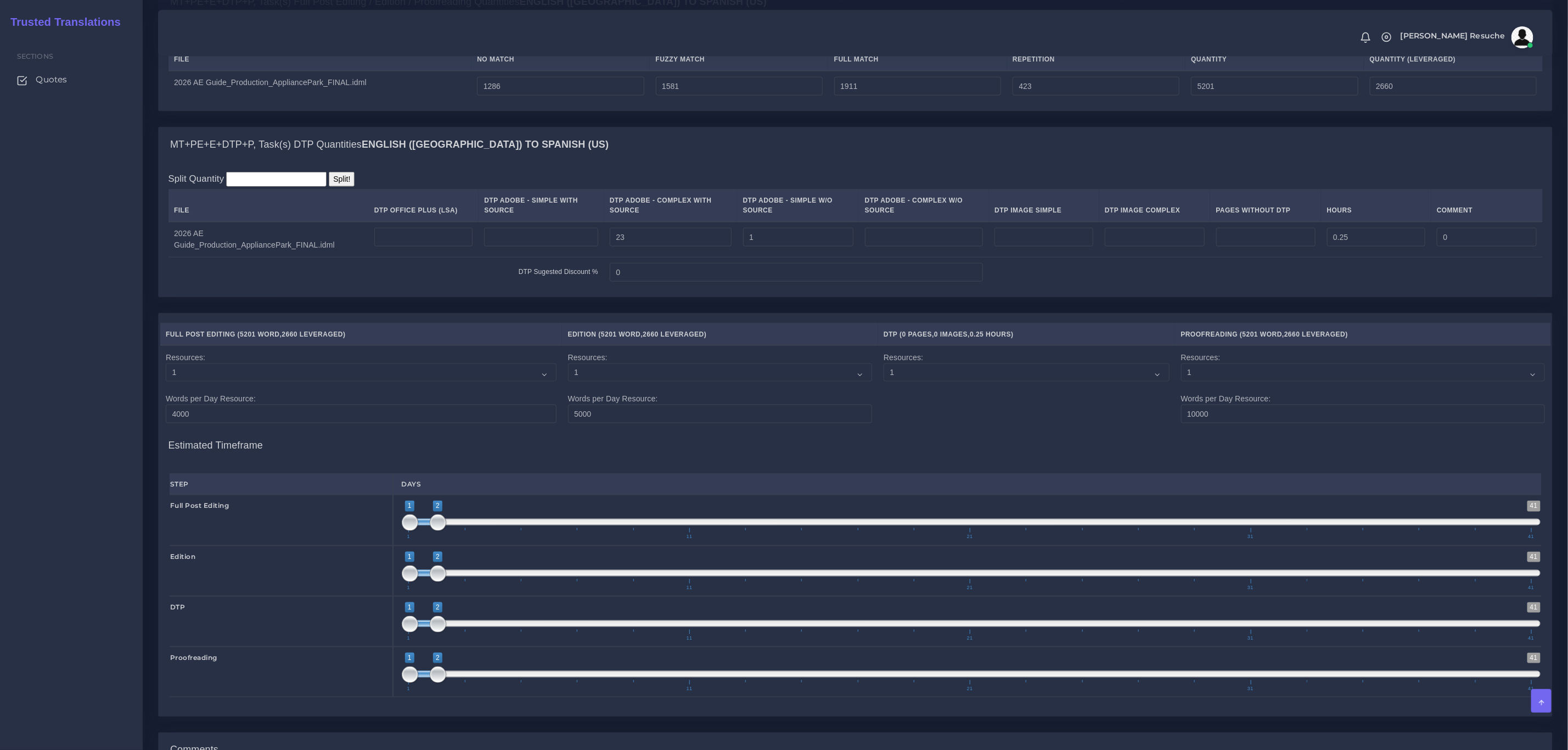
click at [373, 126] on div "MT+PE+E+DTP+P, Task(s) Full Post Editing / Edition / Proofreading Quantities En…" at bounding box center [855, 55] width 1412 height 142
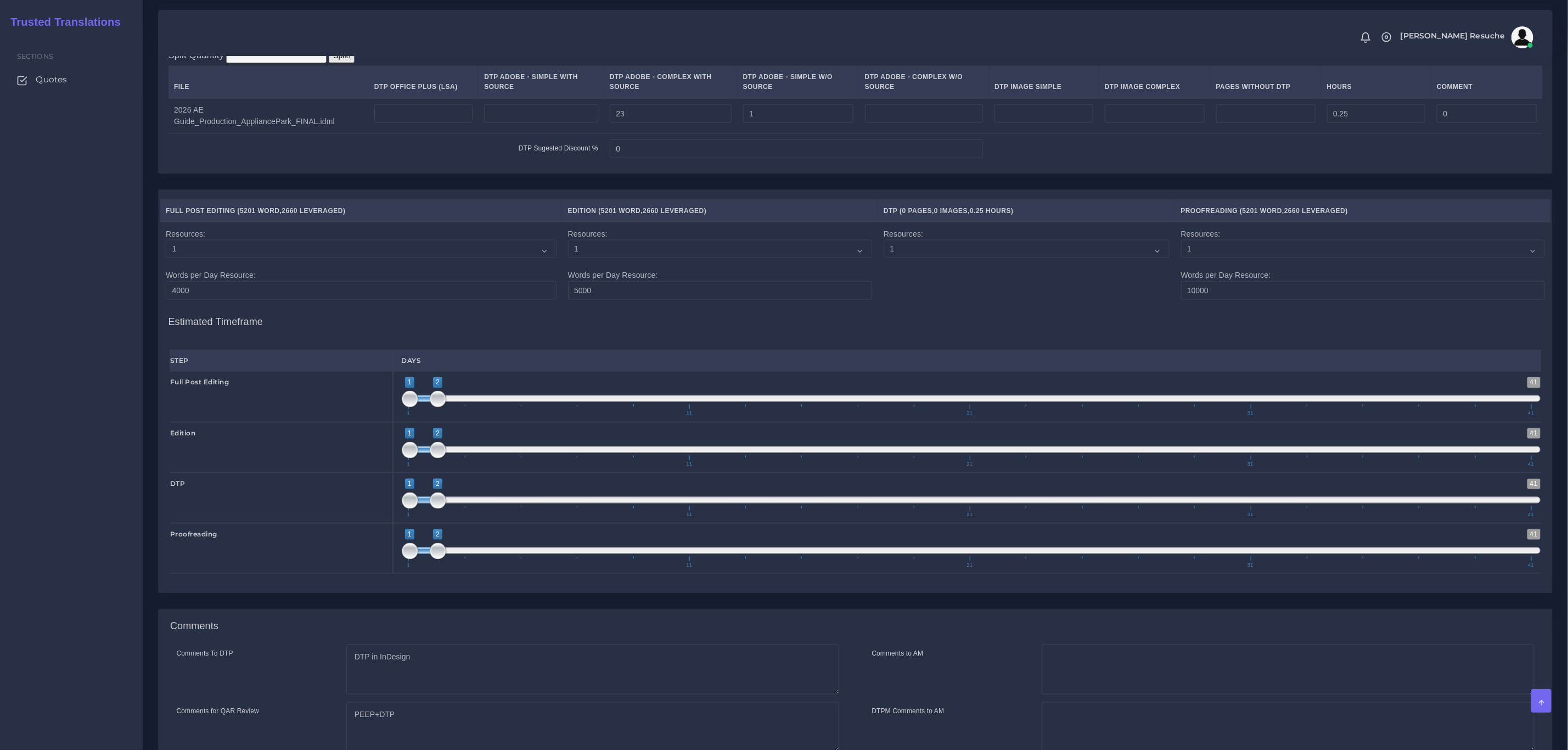
scroll to position [1121, 0]
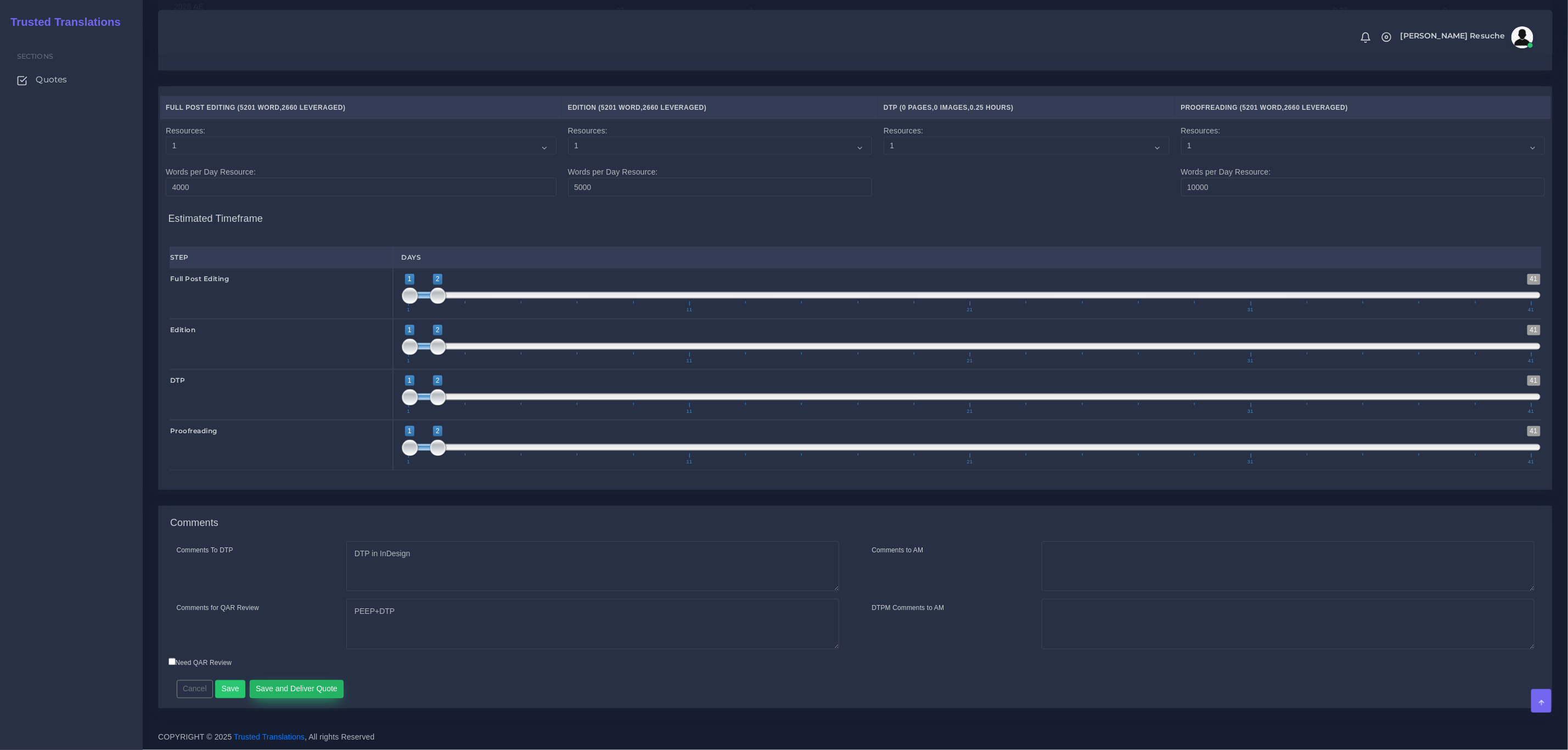
click at [328, 692] on button "Save and Deliver Quote" at bounding box center [297, 689] width 94 height 19
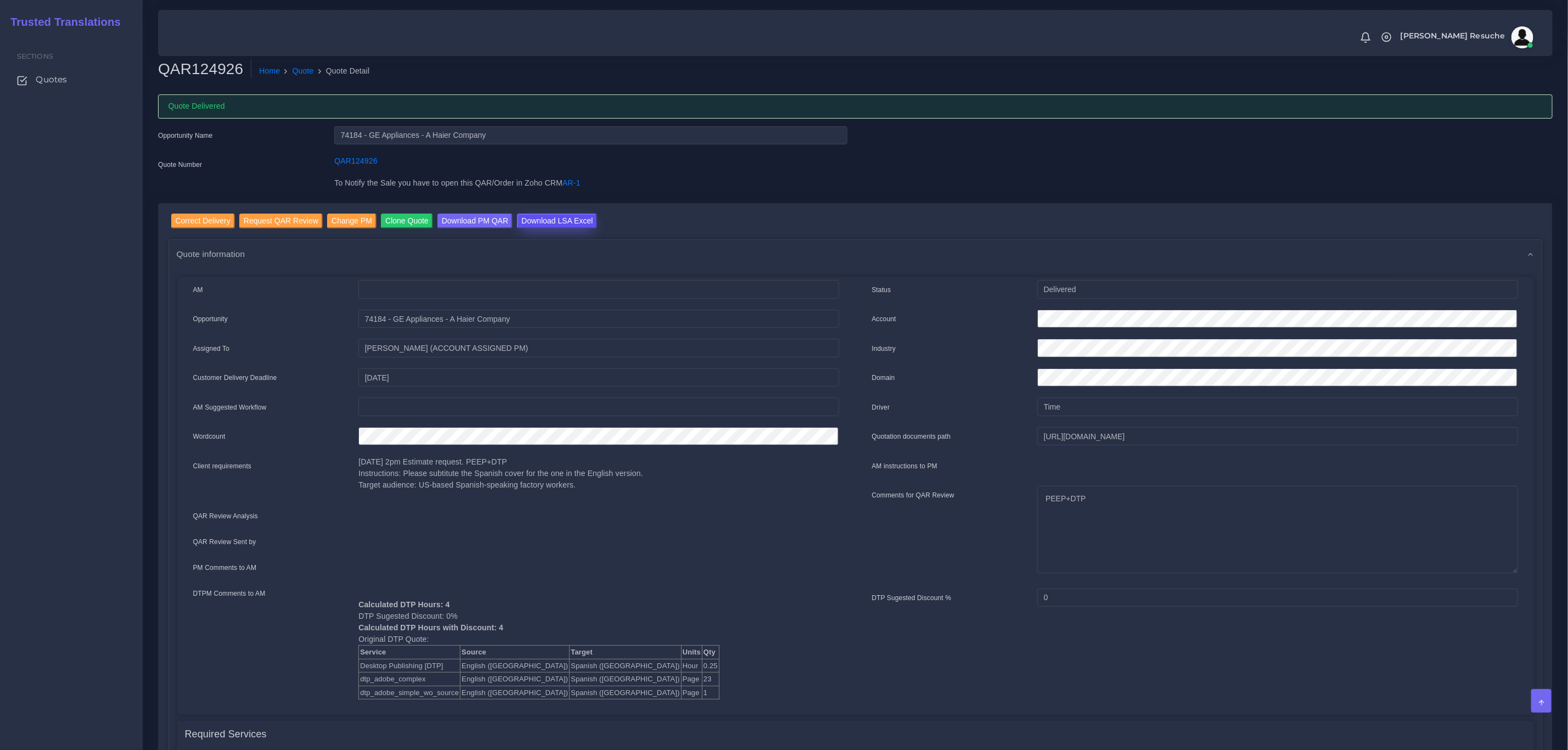
click at [532, 225] on input "Download LSA Excel" at bounding box center [557, 221] width 80 height 15
click at [299, 73] on link "Quote" at bounding box center [303, 70] width 22 height 11
